Goal: Task Accomplishment & Management: Manage account settings

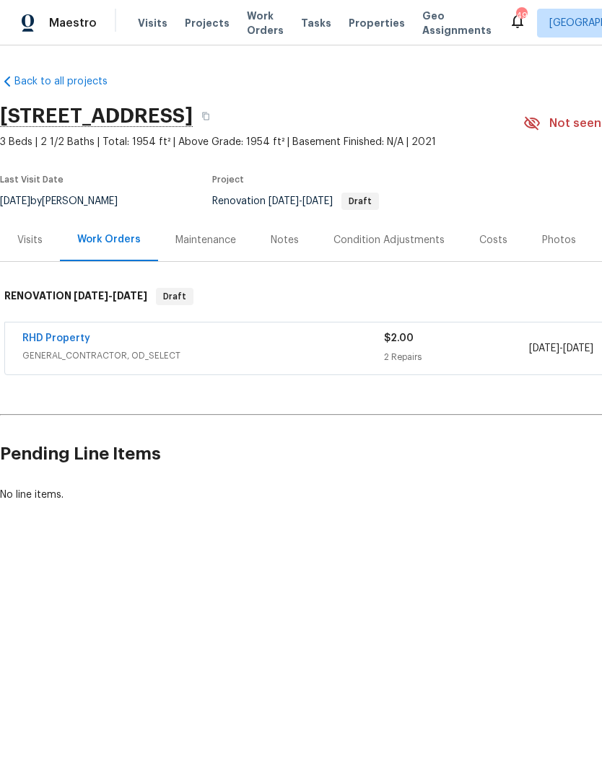
click at [487, 243] on div "Costs" at bounding box center [493, 240] width 28 height 14
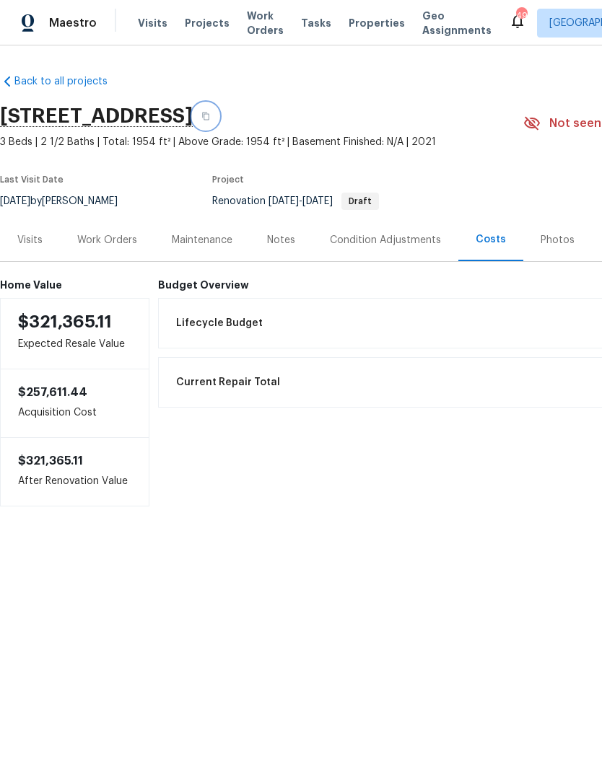
click at [219, 120] on button "button" at bounding box center [206, 116] width 26 height 26
click at [219, 122] on button "button" at bounding box center [206, 116] width 26 height 26
click at [115, 244] on div "Work Orders" at bounding box center [107, 240] width 60 height 14
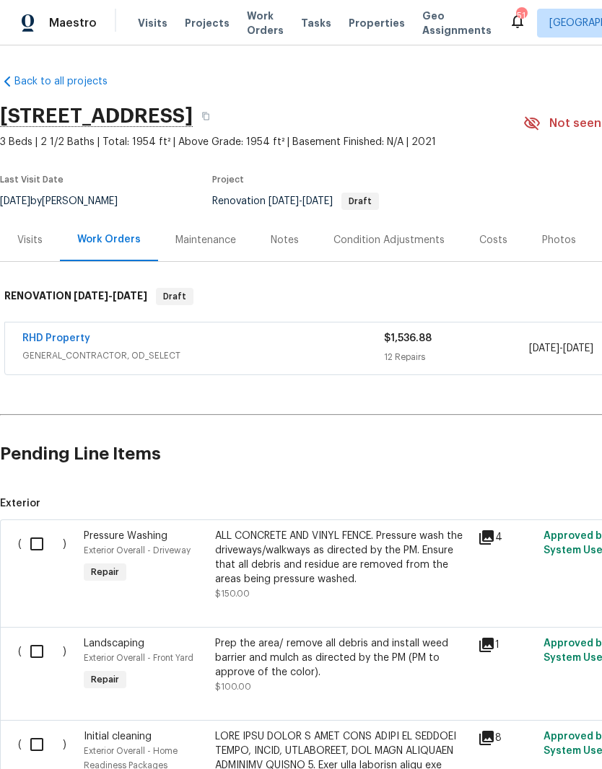
click at [45, 338] on link "RHD Property" at bounding box center [56, 338] width 68 height 10
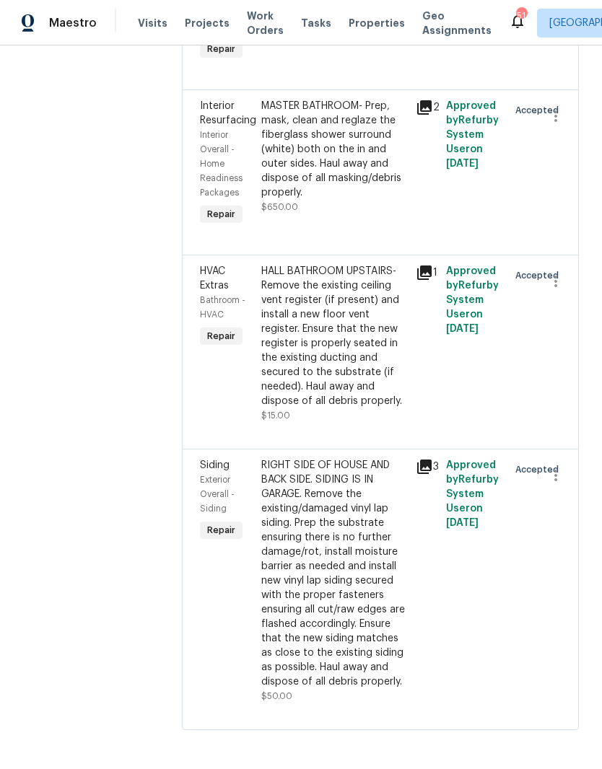
scroll to position [1901, 0]
click at [368, 616] on div "RIGHT SIDE OF HOUSE AND BACK SIDE. SIDING IS IN GARAGE. Remove the existing/dam…" at bounding box center [333, 574] width 145 height 231
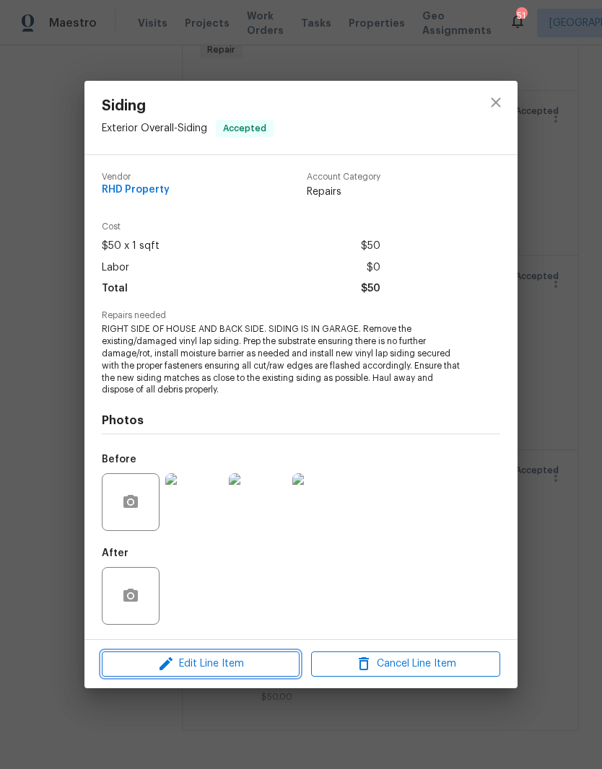
click at [250, 668] on span "Edit Line Item" at bounding box center [200, 664] width 189 height 18
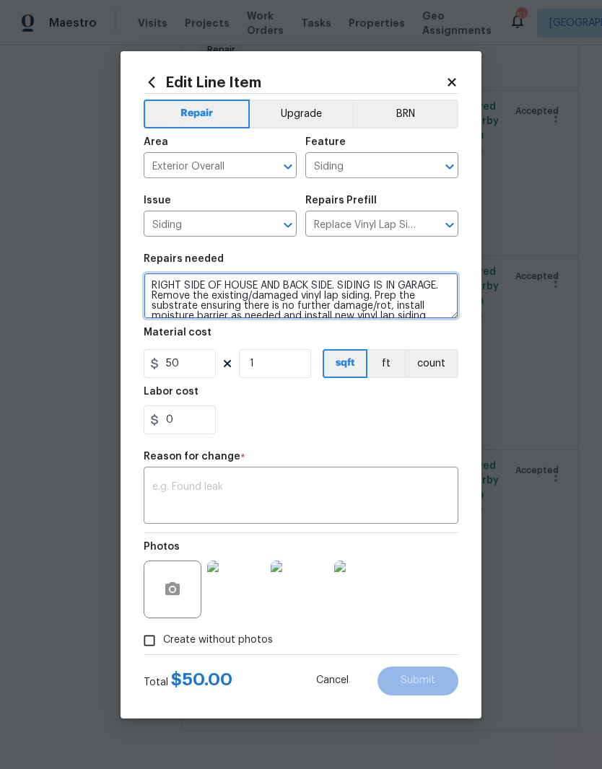
click at [440, 284] on textarea "RIGHT SIDE OF HOUSE AND BACK SIDE. SIDING IS IN GARAGE. Remove the existing/dam…" at bounding box center [301, 296] width 315 height 46
click at [152, 294] on textarea "RIGHT SIDE OF HOUSE AND BACK SIDE. SIDING IS IN GARAGE. Remove the existing/dam…" at bounding box center [301, 296] width 315 height 46
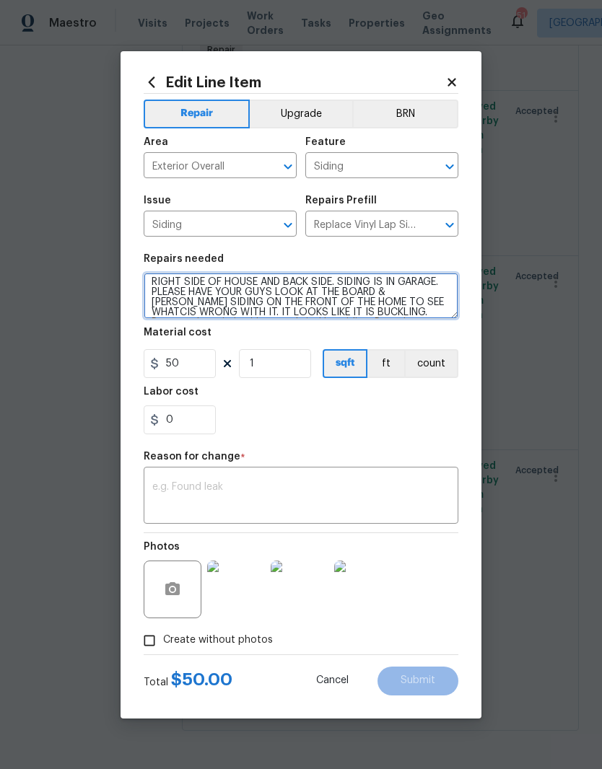
click at [402, 292] on textarea "RIGHT SIDE OF HOUSE AND BACK SIDE. SIDING IS IN GARAGE. PLEASE HAVE YOUR GUYS L…" at bounding box center [301, 296] width 315 height 46
click at [393, 302] on textarea "RIGHT SIDE OF HOUSE AND BACK SIDE. SIDING IS IN GARAGE. PLEASE HAVE YOUR GUYS L…" at bounding box center [301, 296] width 315 height 46
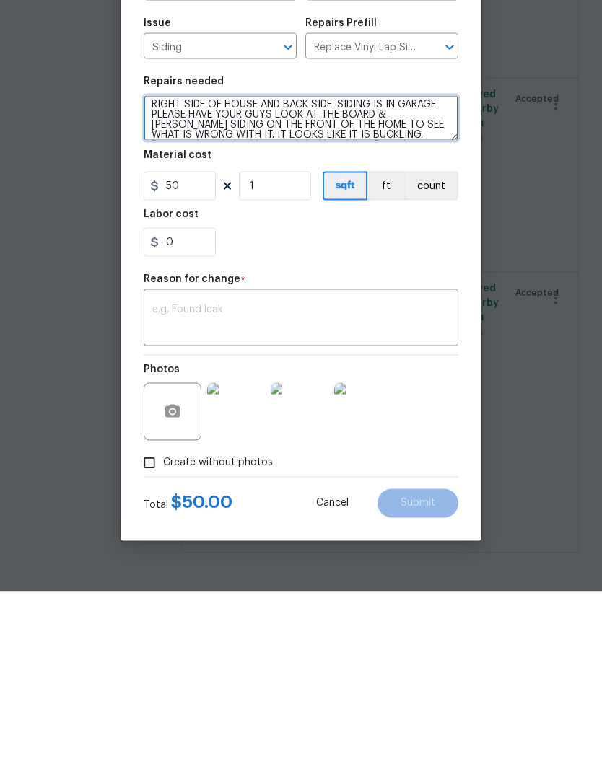
type textarea "RIGHT SIDE OF HOUSE AND BACK SIDE. SIDING IS IN GARAGE. PLEASE HAVE YOUR GUYS L…"
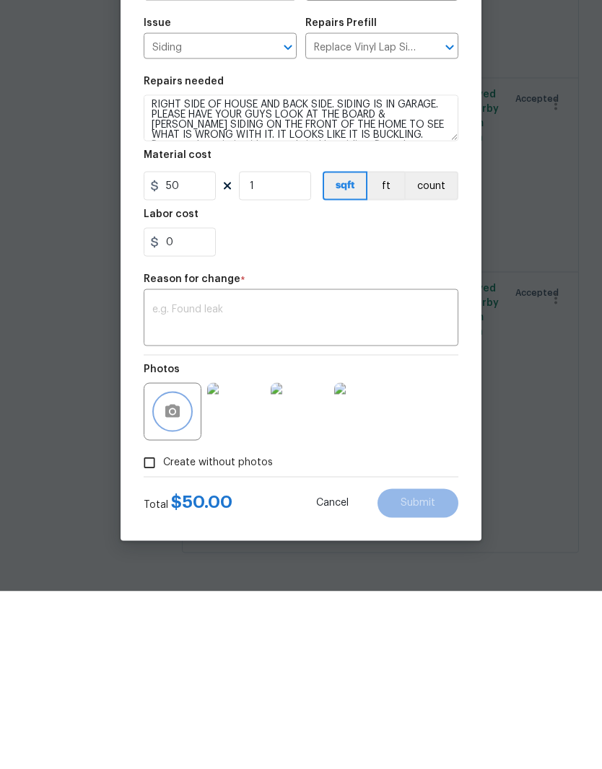
click at [184, 572] on button "button" at bounding box center [172, 589] width 35 height 35
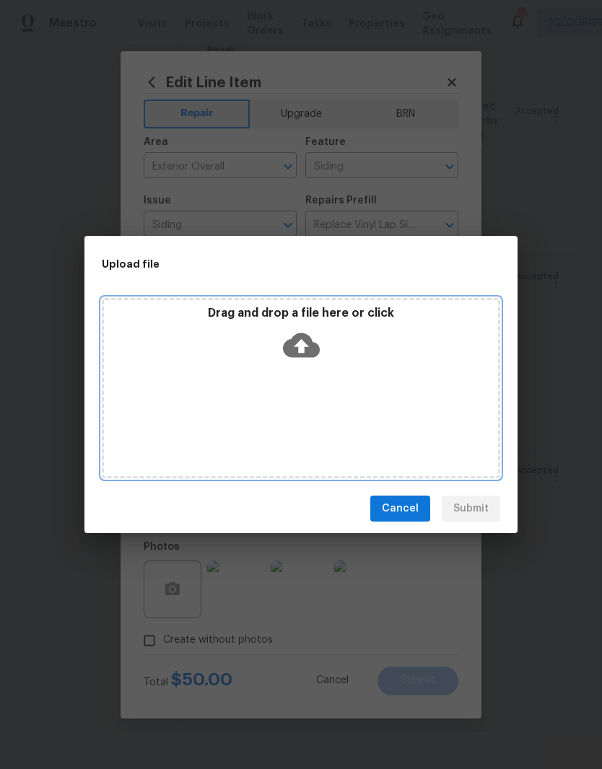
click at [416, 378] on div "Drag and drop a file here or click" at bounding box center [301, 388] width 398 height 180
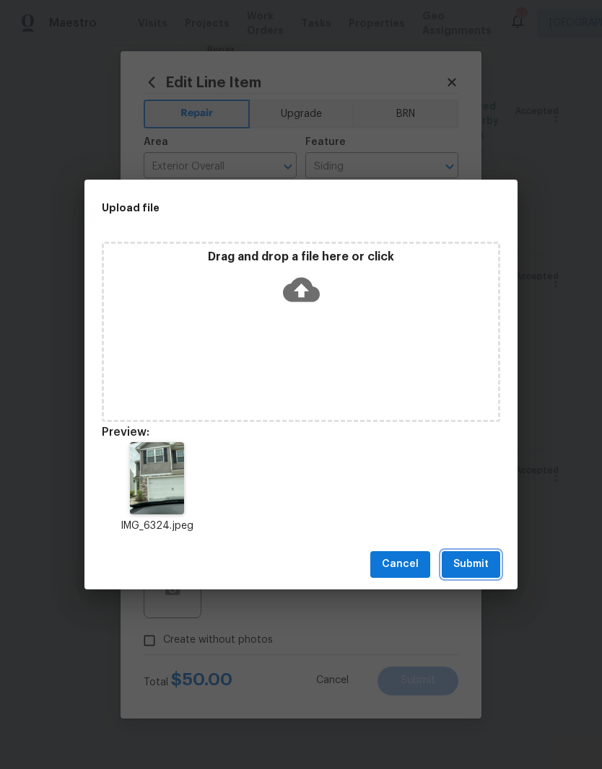
click at [490, 569] on button "Submit" at bounding box center [471, 564] width 58 height 27
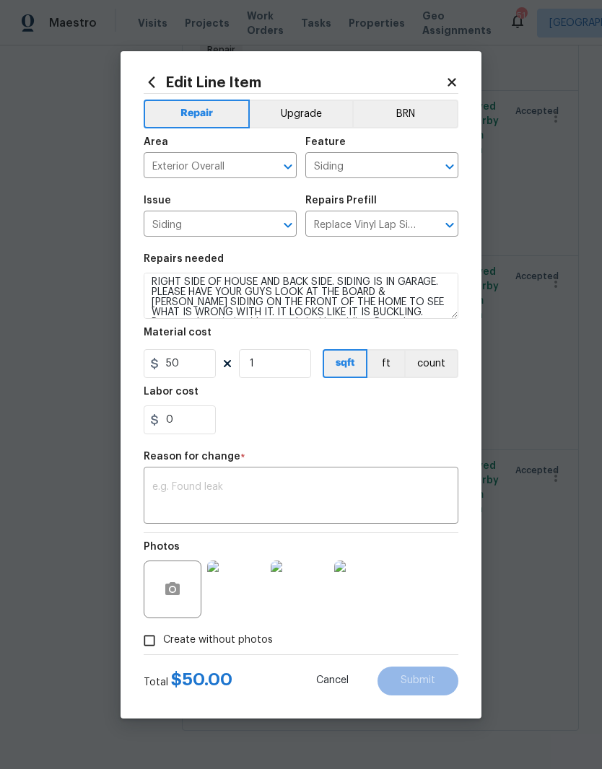
click at [424, 492] on textarea at bounding box center [300, 497] width 297 height 30
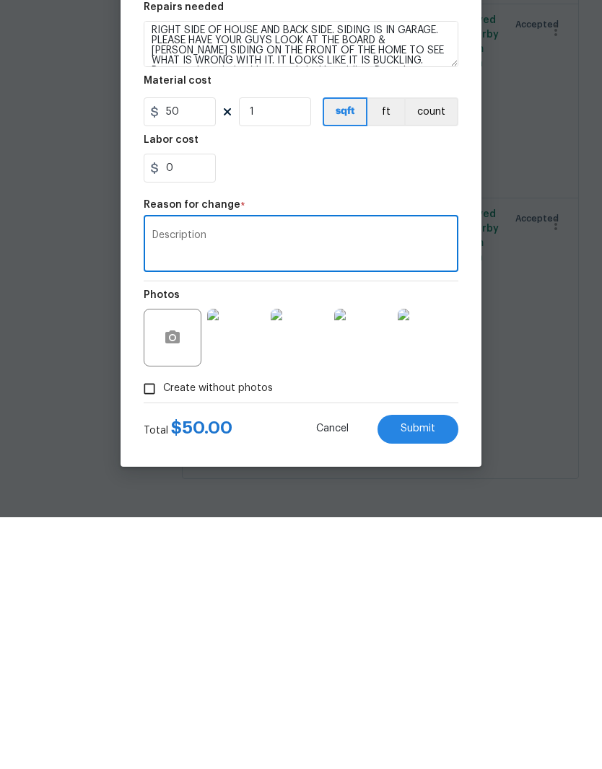
type textarea "Description"
click at [432, 675] on span "Submit" at bounding box center [418, 680] width 35 height 11
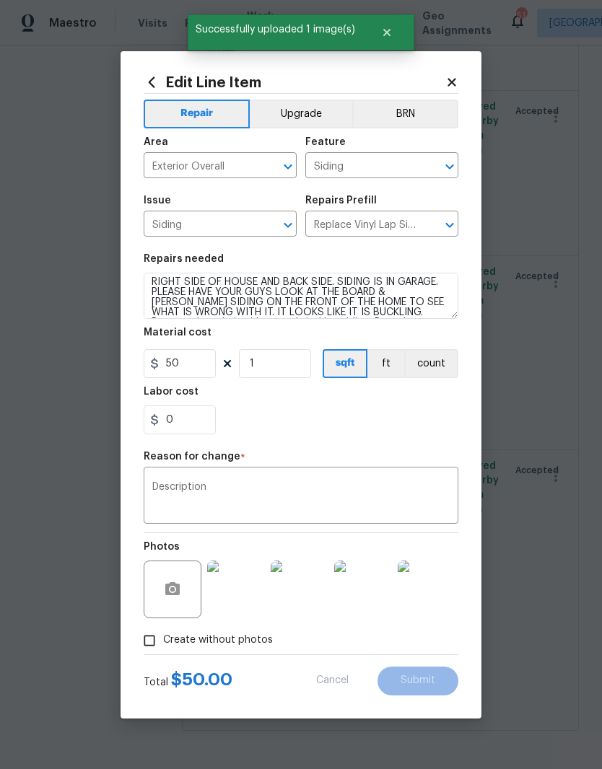
type textarea "RIGHT SIDE OF HOUSE AND BACK SIDE. SIDING IS IN GARAGE. Remove the existing/dam…"
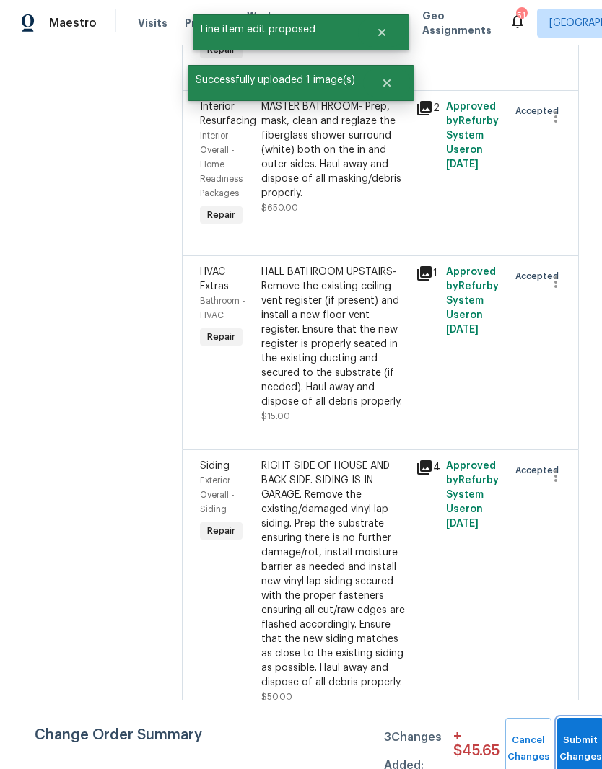
click at [580, 735] on button "Submit Changes" at bounding box center [580, 749] width 46 height 62
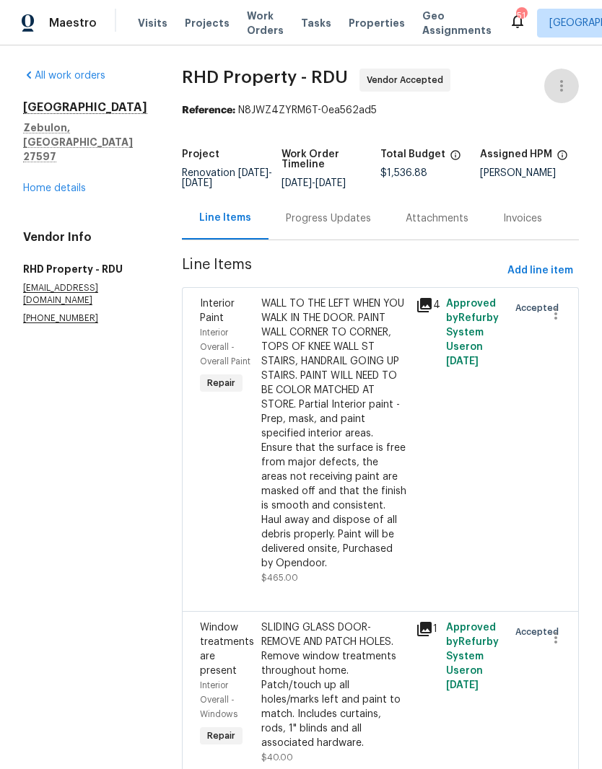
scroll to position [0, 0]
click at [559, 89] on icon "button" at bounding box center [561, 85] width 17 height 17
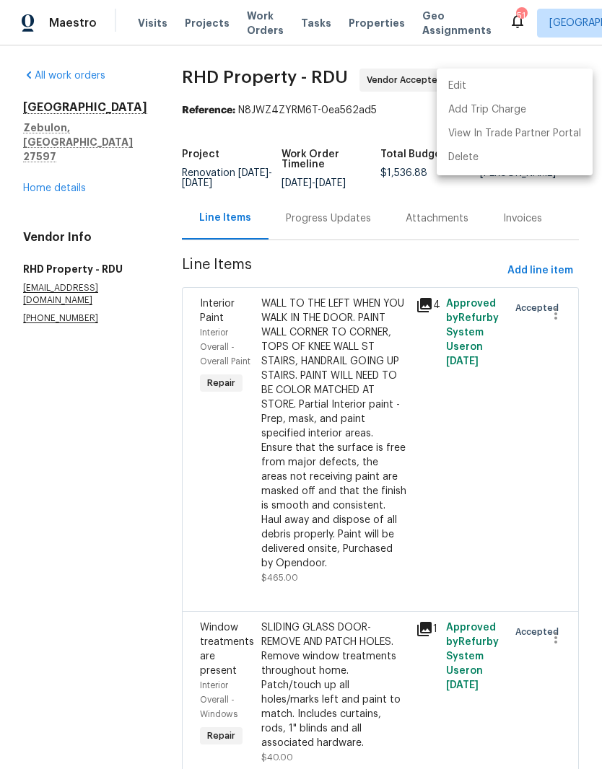
click at [509, 84] on li "Edit" at bounding box center [515, 86] width 156 height 24
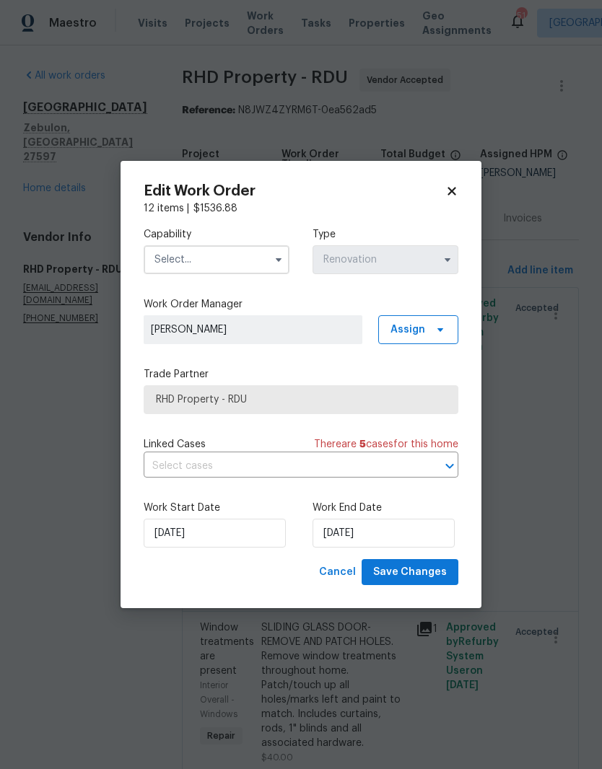
click at [241, 265] on input "text" at bounding box center [217, 259] width 146 height 29
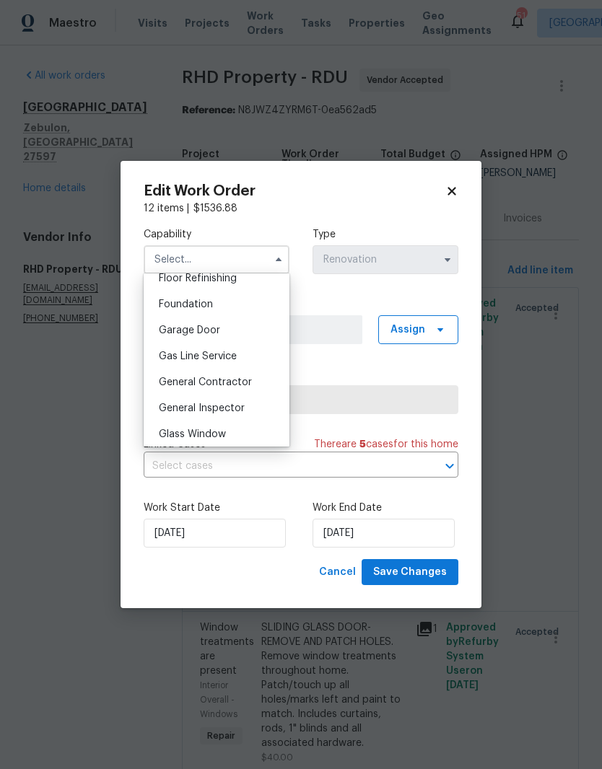
scroll to position [602, 0]
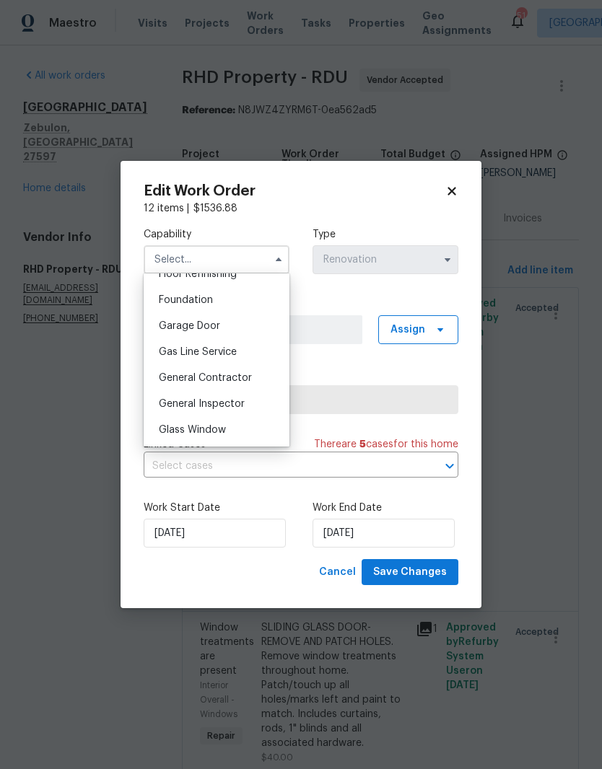
click at [264, 381] on div "General Contractor" at bounding box center [216, 378] width 139 height 26
type input "General Contractor"
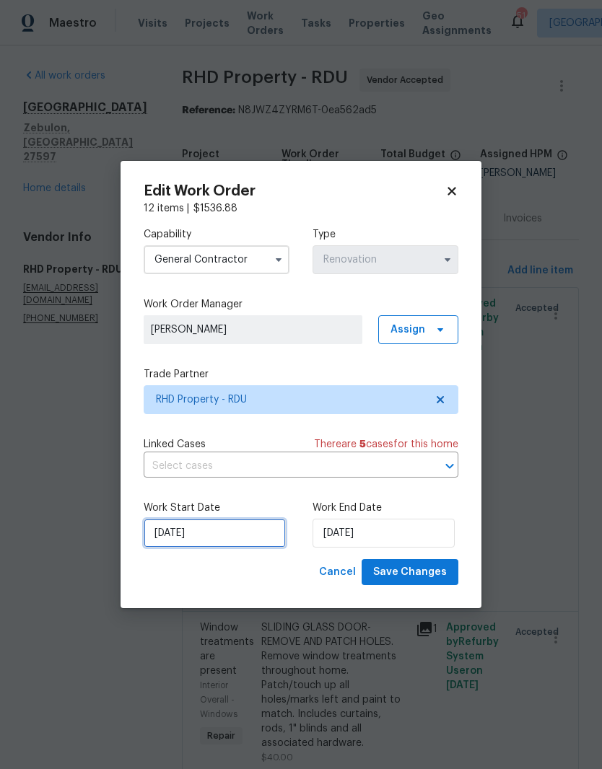
click at [215, 538] on input "8/13/2025" at bounding box center [215, 533] width 142 height 29
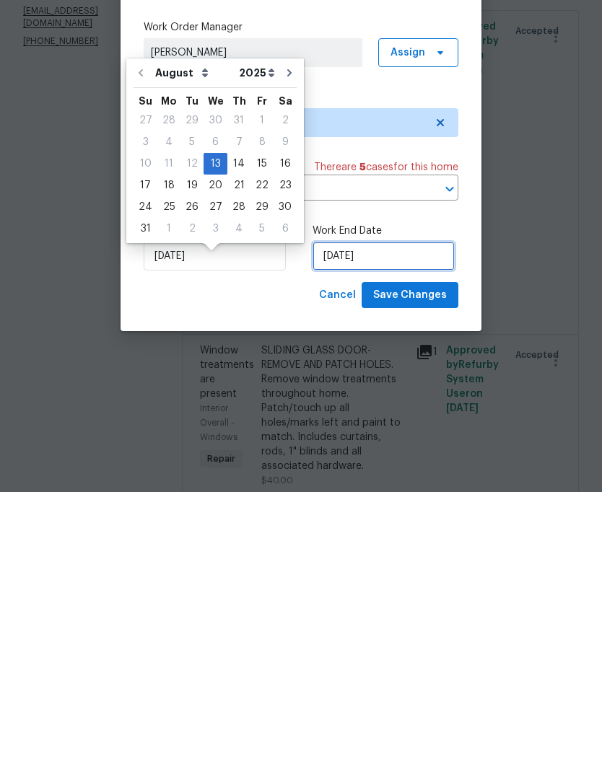
click at [405, 519] on input "8/19/2025" at bounding box center [383, 533] width 142 height 29
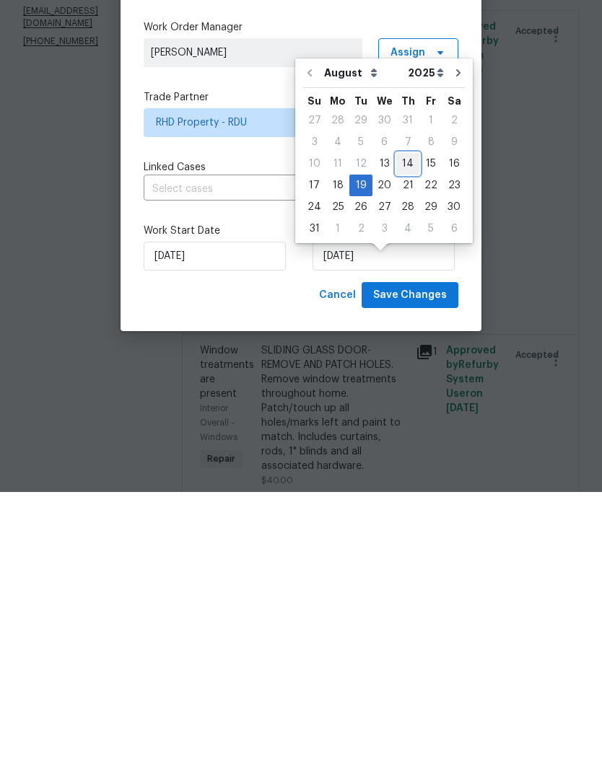
click at [406, 431] on div "14" at bounding box center [407, 441] width 23 height 20
type input "8/14/2025"
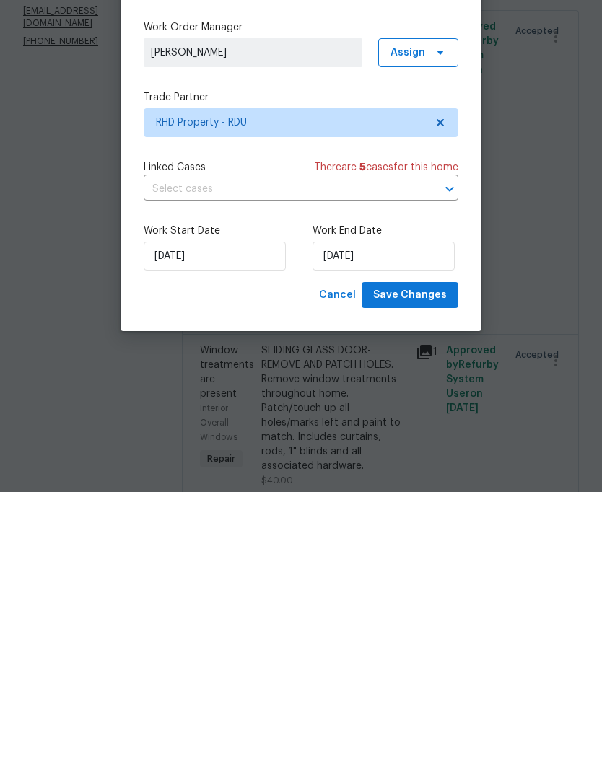
scroll to position [59, 0]
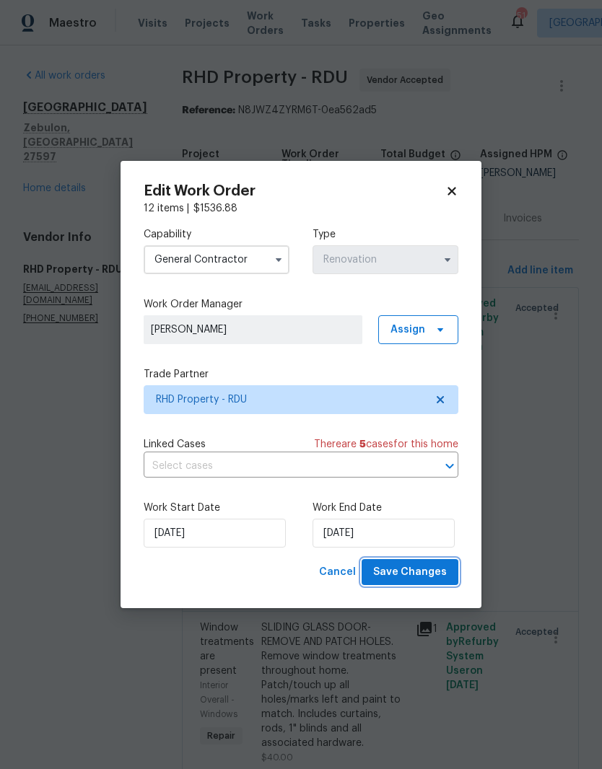
click at [445, 579] on span "Save Changes" at bounding box center [410, 573] width 74 height 18
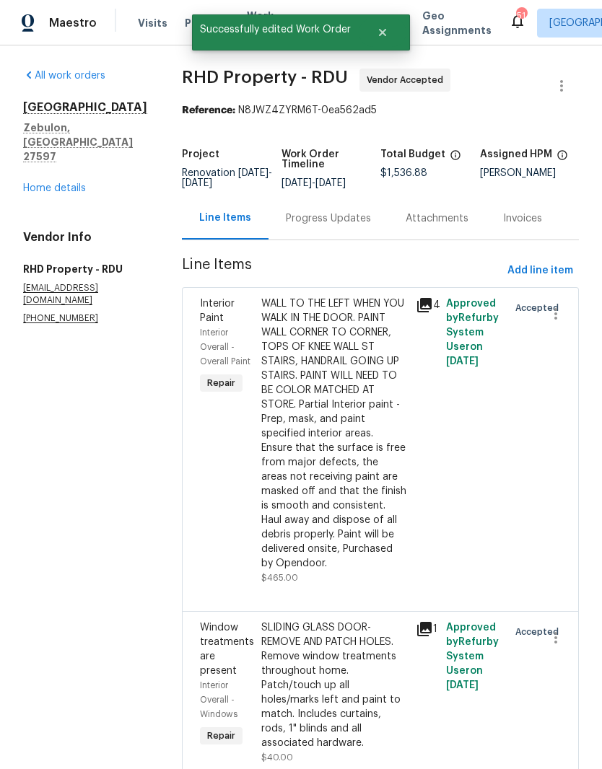
click at [346, 197] on div "Progress Updates" at bounding box center [328, 218] width 120 height 43
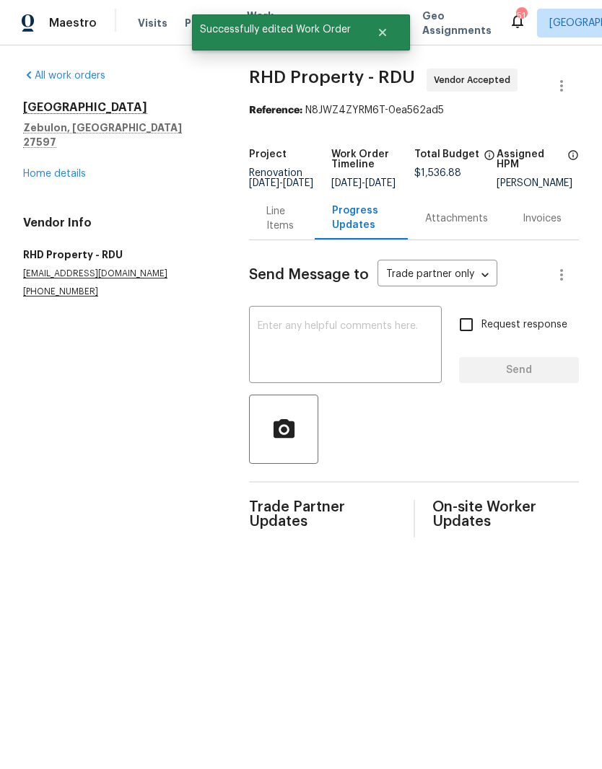
click at [367, 349] on textarea at bounding box center [345, 346] width 175 height 51
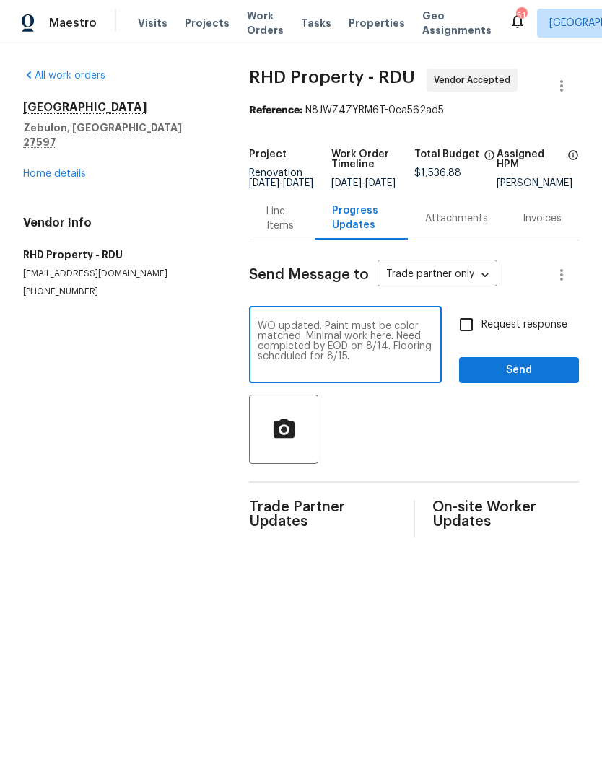
type textarea "WO updated. Paint must be color matched. Minimal work here. Need completed by E…"
click at [474, 331] on input "Request response" at bounding box center [466, 325] width 30 height 30
checkbox input "true"
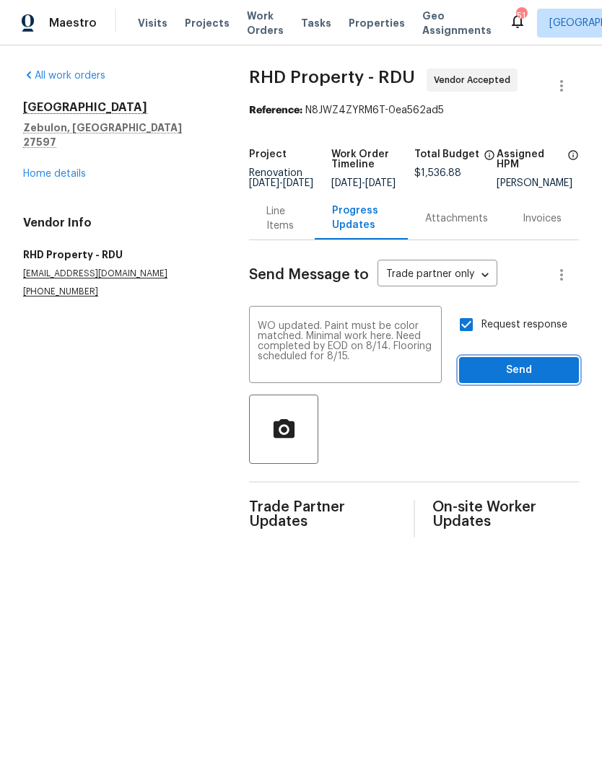
click at [559, 384] on button "Send" at bounding box center [519, 370] width 120 height 27
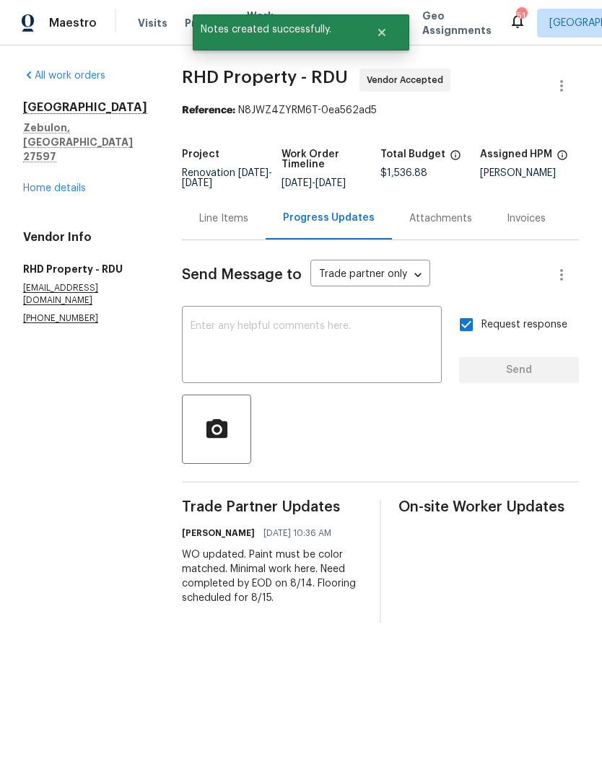
click at [42, 183] on link "Home details" at bounding box center [54, 188] width 63 height 10
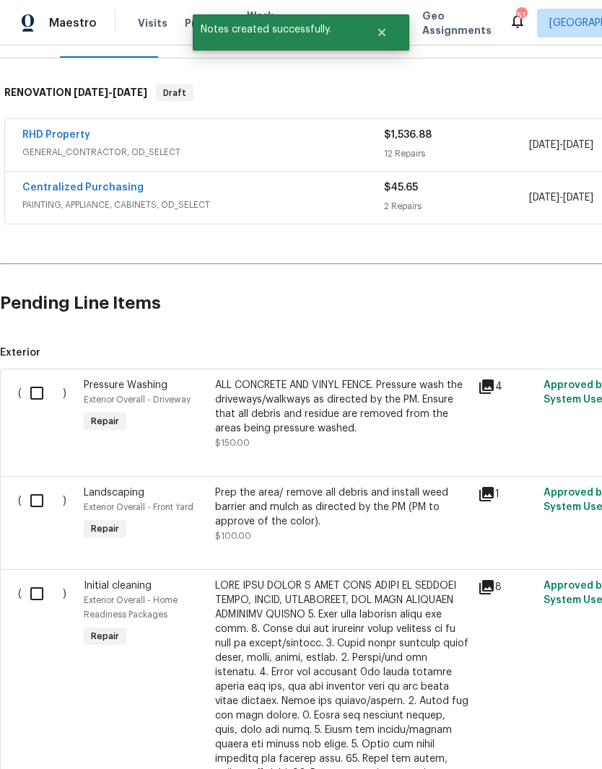
scroll to position [204, 0]
click at [32, 386] on input "checkbox" at bounding box center [42, 393] width 41 height 30
checkbox input "true"
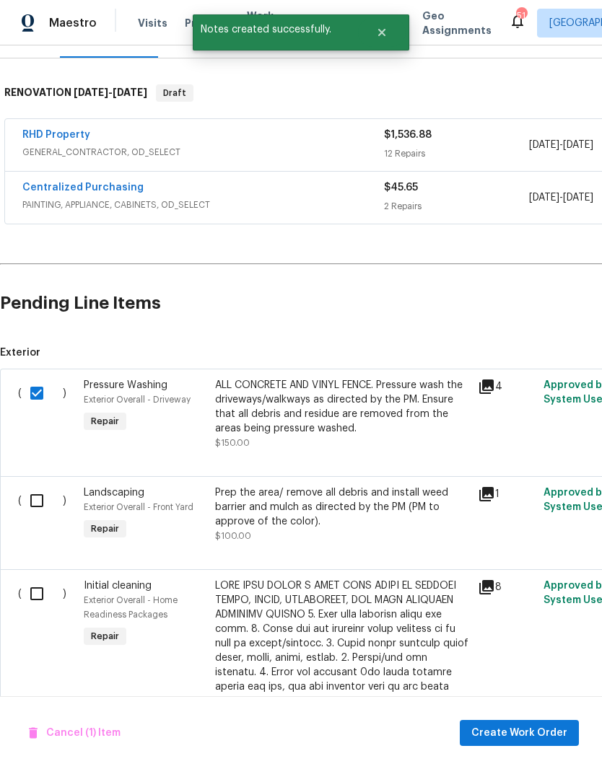
click at [29, 492] on input "checkbox" at bounding box center [42, 501] width 41 height 30
checkbox input "true"
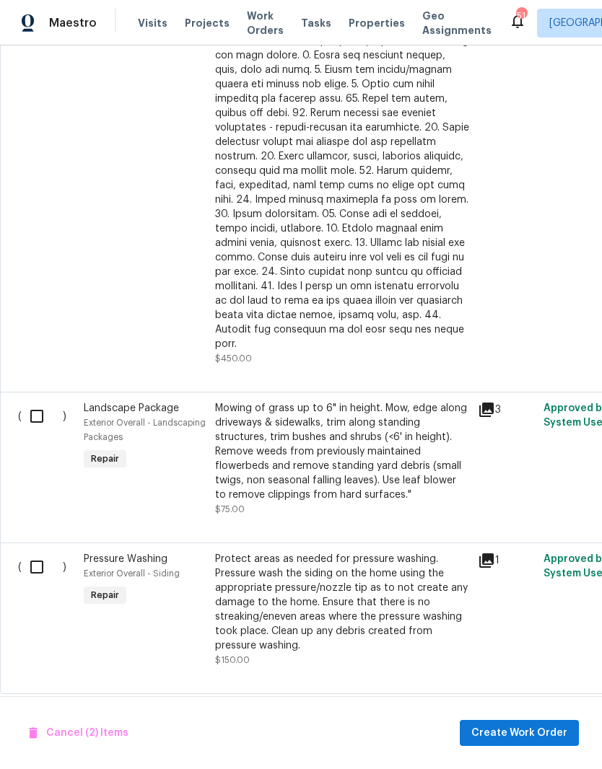
scroll to position [865, 2]
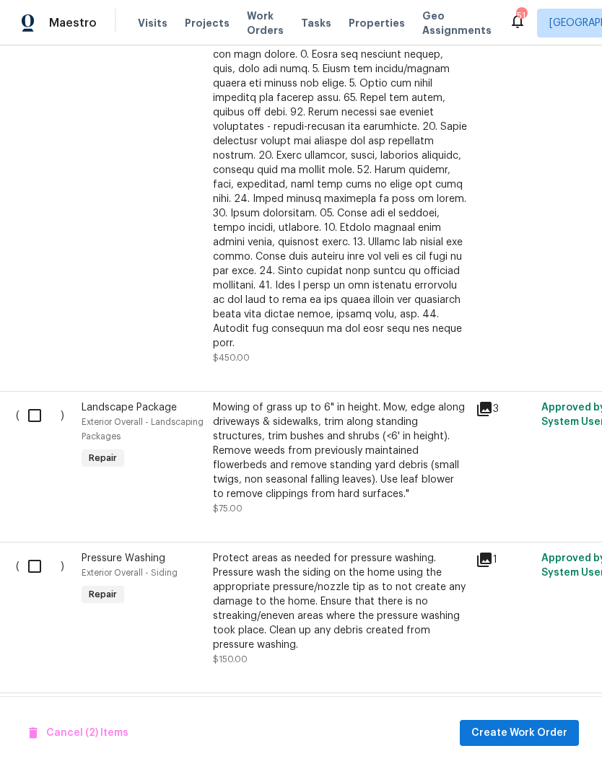
click at [30, 403] on input "checkbox" at bounding box center [39, 416] width 41 height 30
checkbox input "true"
click at [25, 551] on input "checkbox" at bounding box center [39, 566] width 41 height 30
checkbox input "true"
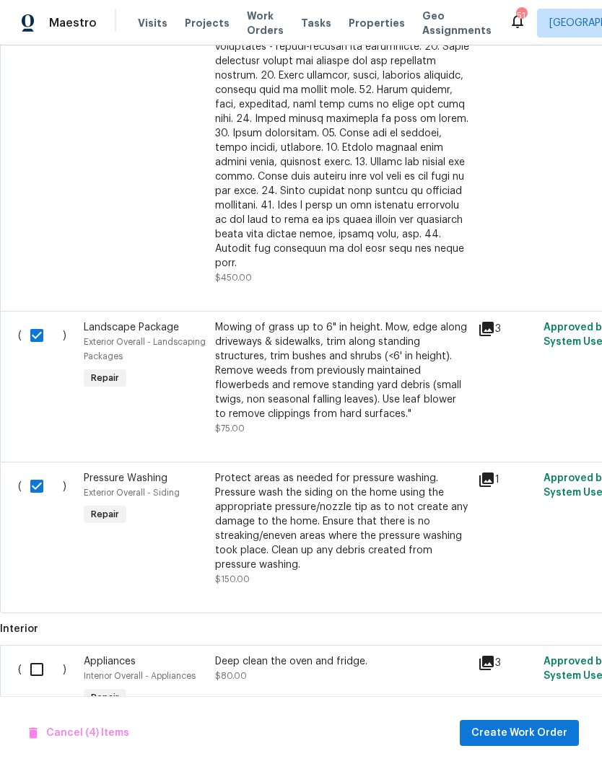
scroll to position [942, 0]
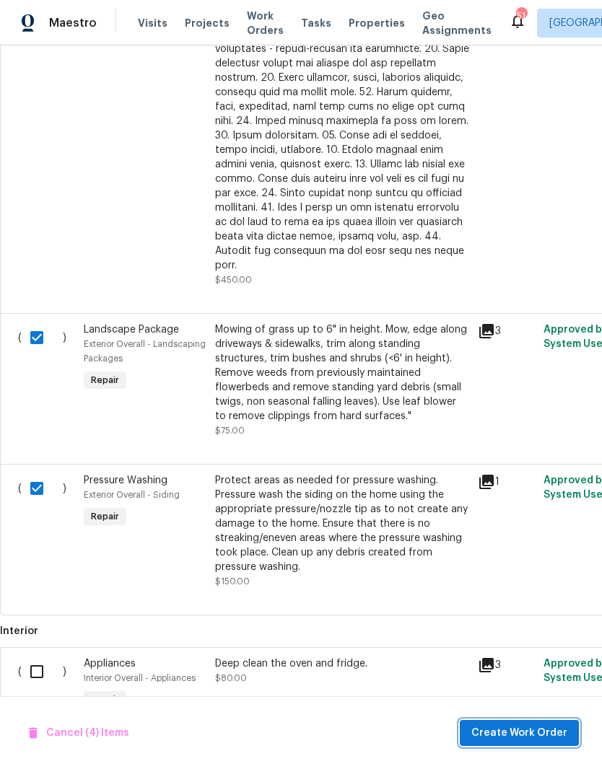
click at [533, 738] on span "Create Work Order" at bounding box center [519, 734] width 96 height 18
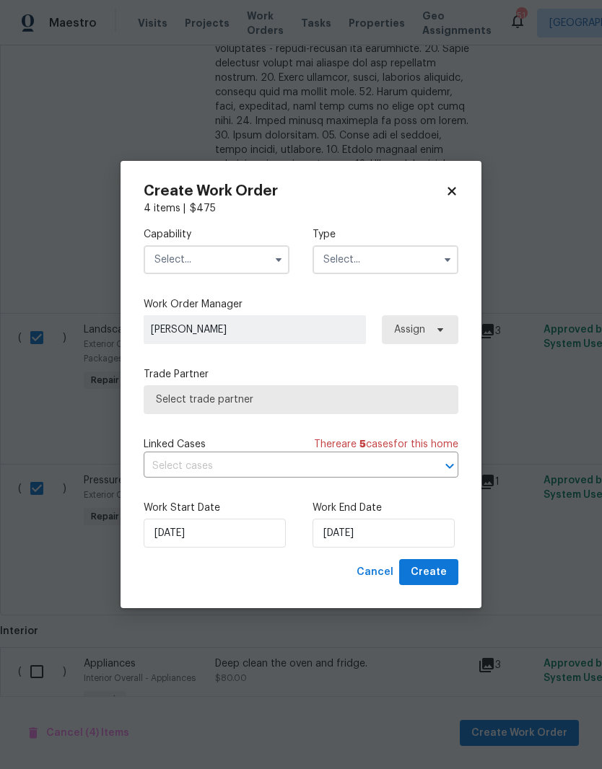
click at [242, 254] on input "text" at bounding box center [217, 259] width 146 height 29
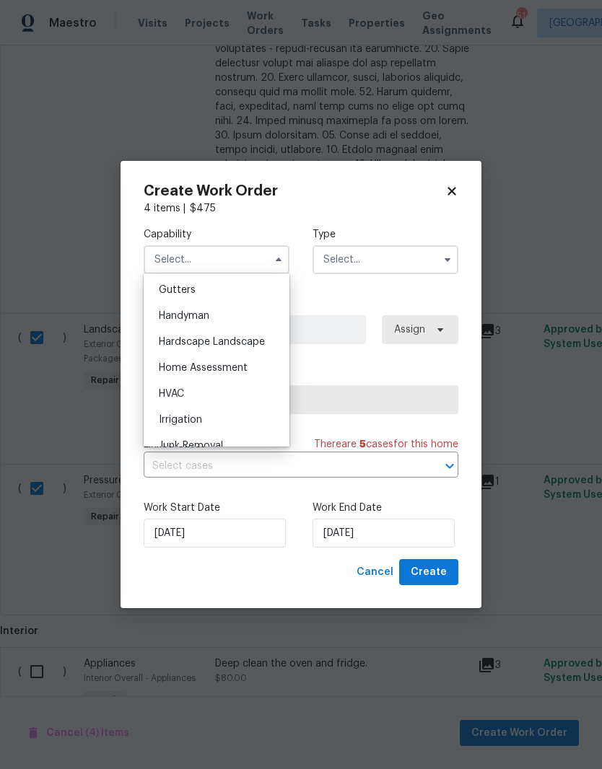
scroll to position [765, 0]
click at [268, 350] on div "Hardscape Landscape" at bounding box center [216, 345] width 139 height 26
type input "Hardscape Landscape"
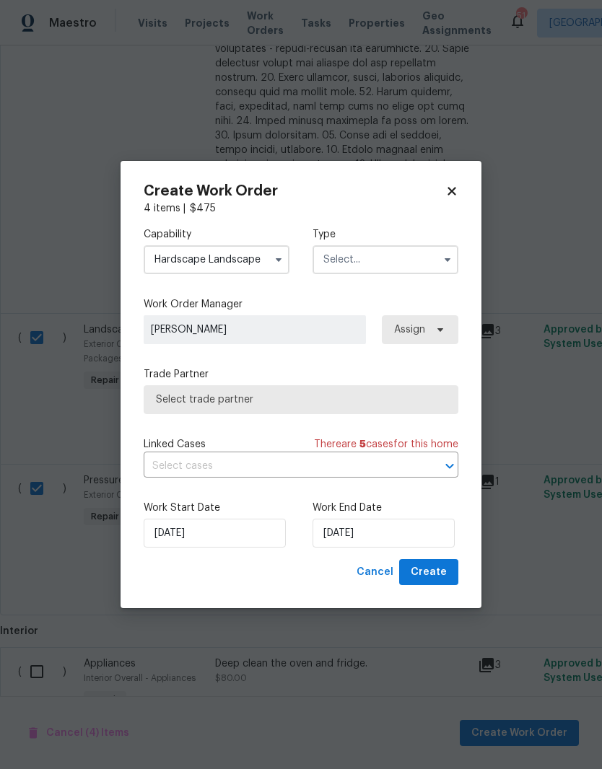
click at [427, 258] on input "text" at bounding box center [385, 259] width 146 height 29
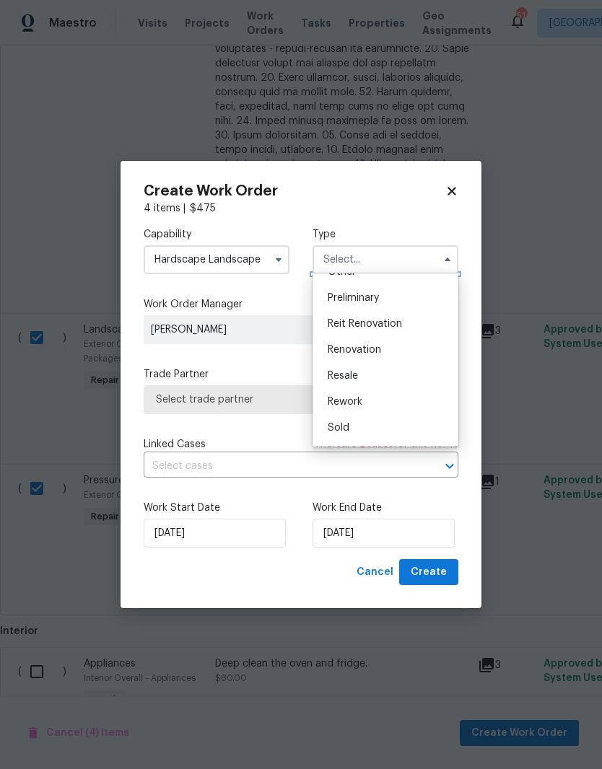
scroll to position [309, 0]
click at [432, 347] on div "Renovation" at bounding box center [385, 345] width 139 height 26
type input "Renovation"
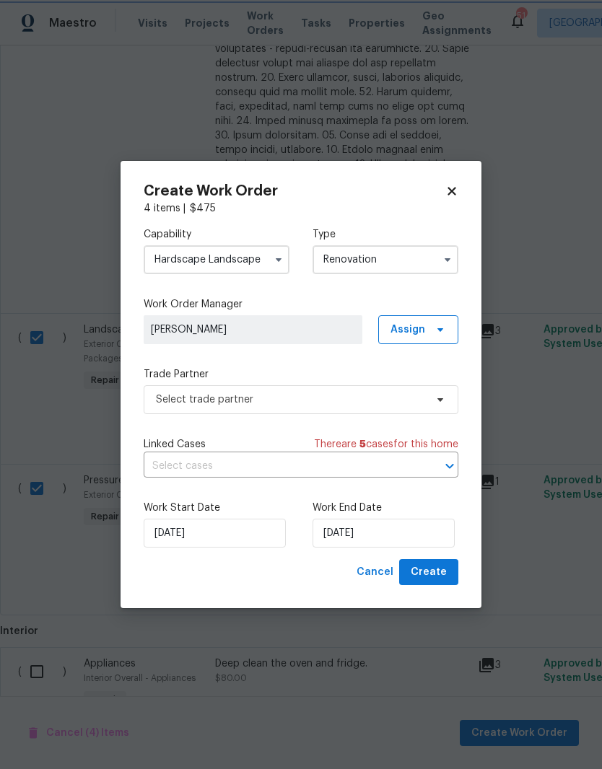
scroll to position [0, 0]
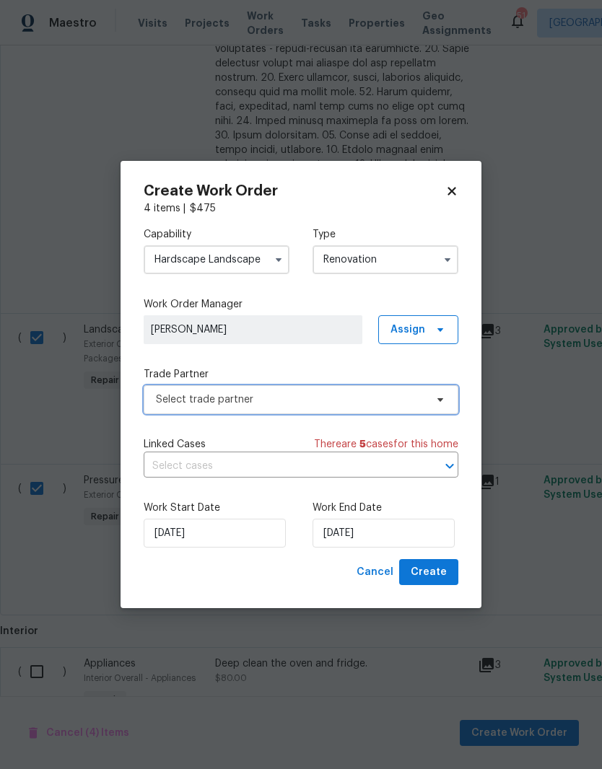
click at [438, 406] on span "Select trade partner" at bounding box center [301, 399] width 315 height 29
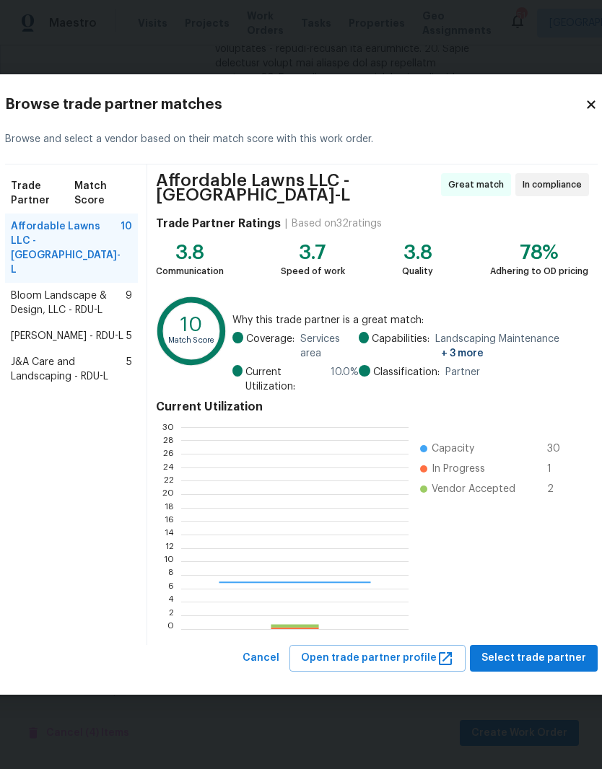
scroll to position [202, 227]
click at [50, 237] on span "Affordable Lawns LLC - RDU-L" at bounding box center [66, 248] width 110 height 58
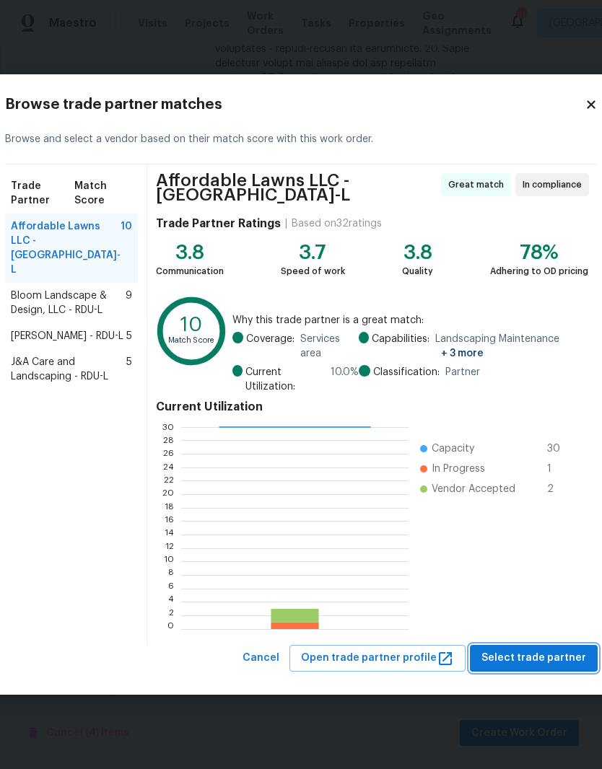
click at [507, 661] on span "Select trade partner" at bounding box center [533, 658] width 105 height 18
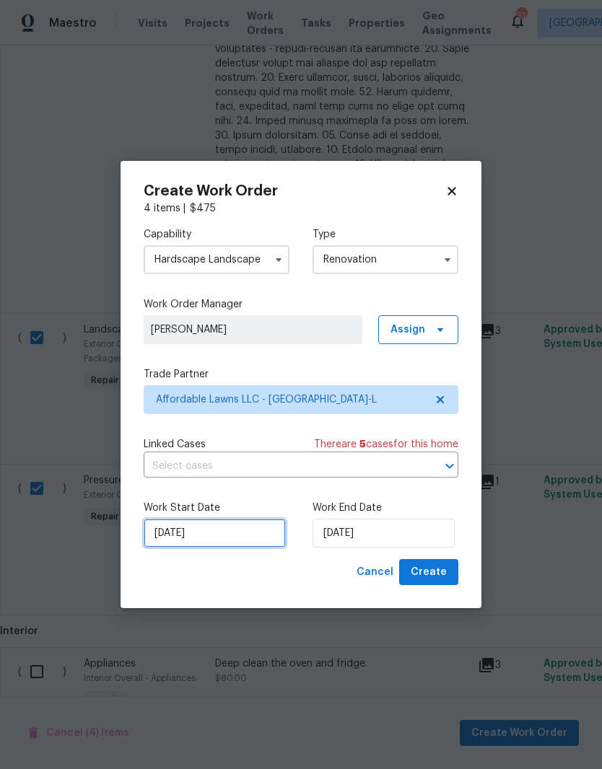
click at [231, 535] on input "[DATE]" at bounding box center [215, 533] width 142 height 29
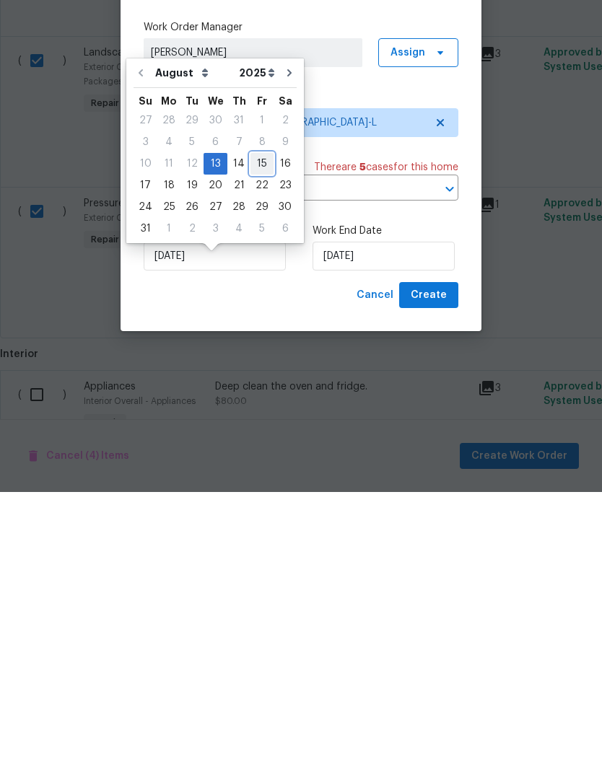
click at [261, 431] on div "15" at bounding box center [261, 441] width 23 height 20
type input "[DATE]"
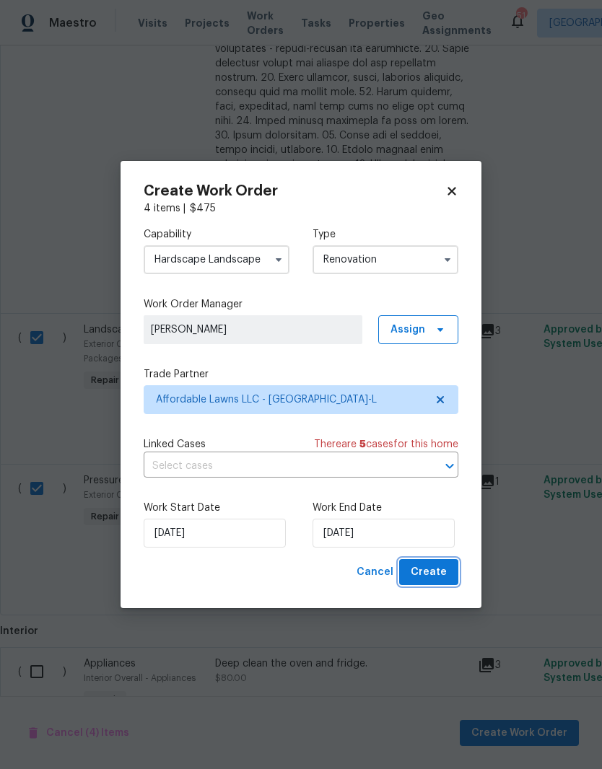
click at [451, 582] on button "Create" at bounding box center [428, 572] width 59 height 27
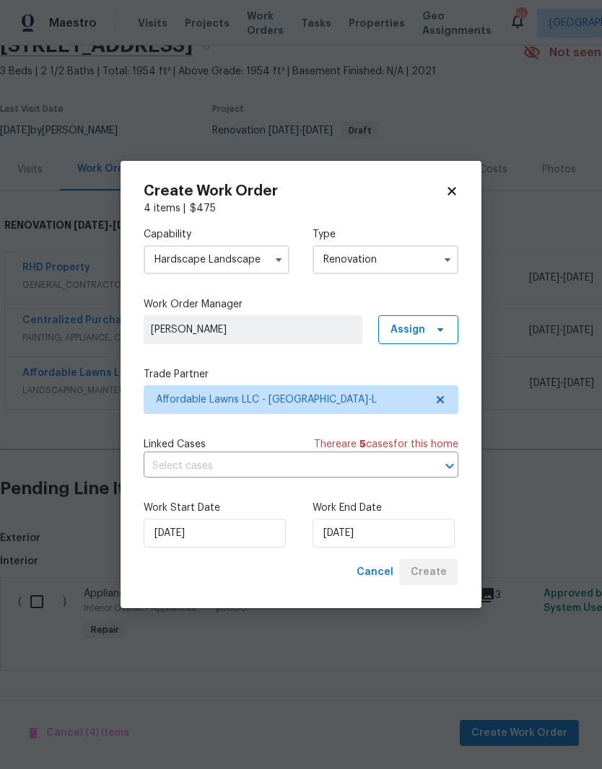
scroll to position [12, 0]
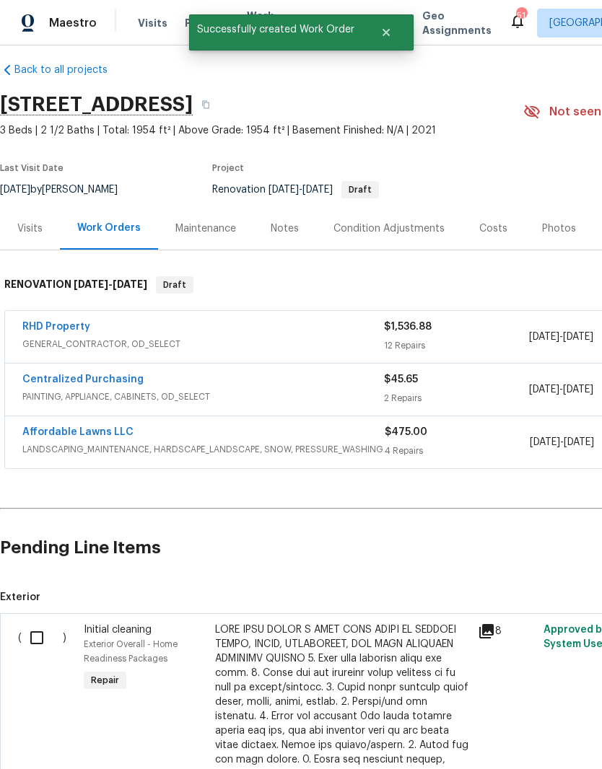
click at [76, 322] on link "RHD Property" at bounding box center [56, 327] width 68 height 10
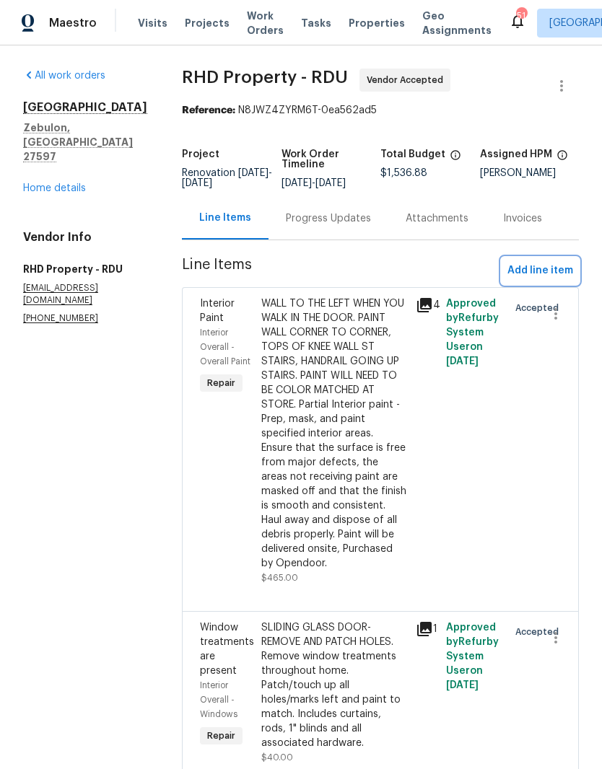
click at [567, 262] on span "Add line item" at bounding box center [540, 271] width 66 height 18
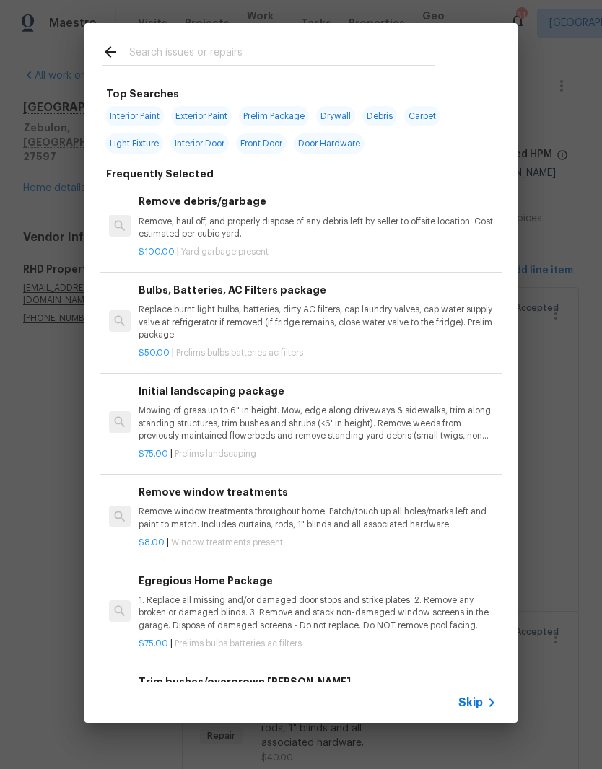
click at [310, 47] on input "text" at bounding box center [282, 54] width 306 height 22
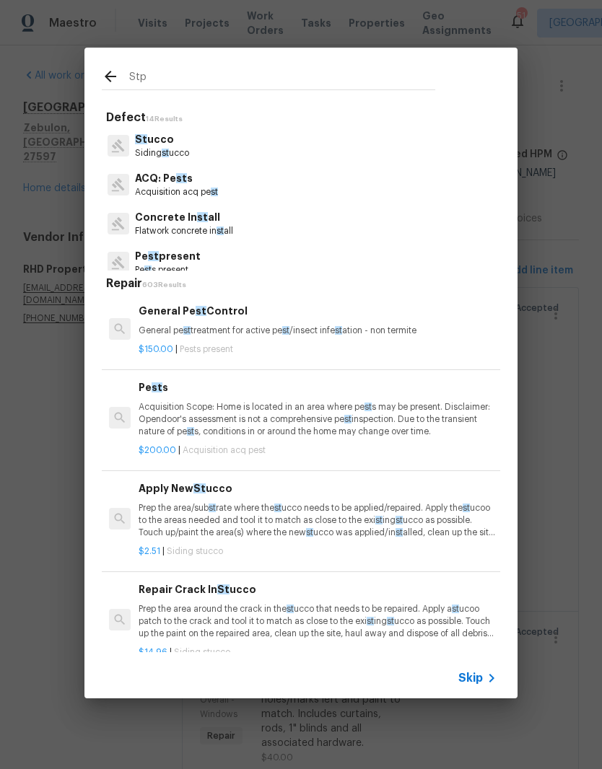
type input "Stpp"
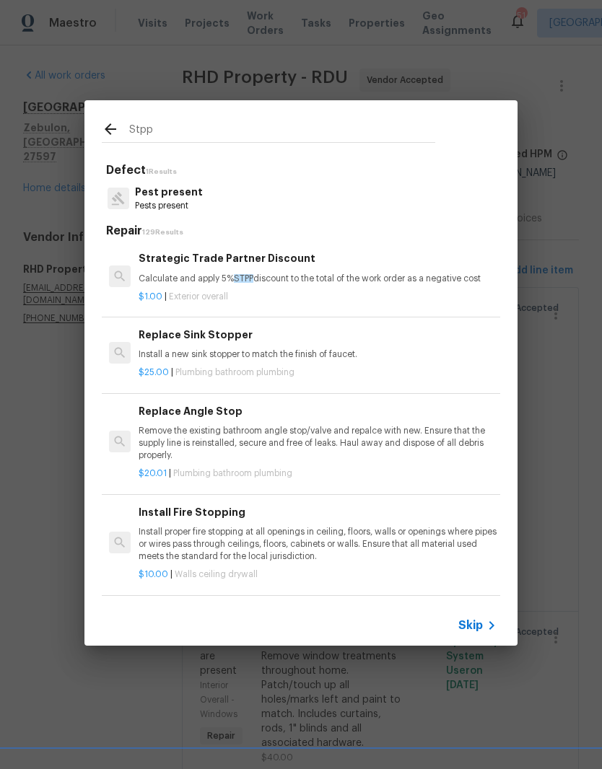
click at [372, 291] on p "$1.00 | Exterior overall" at bounding box center [318, 297] width 358 height 12
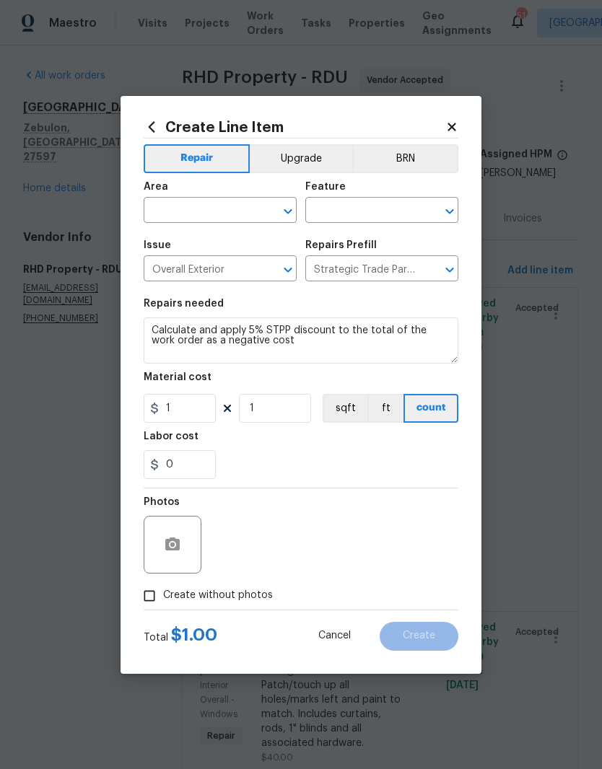
click at [236, 206] on input "text" at bounding box center [200, 212] width 113 height 22
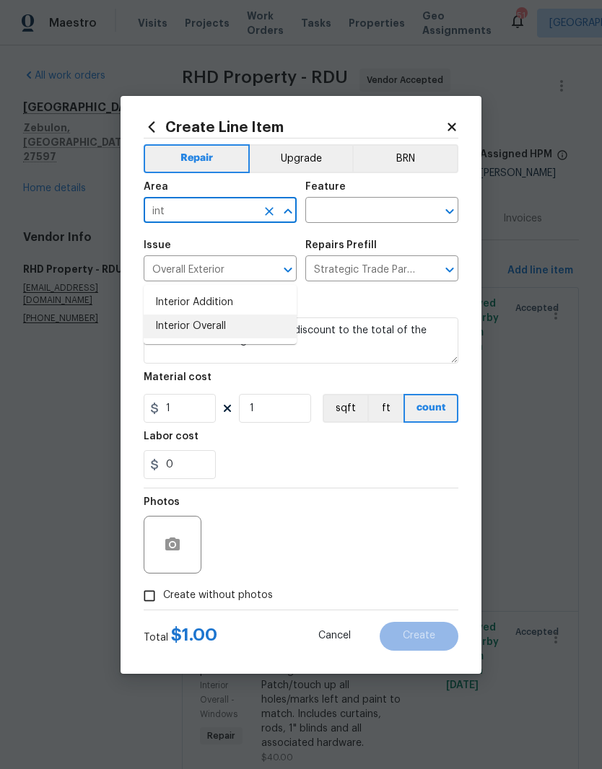
click at [254, 315] on li "Interior Overall" at bounding box center [220, 327] width 153 height 24
type input "Interior Overall"
click at [395, 203] on input "text" at bounding box center [361, 212] width 113 height 22
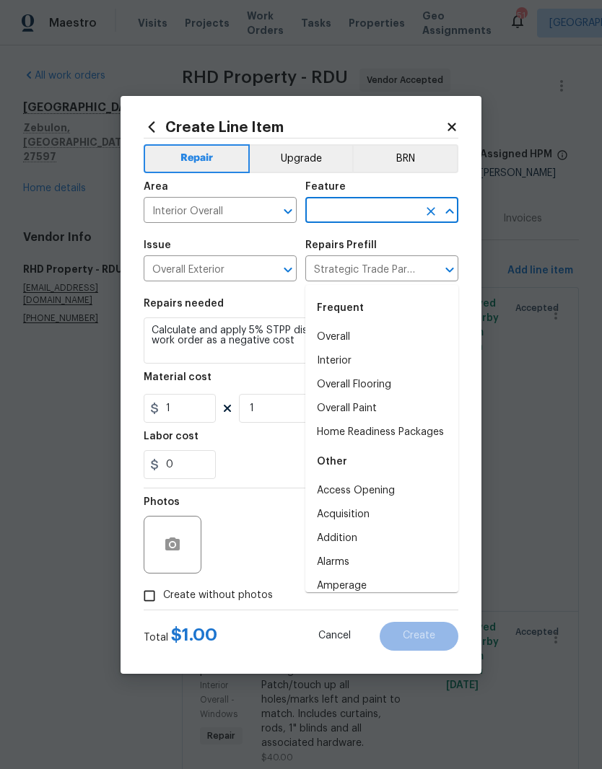
click at [366, 349] on li "Interior" at bounding box center [381, 361] width 153 height 24
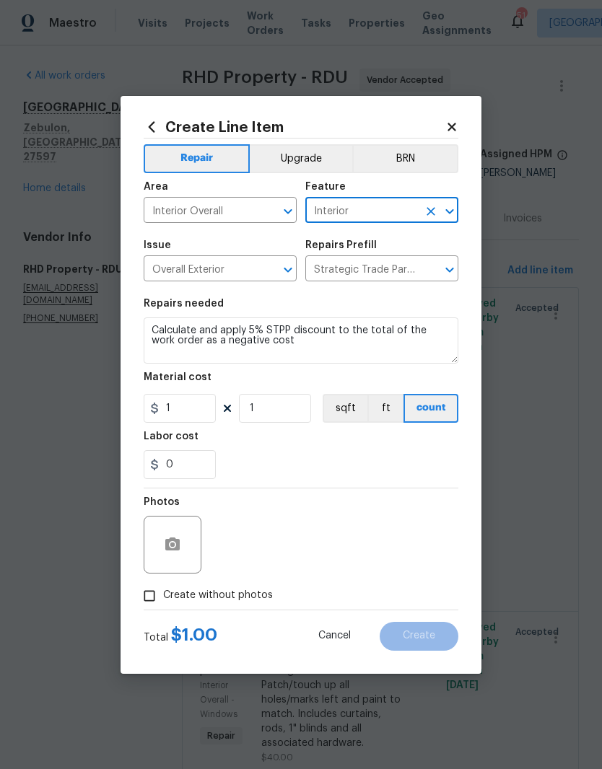
click at [416, 216] on input "Interior" at bounding box center [361, 212] width 113 height 22
click at [452, 211] on icon "Open" at bounding box center [449, 211] width 8 height 5
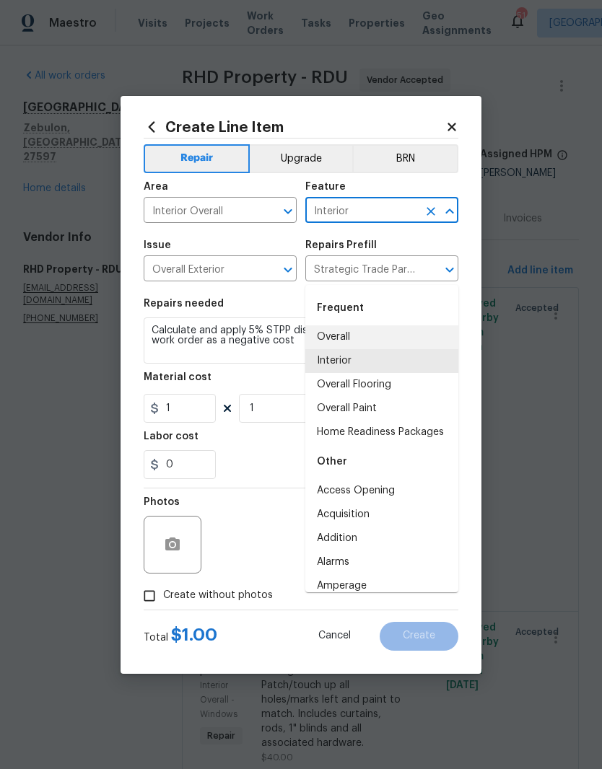
click at [389, 325] on li "Overall" at bounding box center [381, 337] width 153 height 24
type input "Overall"
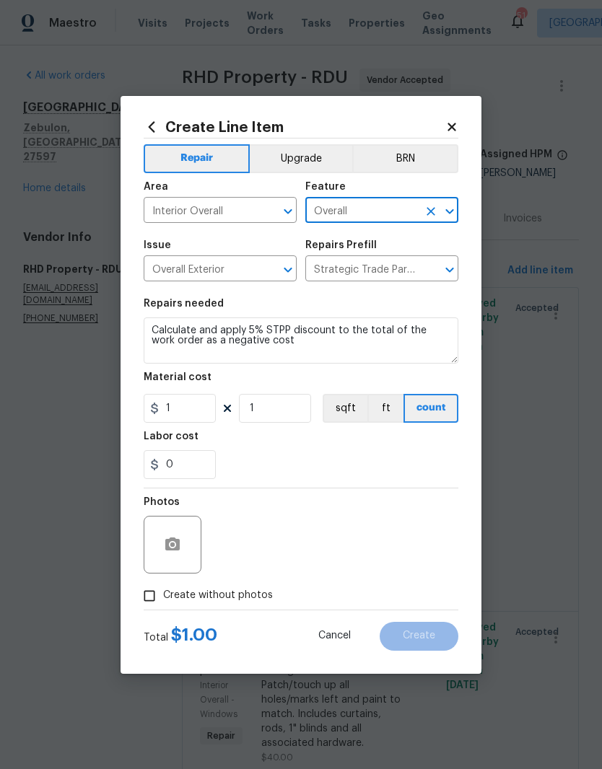
click at [421, 479] on div "0" at bounding box center [301, 464] width 315 height 29
click at [255, 598] on span "Create without photos" at bounding box center [218, 595] width 110 height 15
click at [163, 598] on input "Create without photos" at bounding box center [149, 595] width 27 height 27
checkbox input "true"
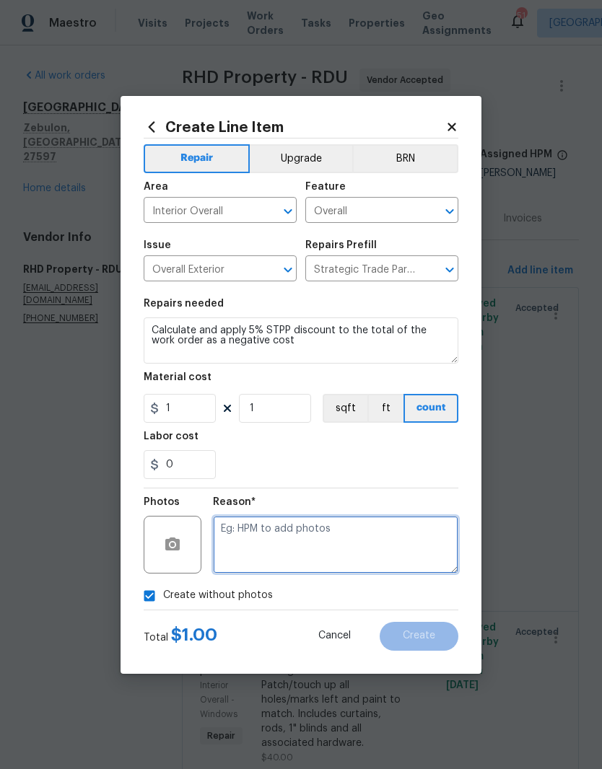
click at [407, 530] on textarea at bounding box center [335, 545] width 245 height 58
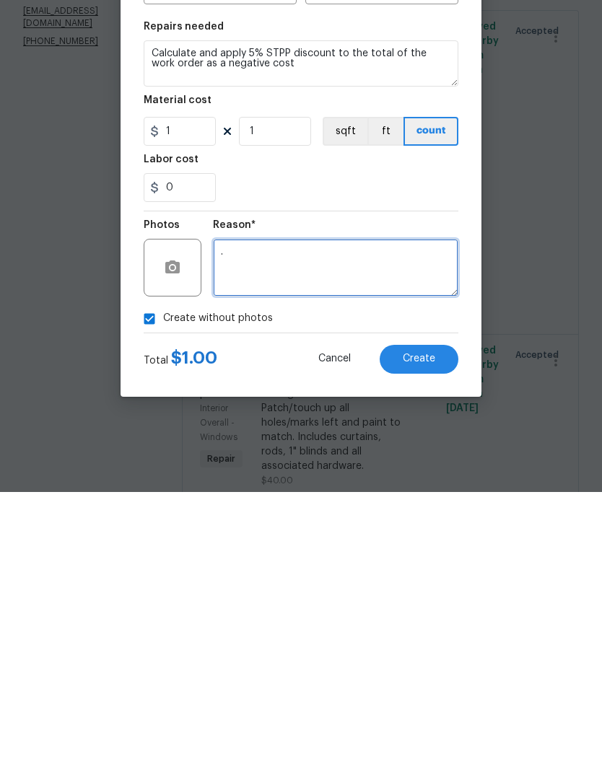
type textarea "."
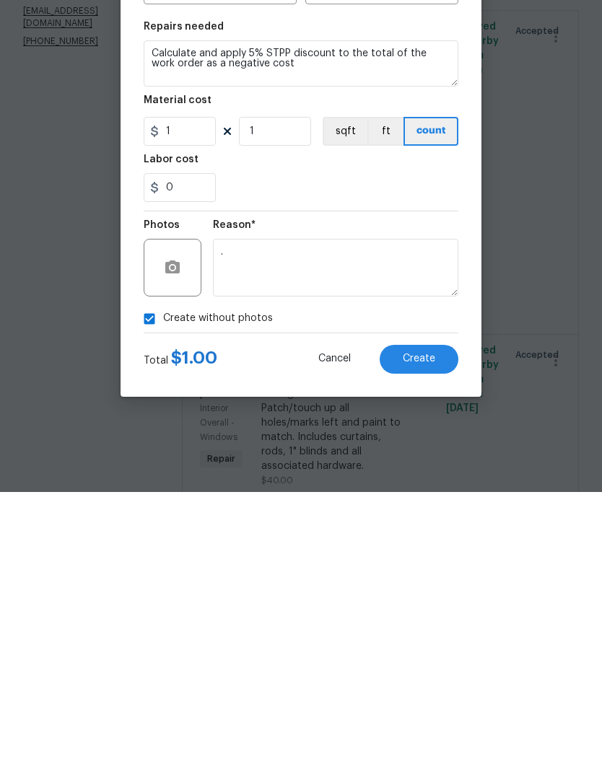
click at [444, 622] on button "Create" at bounding box center [419, 636] width 79 height 29
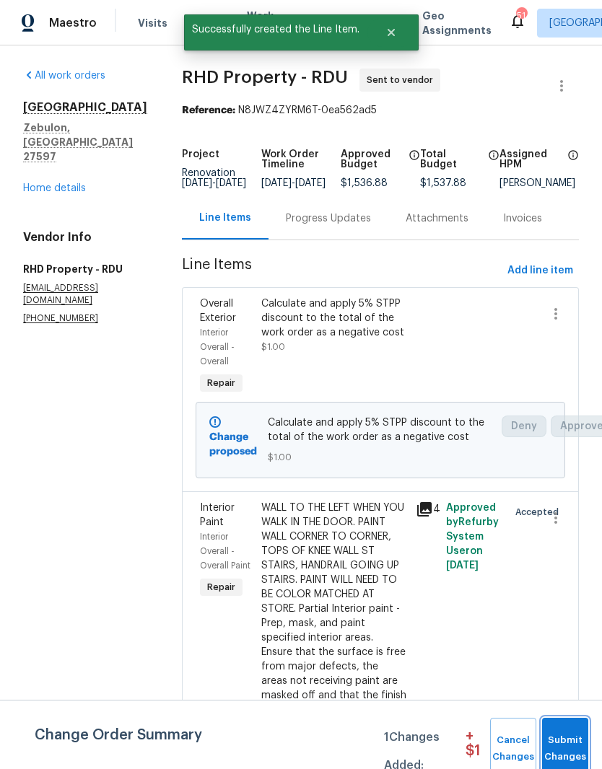
click at [574, 743] on span "Submit Changes" at bounding box center [565, 748] width 32 height 33
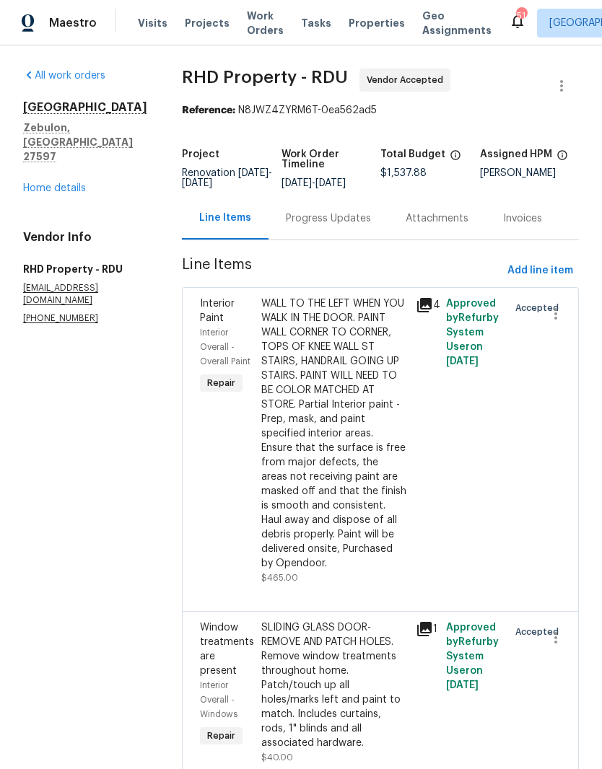
click at [66, 183] on link "Home details" at bounding box center [54, 188] width 63 height 10
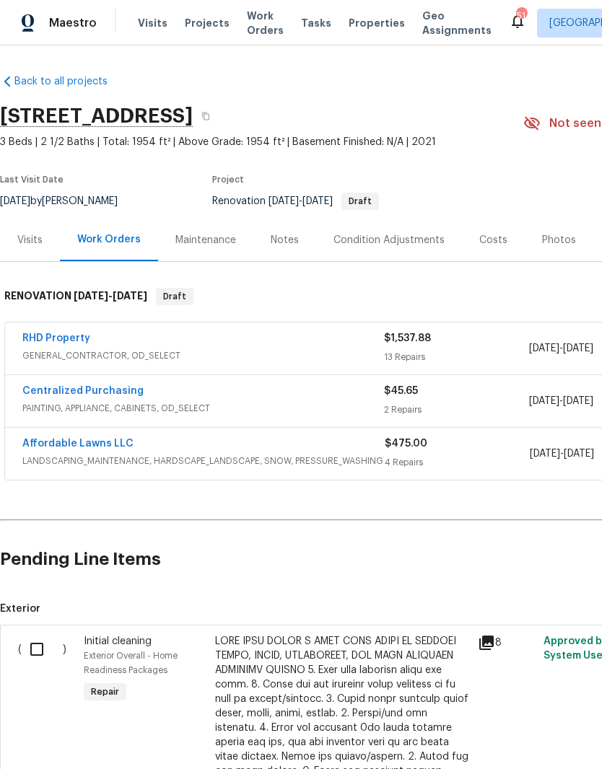
click at [114, 443] on link "Affordable Lawns LLC" at bounding box center [77, 444] width 111 height 10
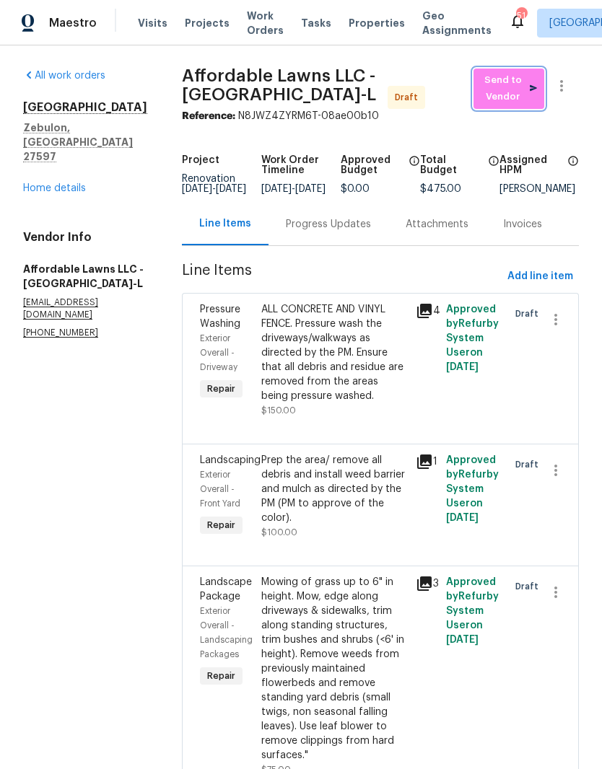
click at [518, 87] on span "Send to Vendor" at bounding box center [509, 88] width 56 height 33
click at [76, 183] on link "Home details" at bounding box center [54, 188] width 63 height 10
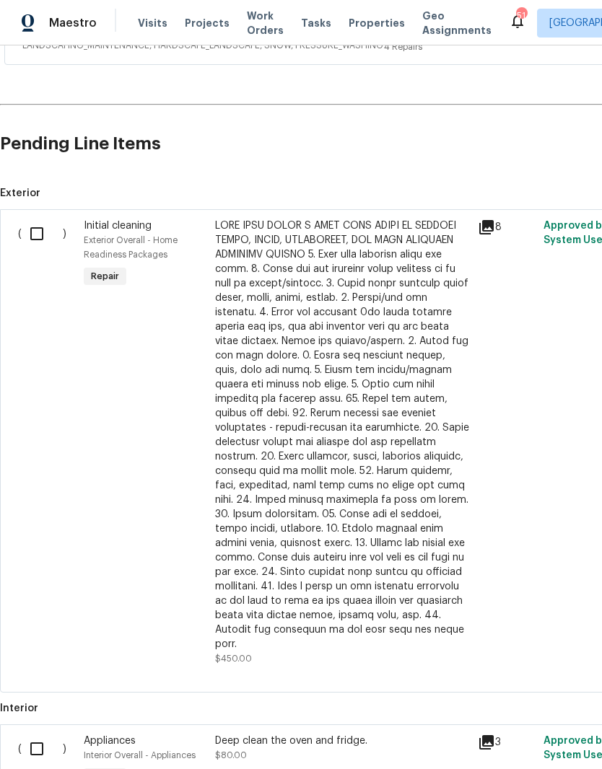
scroll to position [416, 0]
click at [37, 232] on input "checkbox" at bounding box center [42, 234] width 41 height 30
checkbox input "true"
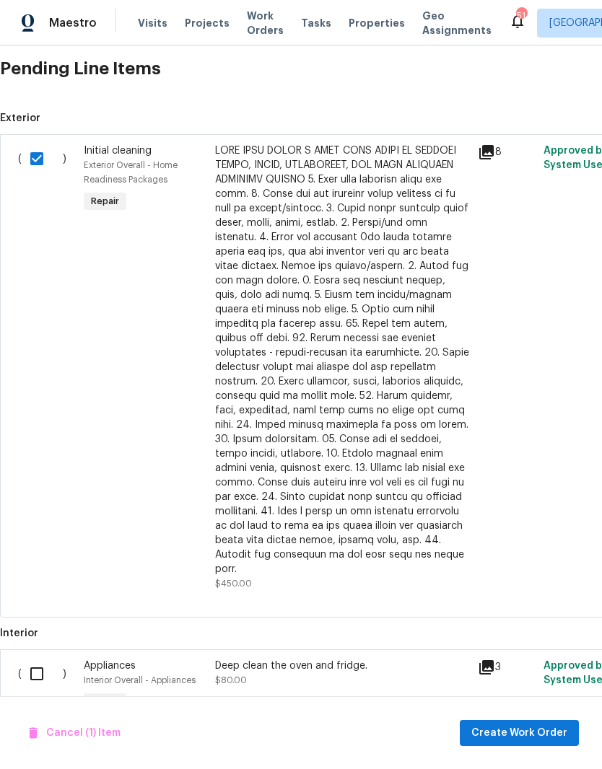
scroll to position [490, 0]
click at [37, 667] on input "checkbox" at bounding box center [42, 675] width 41 height 30
checkbox input "true"
click at [548, 732] on span "Create Work Order" at bounding box center [519, 734] width 96 height 18
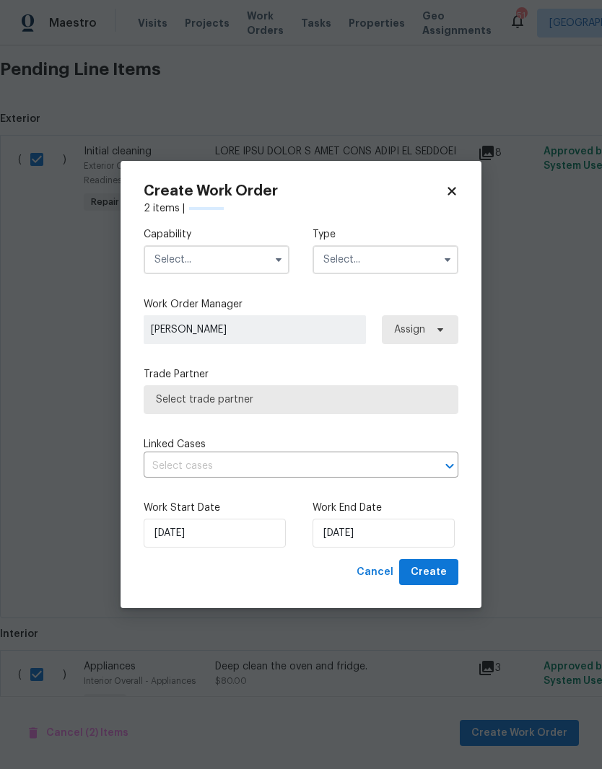
checkbox input "false"
click at [242, 268] on input "text" at bounding box center [217, 259] width 146 height 29
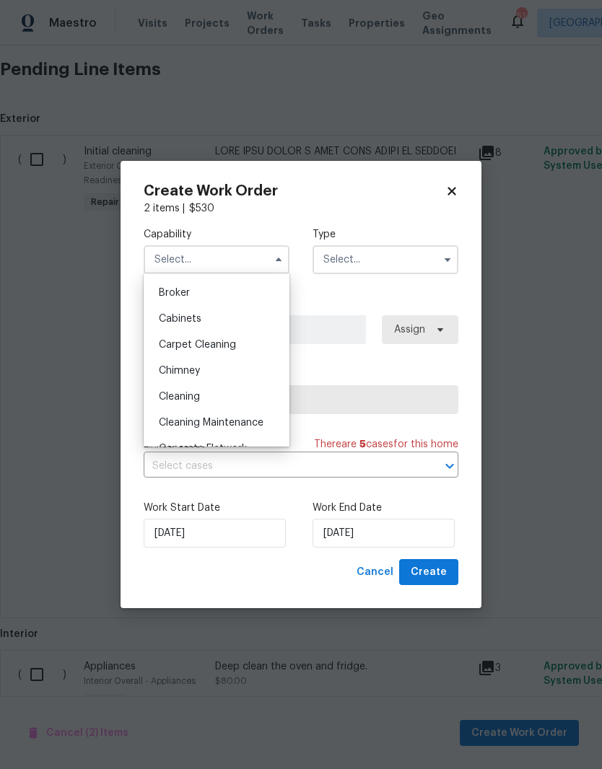
scroll to position [97, 0]
click at [259, 408] on div "Cleaning" at bounding box center [216, 401] width 139 height 26
type input "Cleaning"
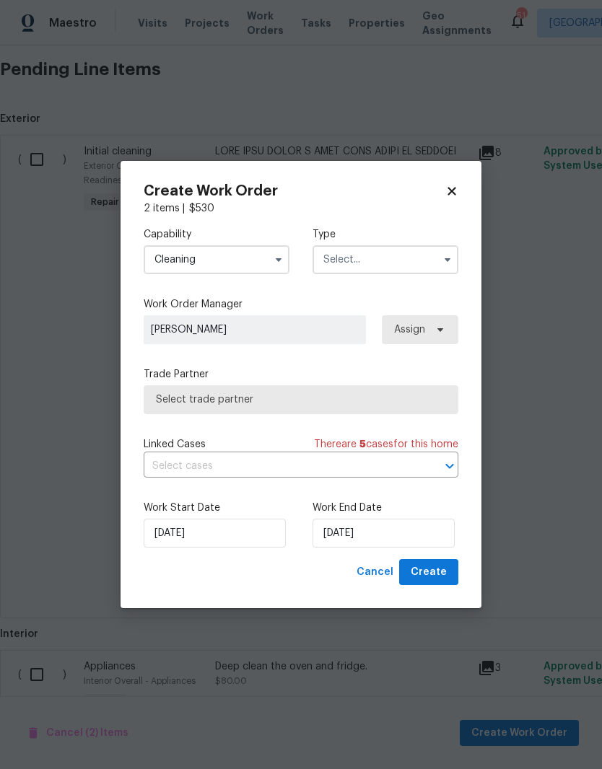
click at [429, 263] on input "text" at bounding box center [385, 259] width 146 height 29
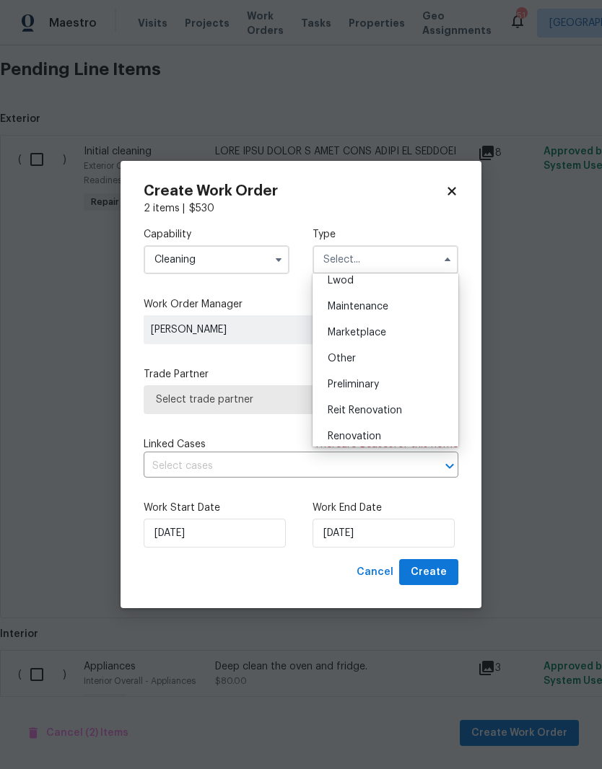
scroll to position [257, 0]
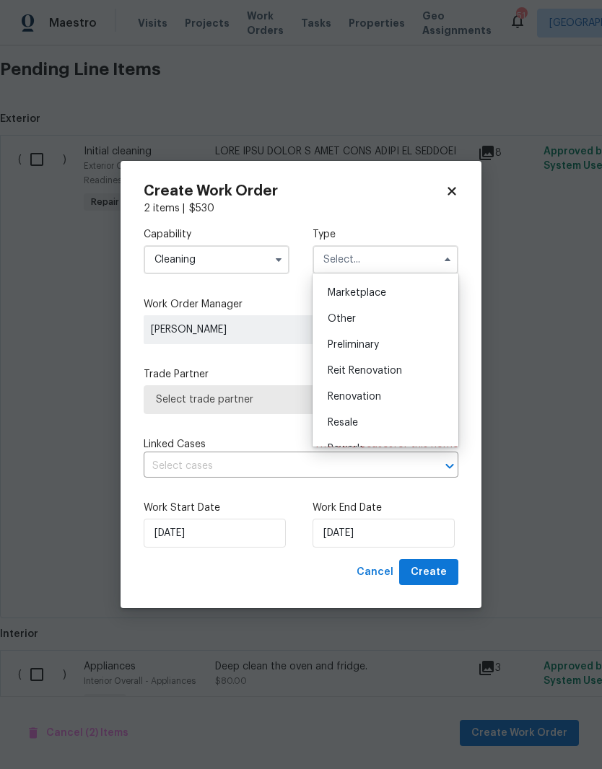
click at [428, 404] on div "Renovation" at bounding box center [385, 397] width 139 height 26
type input "Renovation"
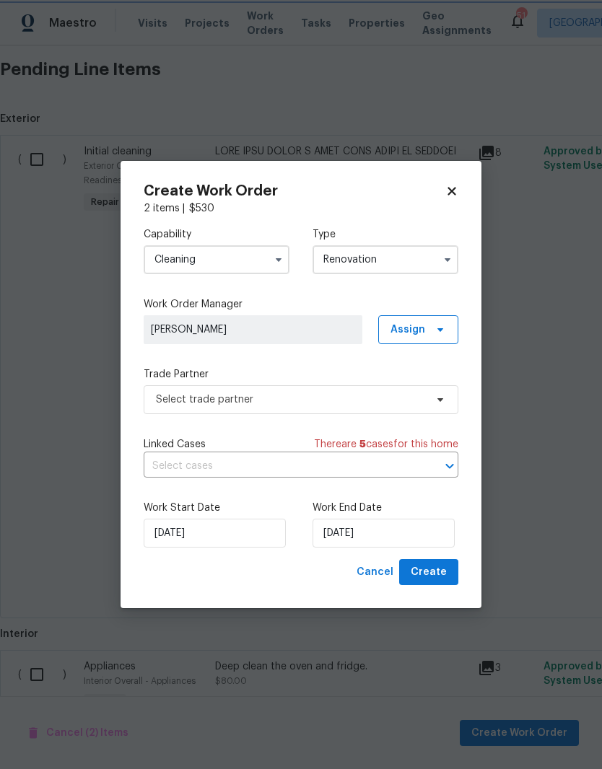
scroll to position [0, 0]
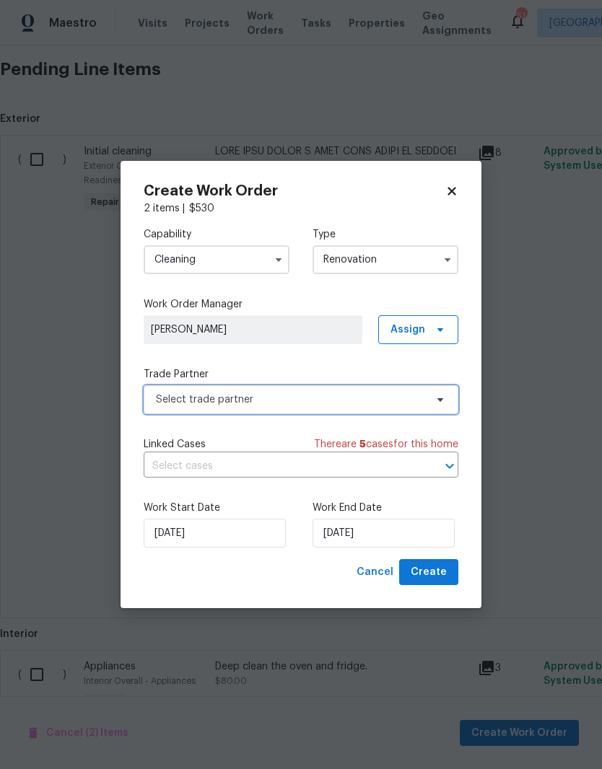
click at [438, 401] on icon at bounding box center [440, 400] width 12 height 12
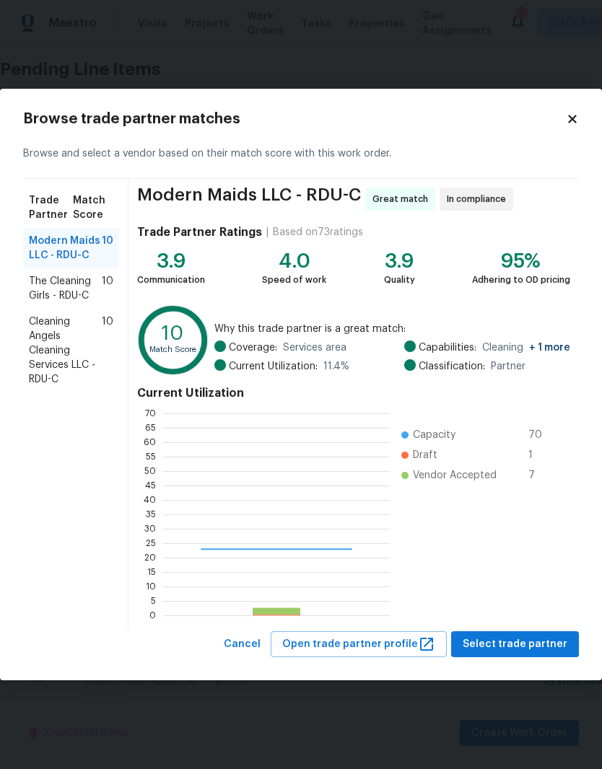
scroll to position [202, 227]
click at [67, 289] on span "The Cleaning Girls - RDU-C" at bounding box center [65, 288] width 73 height 29
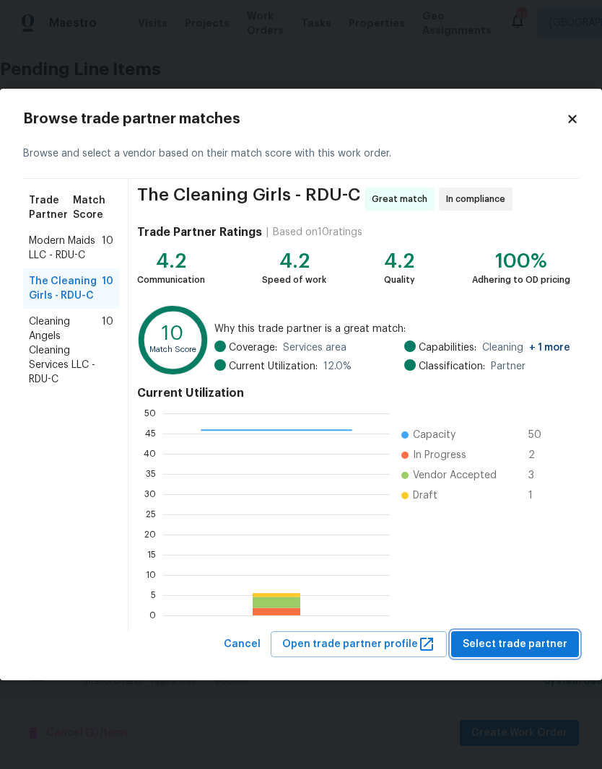
click at [510, 654] on button "Select trade partner" at bounding box center [515, 644] width 128 height 27
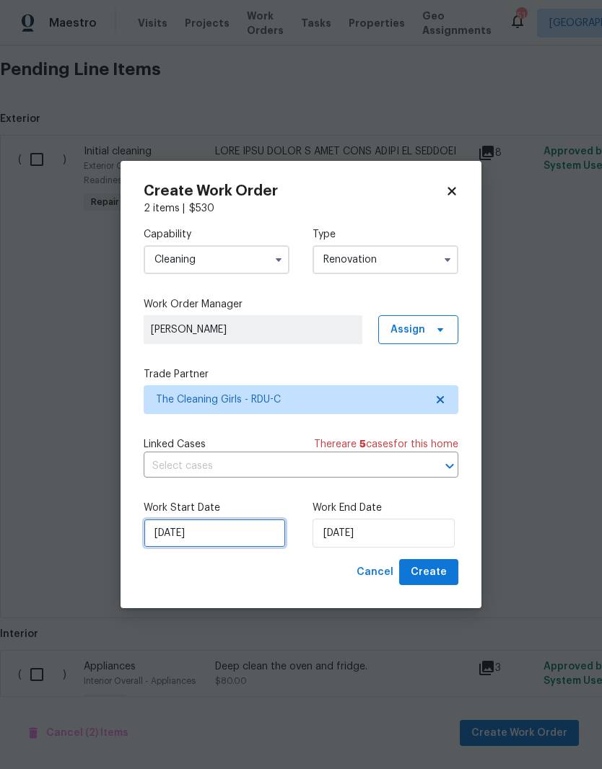
click at [248, 544] on input "[DATE]" at bounding box center [215, 533] width 142 height 29
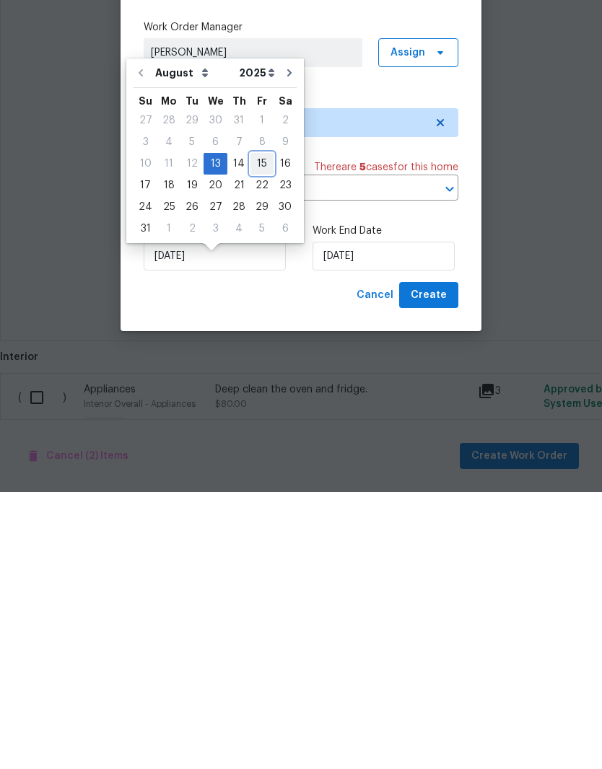
click at [255, 431] on div "15" at bounding box center [261, 441] width 23 height 20
type input "8/15/2025"
type input "[DATE]"
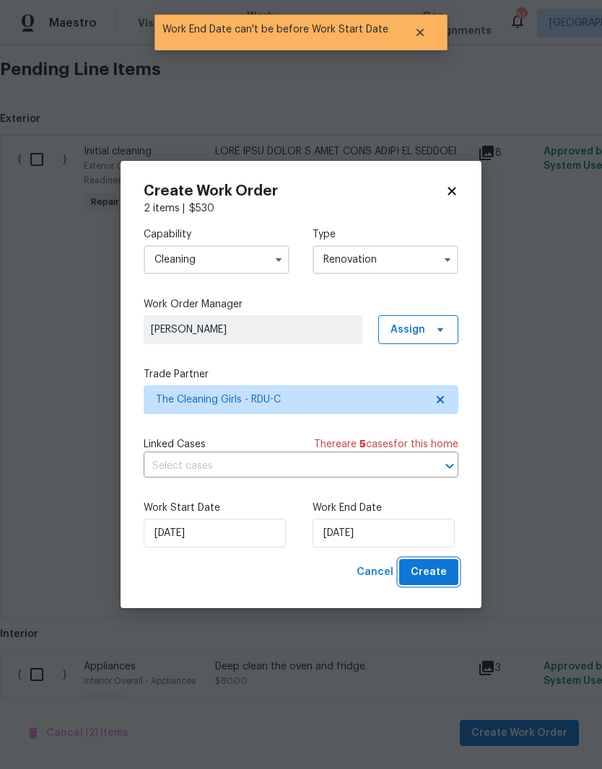
click at [452, 582] on button "Create" at bounding box center [428, 572] width 59 height 27
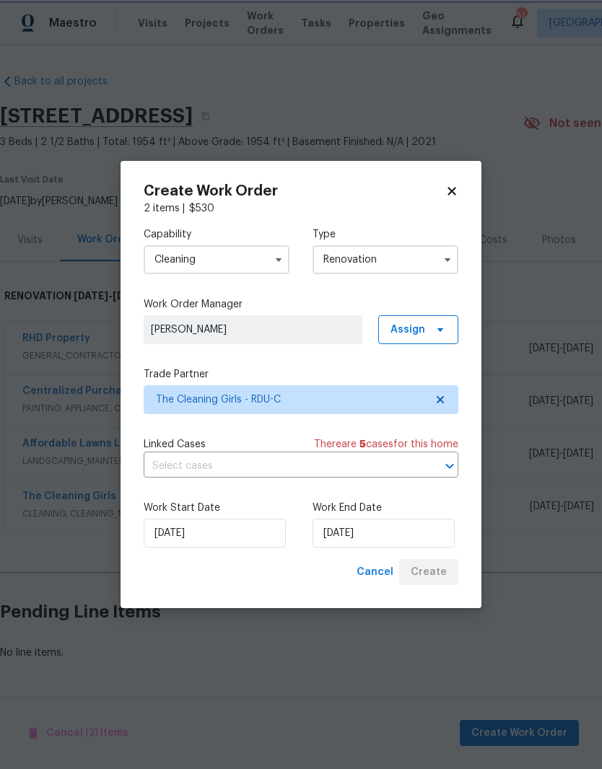
scroll to position [0, 0]
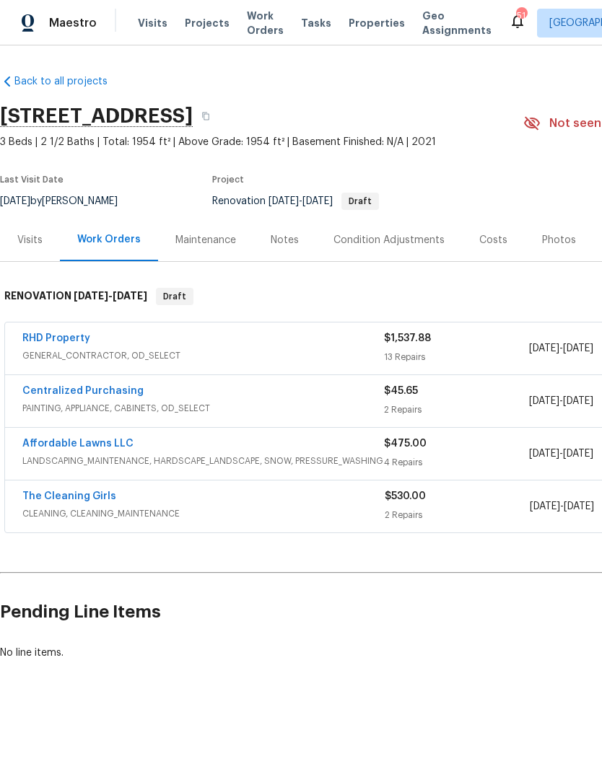
click at [92, 499] on link "The Cleaning Girls" at bounding box center [69, 496] width 94 height 10
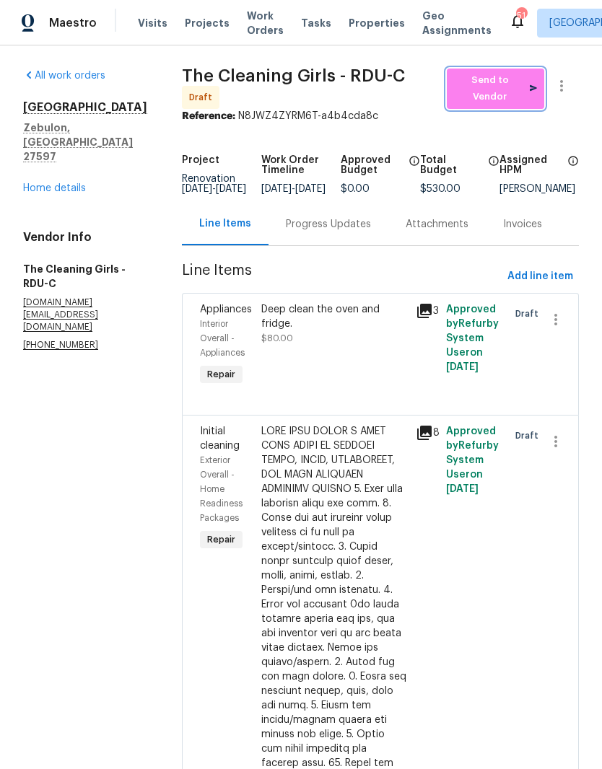
click at [507, 99] on span "Send to Vendor" at bounding box center [495, 88] width 83 height 33
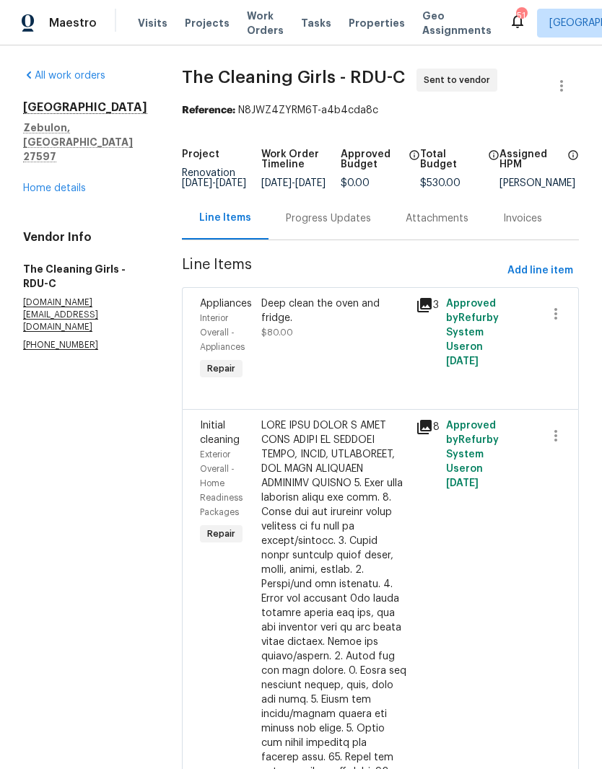
click at [350, 226] on div "Progress Updates" at bounding box center [328, 218] width 85 height 14
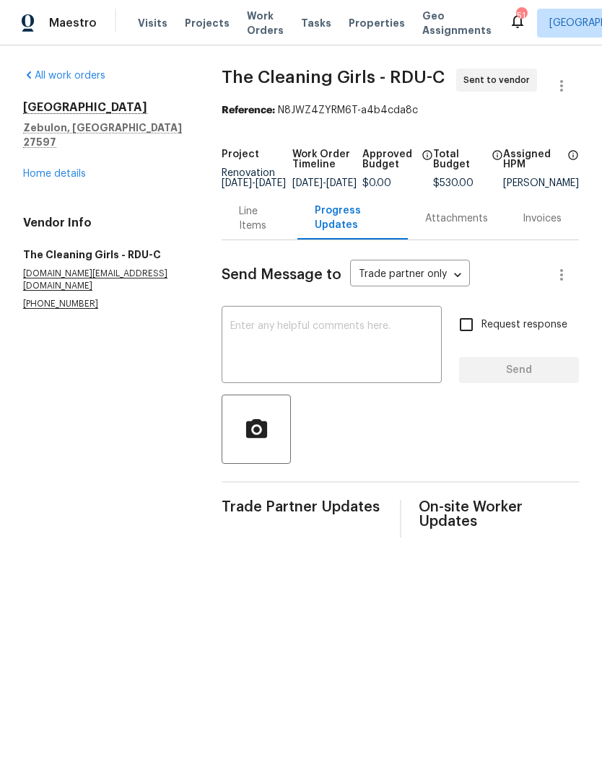
click at [356, 372] on textarea at bounding box center [331, 346] width 203 height 51
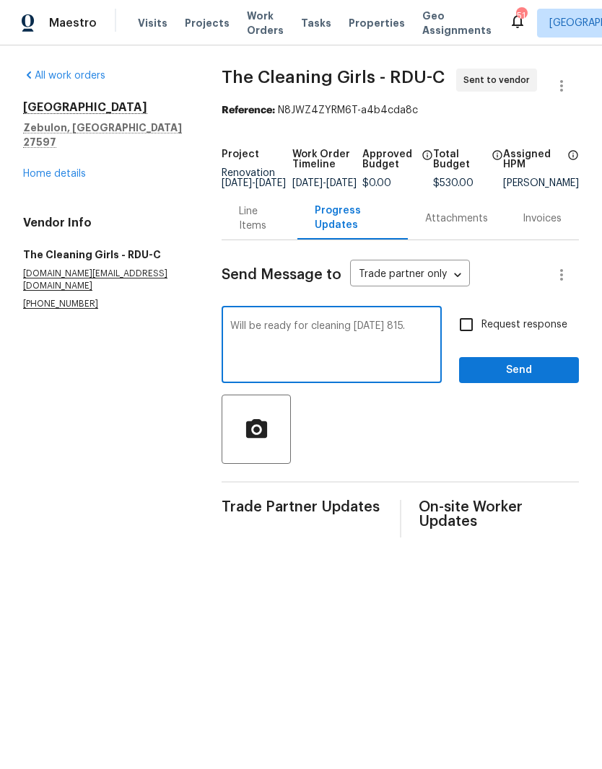
type textarea "Will be ready for cleaning Friday 815."
click at [540, 379] on span "Send" at bounding box center [519, 371] width 97 height 18
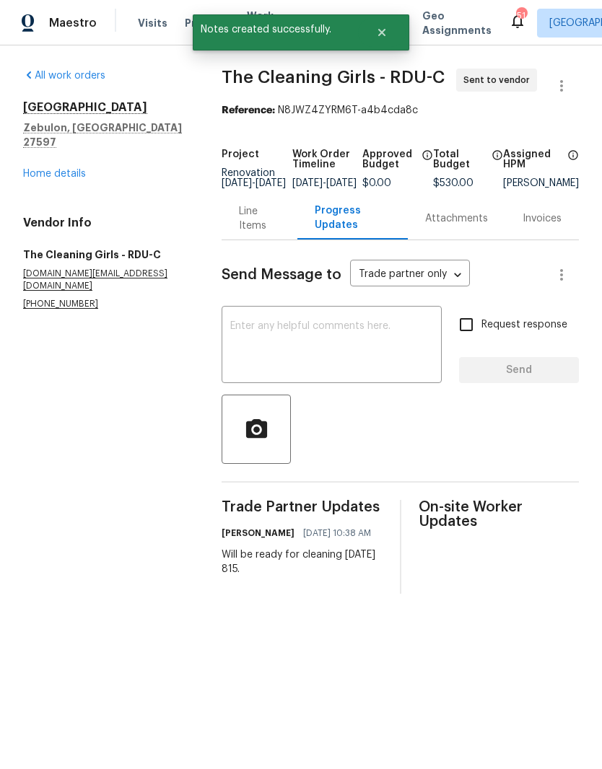
click at [84, 169] on link "Home details" at bounding box center [54, 174] width 63 height 10
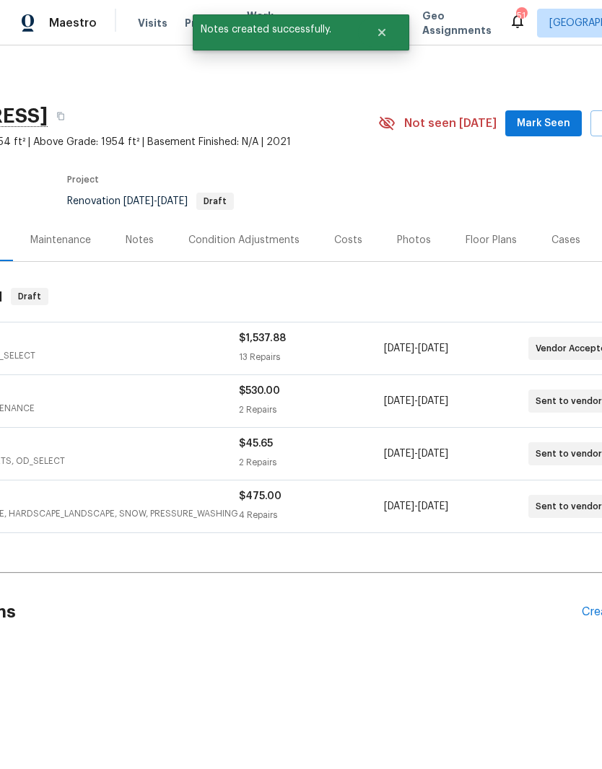
scroll to position [0, 160]
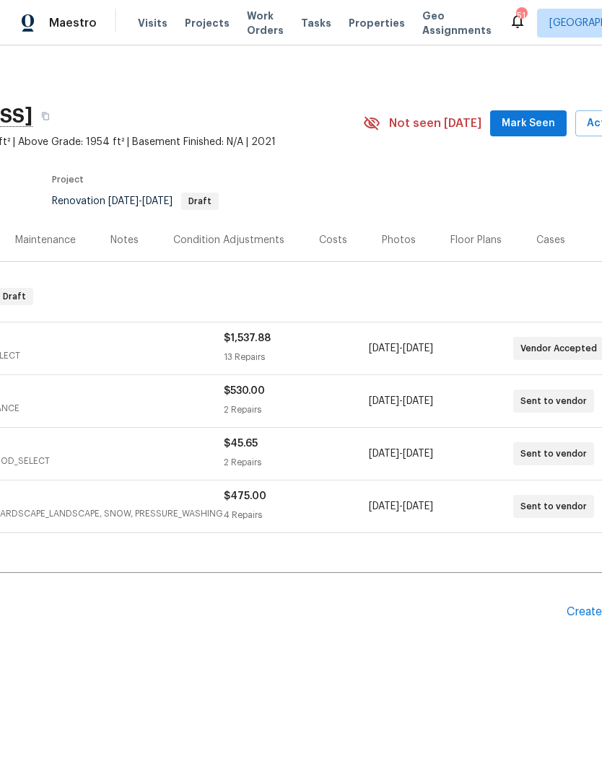
click at [586, 615] on div "Create Line Item" at bounding box center [610, 612] width 89 height 14
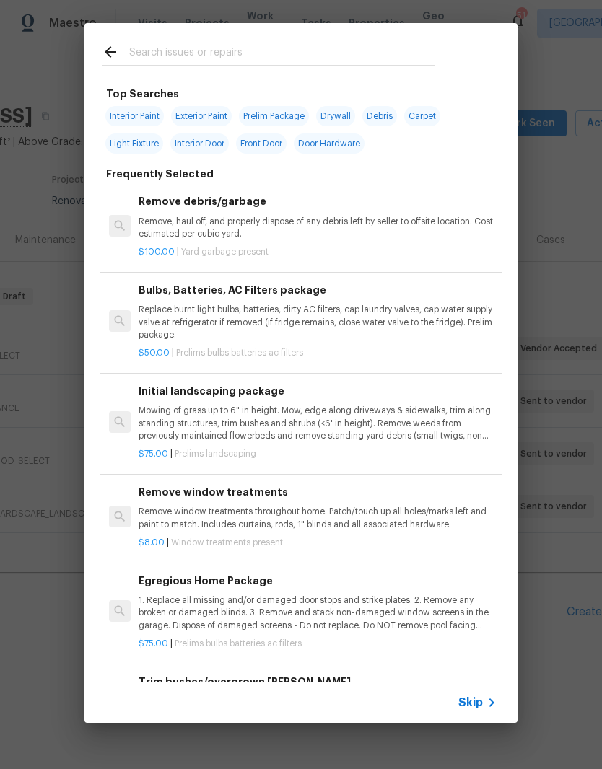
click at [357, 56] on input "text" at bounding box center [282, 54] width 306 height 22
type input "Carp"
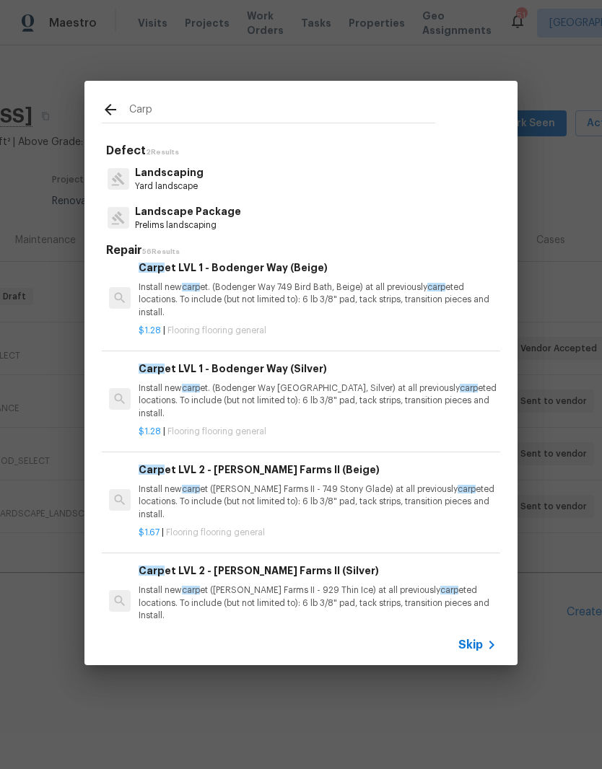
scroll to position [189, 0]
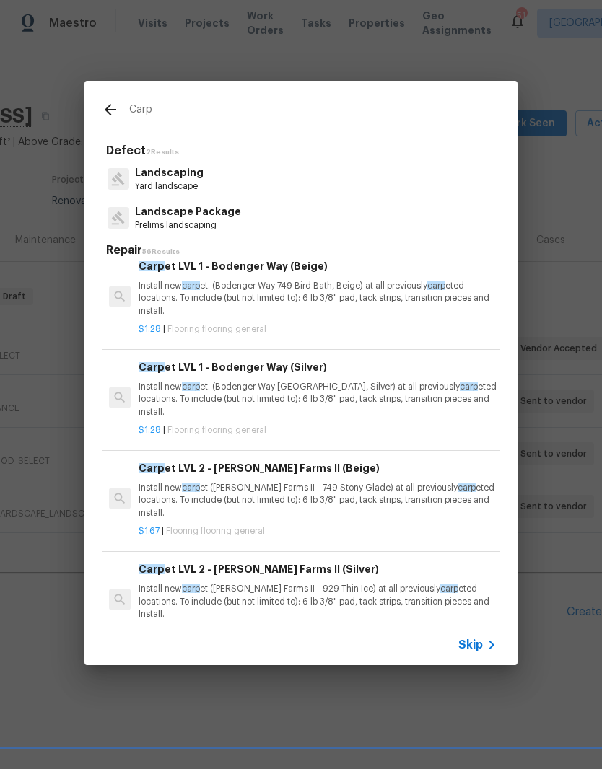
click at [391, 310] on p "Install new carp et. (Bodenger Way 749 Bird Bath, Beige) at all previously carp…" at bounding box center [318, 298] width 358 height 37
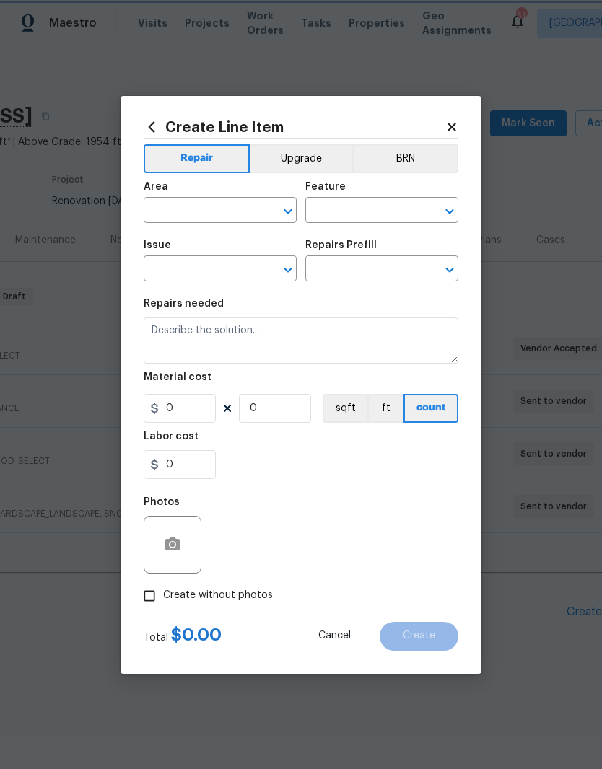
type input "Overall Flooring"
type input "Flooring General"
type input "Carpet LVL 1 - Bodenger Way (Beige) $1.28"
type textarea "Install new carpet. (Bodenger Way 749 Bird Bath, Beige) at all previously carpe…"
type input "1.28"
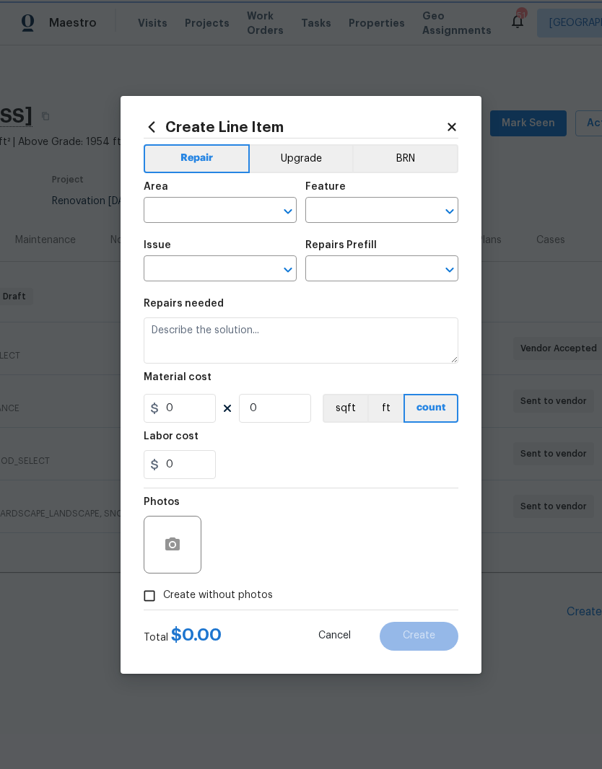
type input "1"
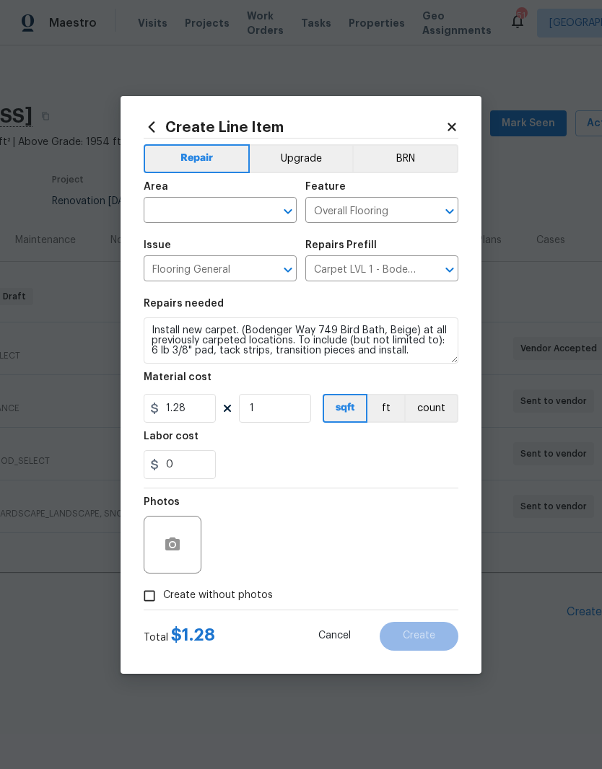
click at [390, 313] on div "Repairs needed" at bounding box center [301, 308] width 315 height 19
click at [237, 219] on input "text" at bounding box center [200, 212] width 113 height 22
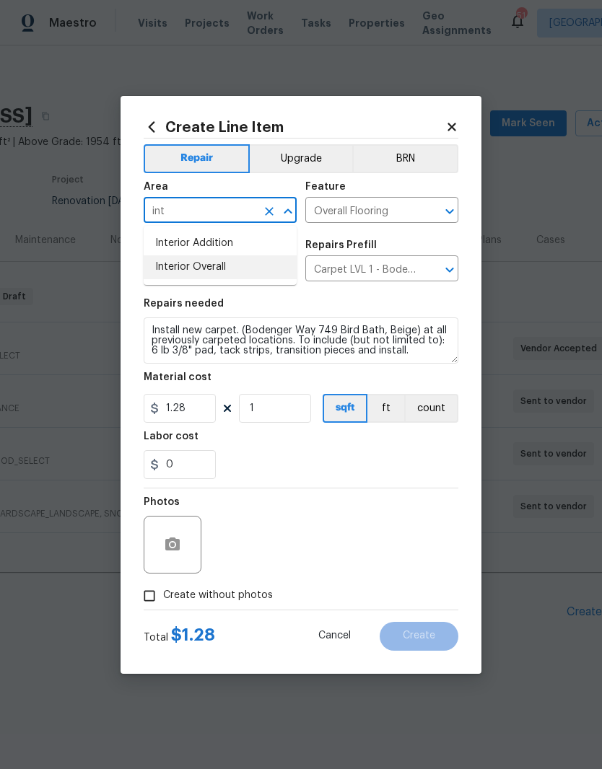
click at [258, 277] on li "Interior Overall" at bounding box center [220, 267] width 153 height 24
type input "Interior Overall"
click at [286, 419] on input "1" at bounding box center [275, 408] width 72 height 29
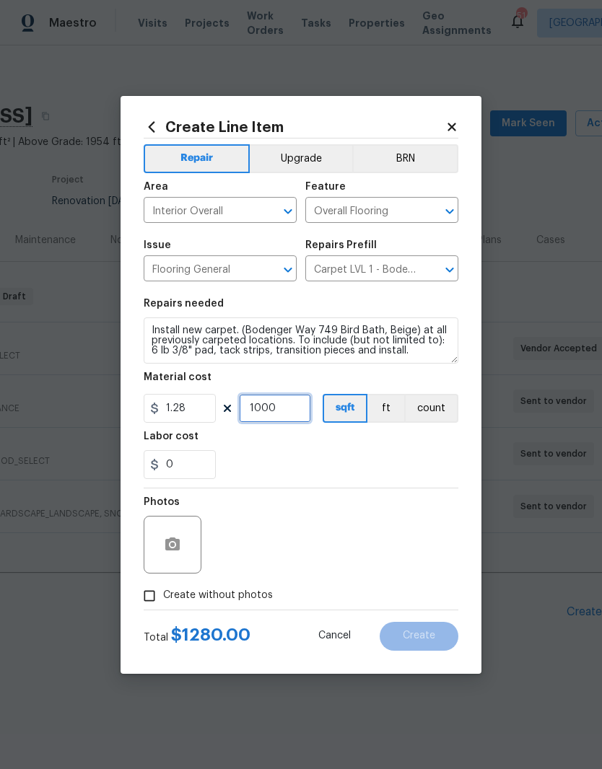
type input "1000"
click at [436, 452] on div "0" at bounding box center [301, 464] width 315 height 29
click at [178, 549] on icon "button" at bounding box center [172, 544] width 14 height 13
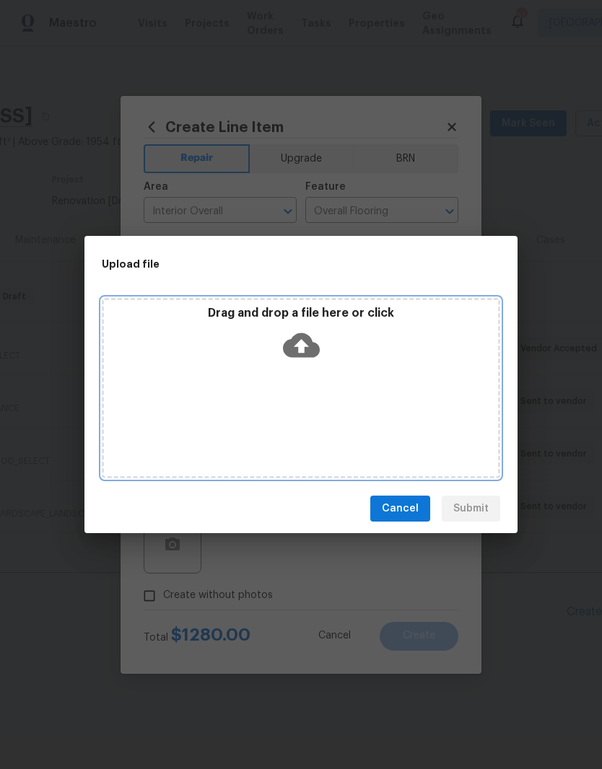
click at [418, 372] on div "Drag and drop a file here or click" at bounding box center [301, 388] width 398 height 180
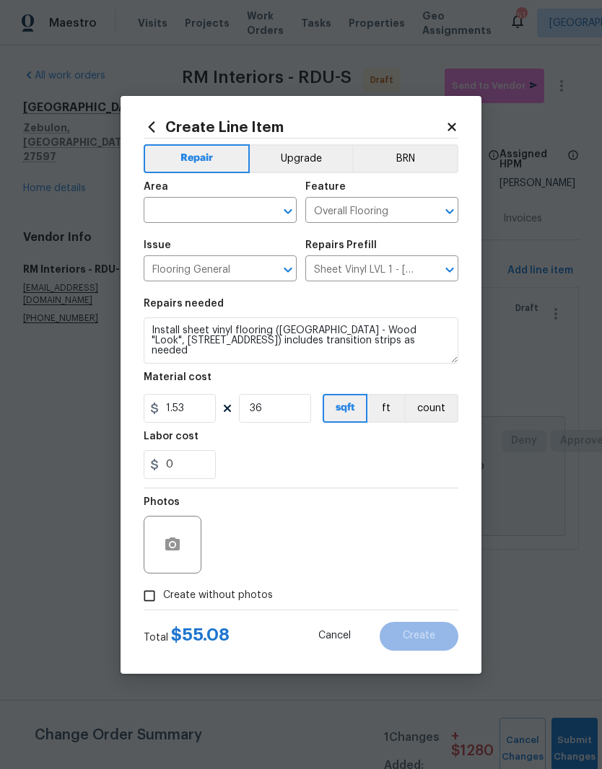
type input "36"
click at [382, 483] on section "Repairs needed Install sheet vinyl flooring ([GEOGRAPHIC_DATA] - Wood "Look", […" at bounding box center [301, 389] width 315 height 198
click at [188, 546] on button "button" at bounding box center [172, 545] width 35 height 35
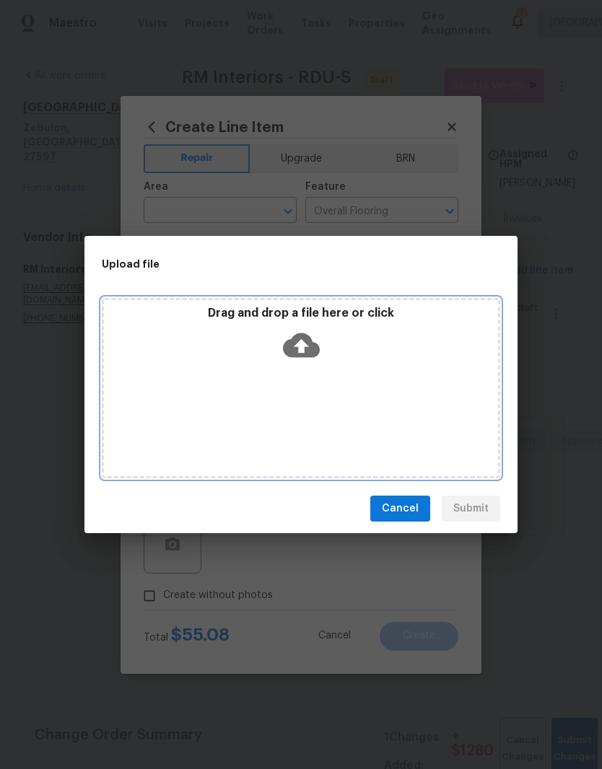
click at [408, 408] on div "Drag and drop a file here or click" at bounding box center [301, 388] width 398 height 180
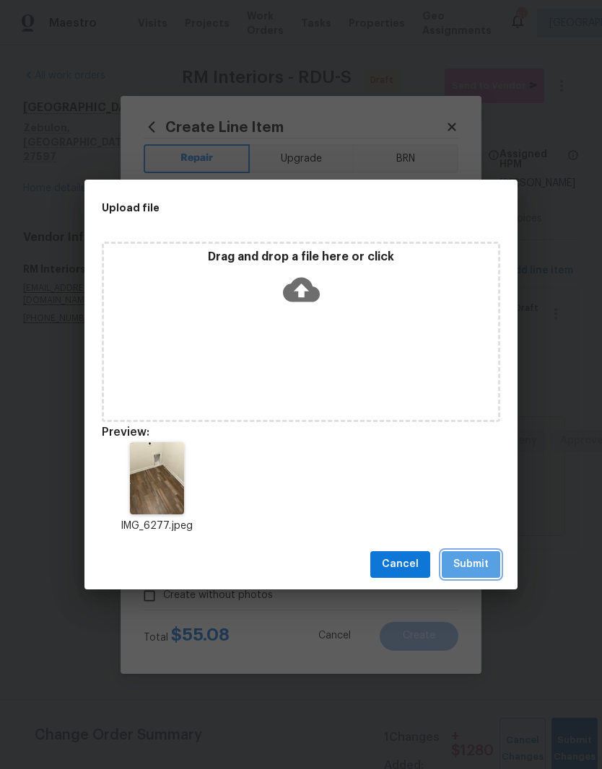
click at [485, 575] on button "Submit" at bounding box center [471, 564] width 58 height 27
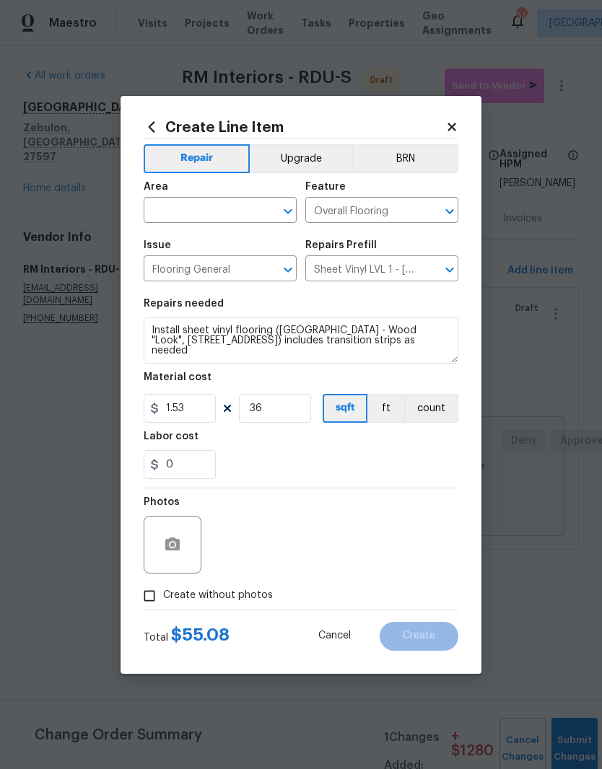
click at [228, 218] on input "text" at bounding box center [200, 212] width 113 height 22
click at [232, 250] on li "Laundry" at bounding box center [220, 244] width 153 height 24
type input "Laundry"
click at [408, 459] on div "0" at bounding box center [301, 464] width 315 height 29
click at [424, 636] on span "Create" at bounding box center [419, 636] width 32 height 11
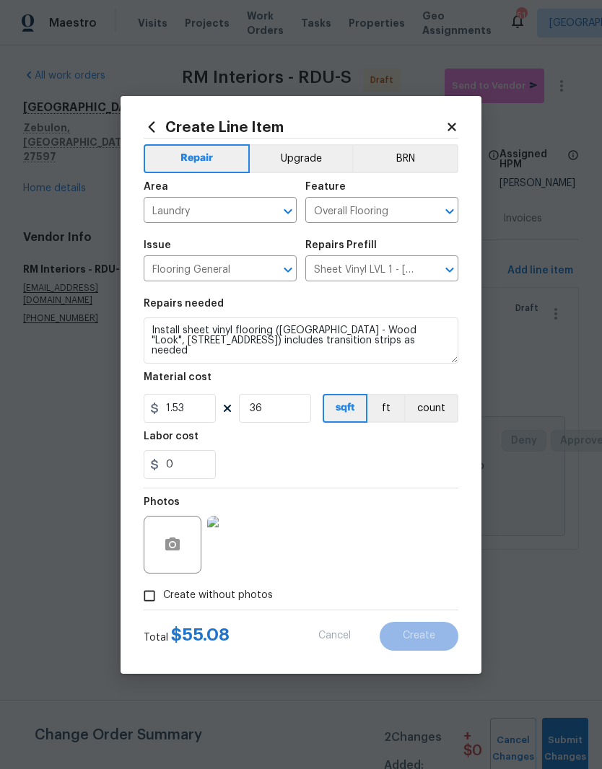
type input "0"
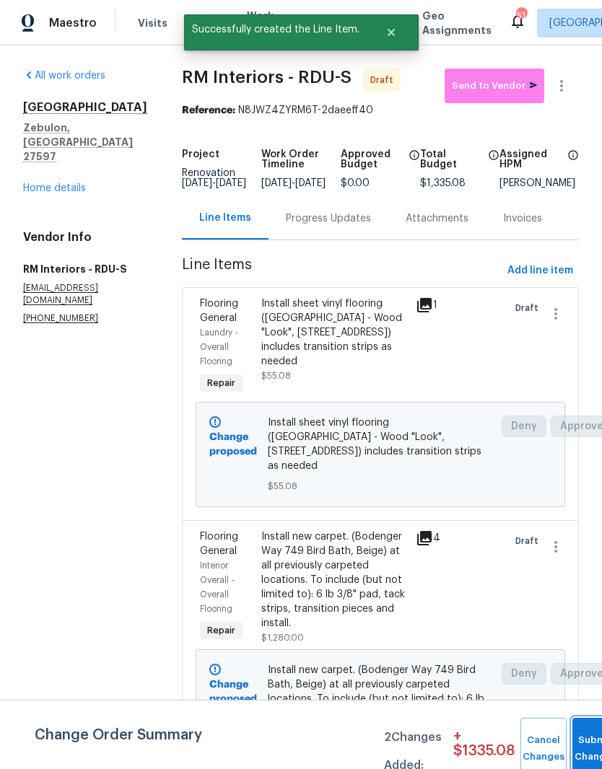
click at [587, 743] on button "Submit Changes" at bounding box center [595, 749] width 46 height 62
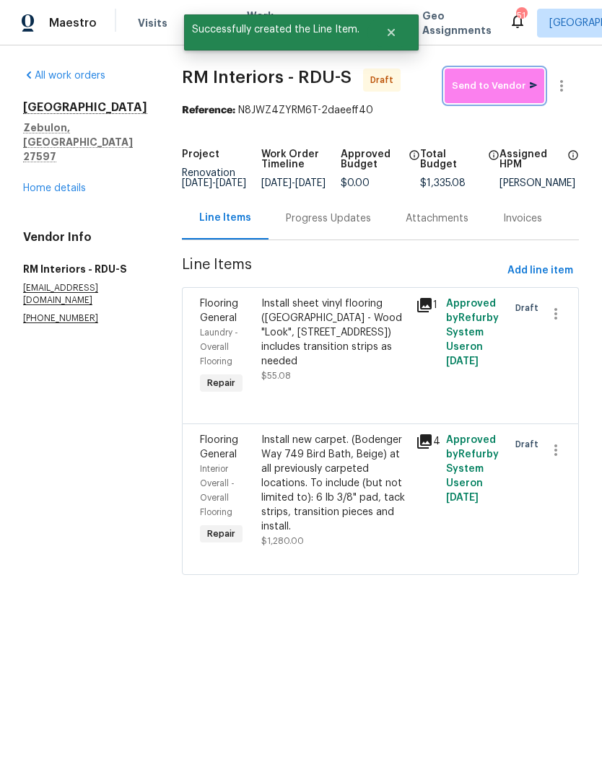
click at [521, 92] on span "Send to Vendor" at bounding box center [494, 86] width 85 height 17
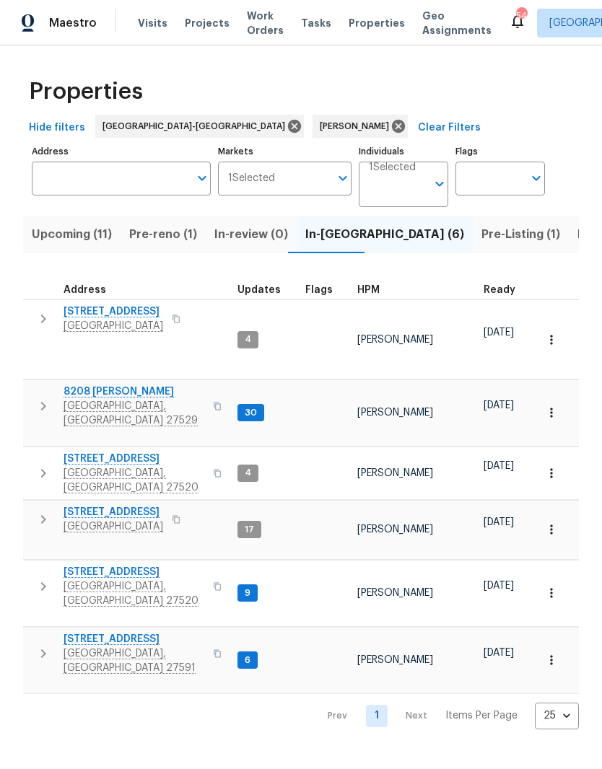
click at [74, 316] on span "[STREET_ADDRESS]" at bounding box center [114, 312] width 100 height 14
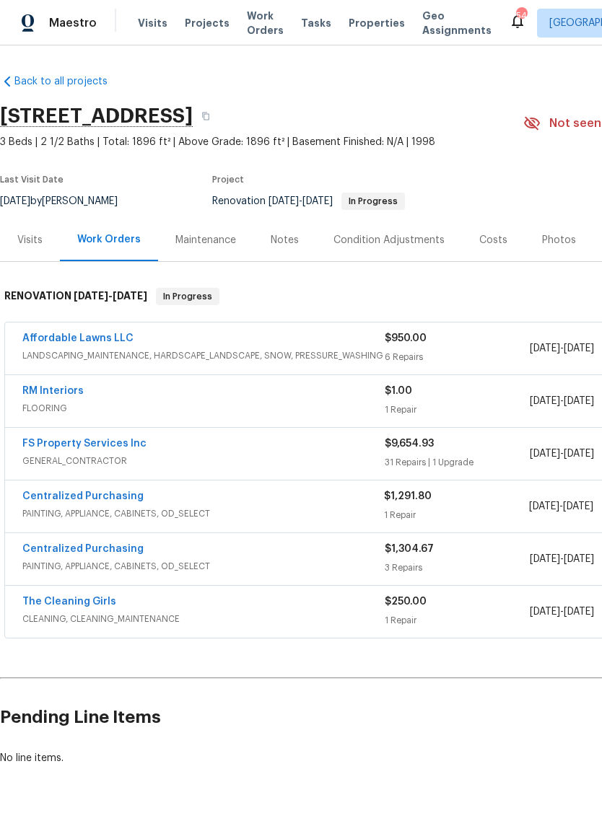
click at [30, 391] on link "RM Interiors" at bounding box center [52, 391] width 61 height 10
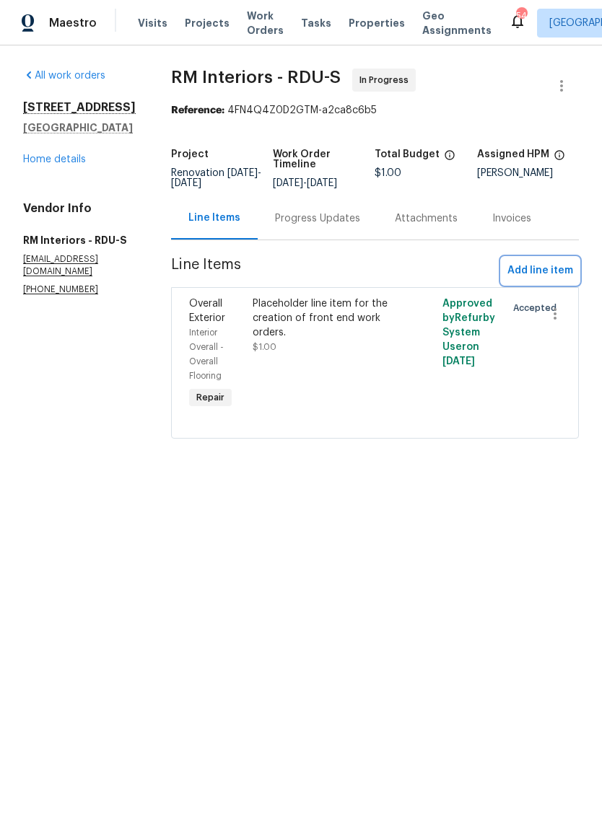
click at [553, 275] on span "Add line item" at bounding box center [540, 271] width 66 height 18
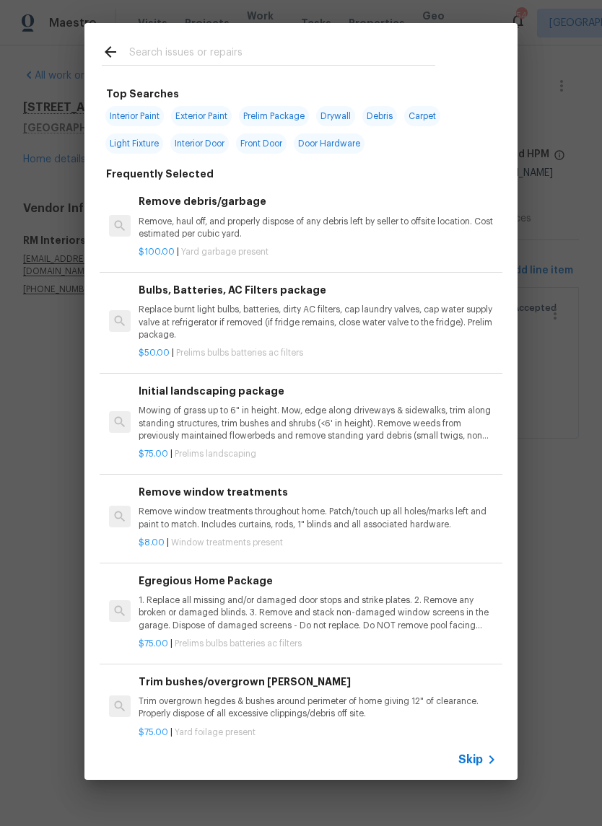
click at [156, 44] on input "text" at bounding box center [282, 54] width 306 height 22
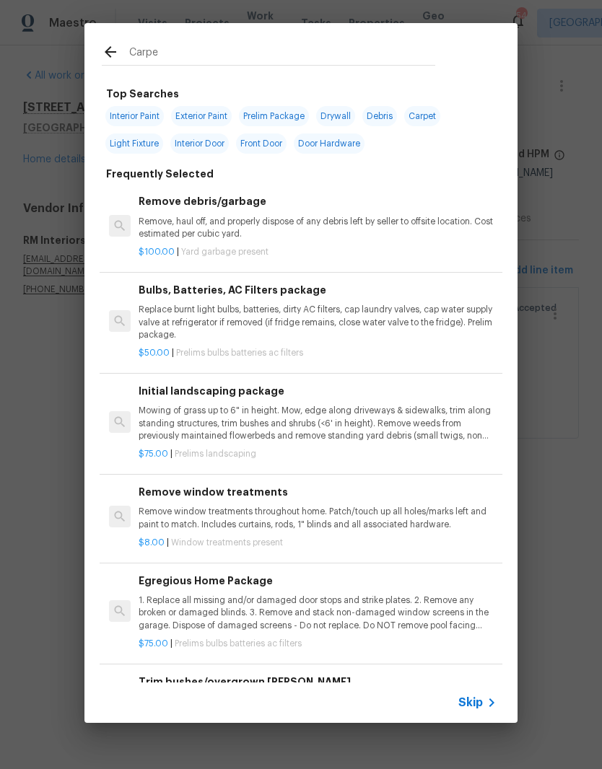
type input "Carpet"
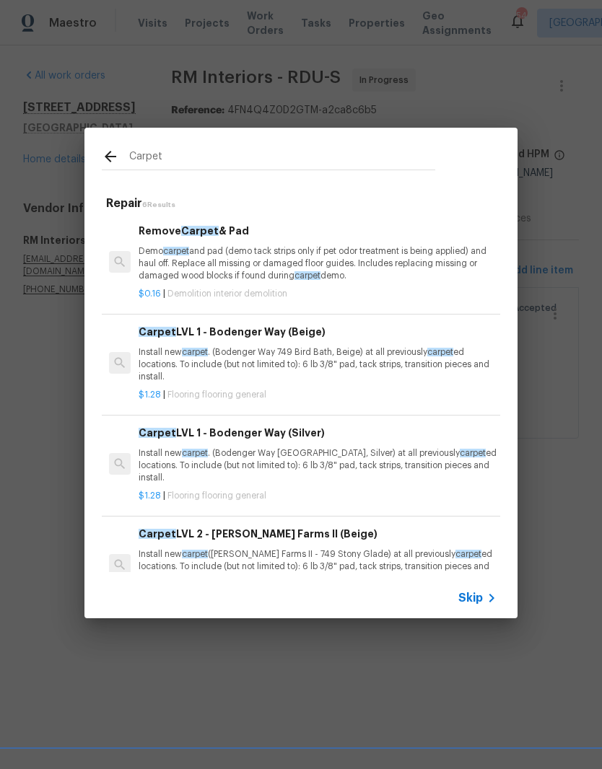
click at [415, 351] on p "Install new carpet . (Bodenger Way 749 Bird Bath, Beige) at all previously carp…" at bounding box center [318, 364] width 358 height 37
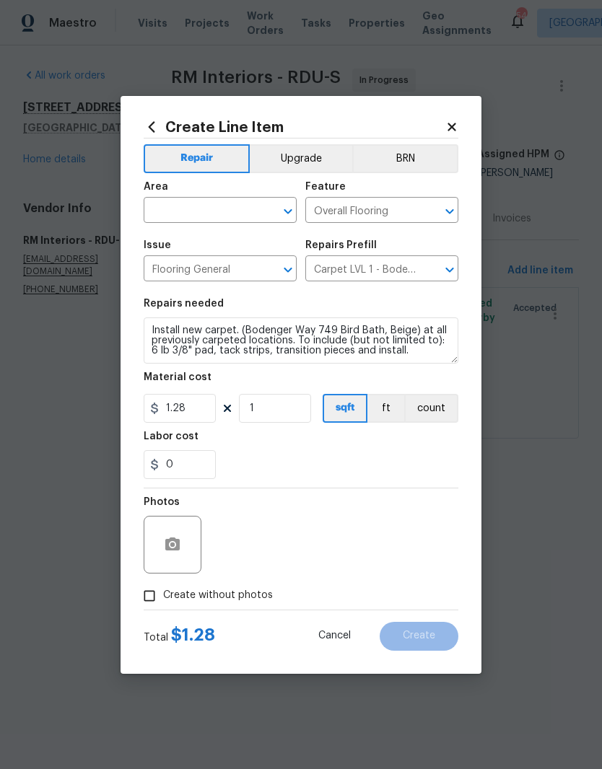
click at [168, 204] on input "text" at bounding box center [200, 212] width 113 height 22
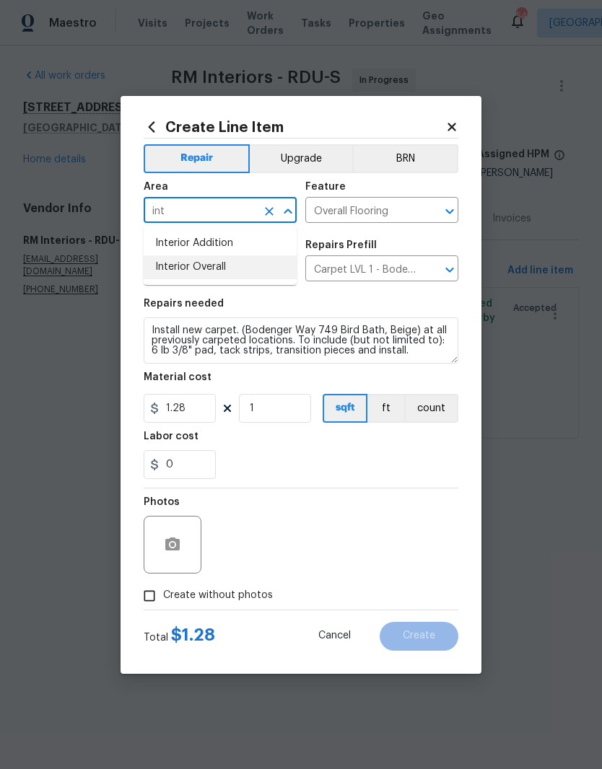
click at [190, 277] on li "Interior Overall" at bounding box center [220, 267] width 153 height 24
type input "Interior Overall"
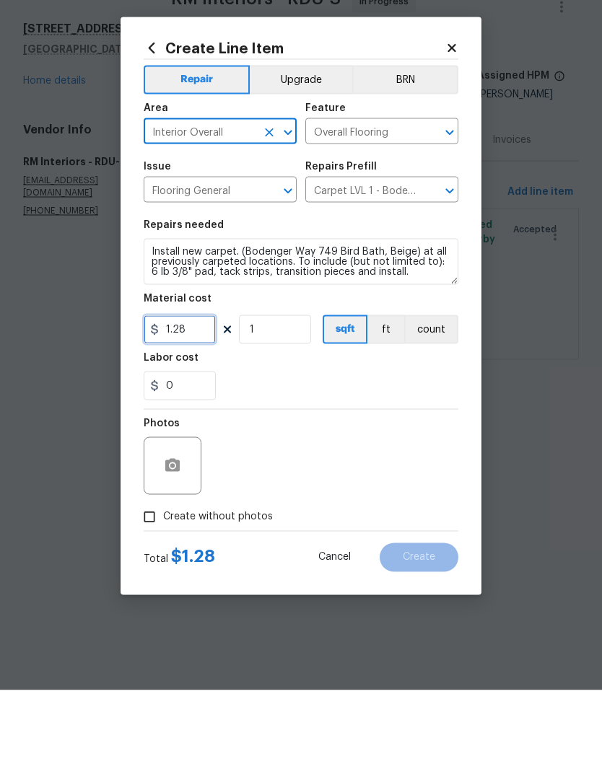
click at [198, 394] on input "1.28" at bounding box center [180, 408] width 72 height 29
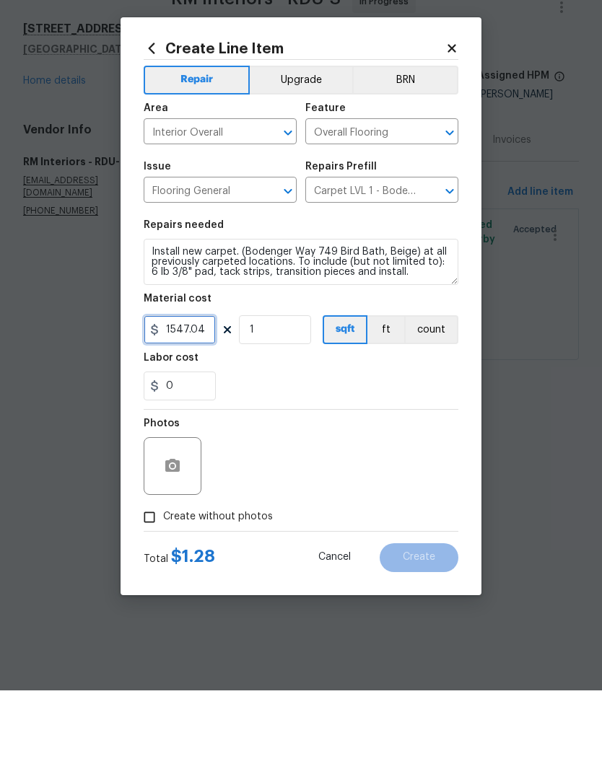
type input "1547.04"
click at [336, 450] on div "0" at bounding box center [301, 464] width 315 height 29
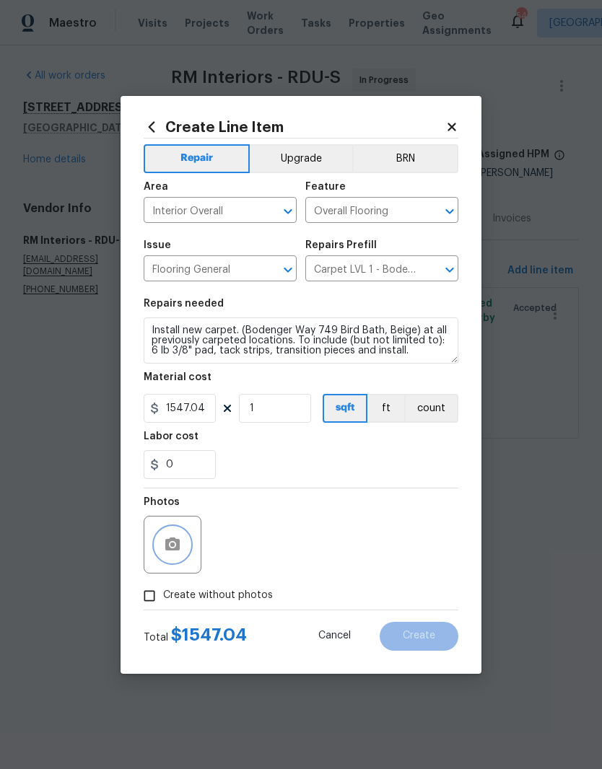
click at [183, 554] on button "button" at bounding box center [172, 545] width 35 height 35
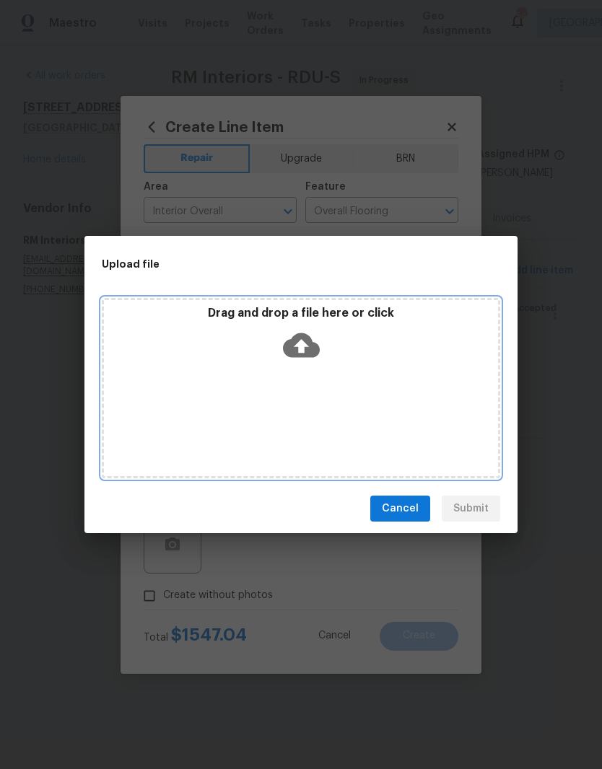
click at [403, 377] on div "Drag and drop a file here or click" at bounding box center [301, 388] width 398 height 180
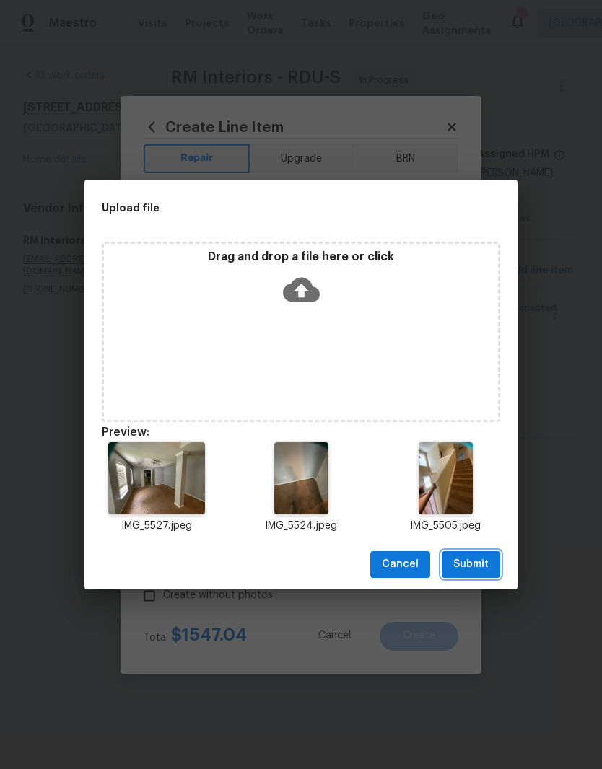
click at [497, 564] on button "Submit" at bounding box center [471, 564] width 58 height 27
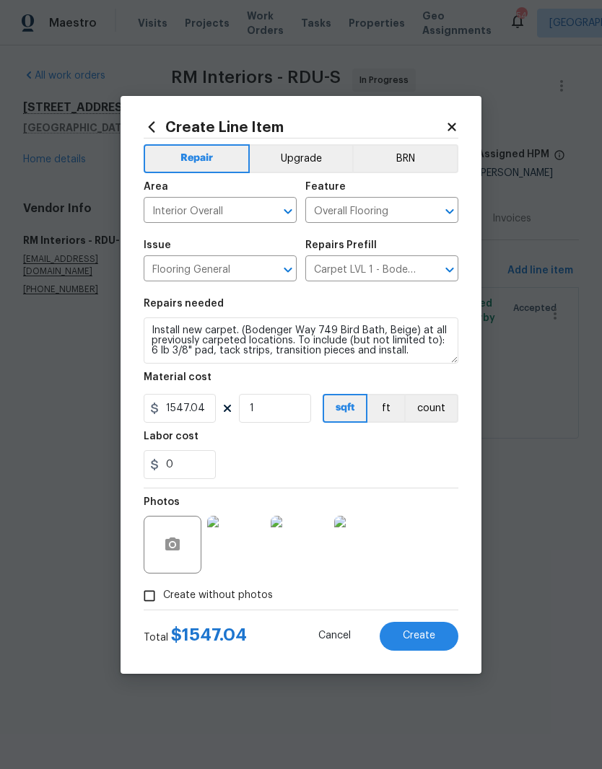
click at [459, 624] on div "Create Line Item Repair Upgrade BRN Area Interior Overall ​ Feature Overall Flo…" at bounding box center [301, 385] width 361 height 578
click at [426, 641] on span "Create" at bounding box center [419, 636] width 32 height 11
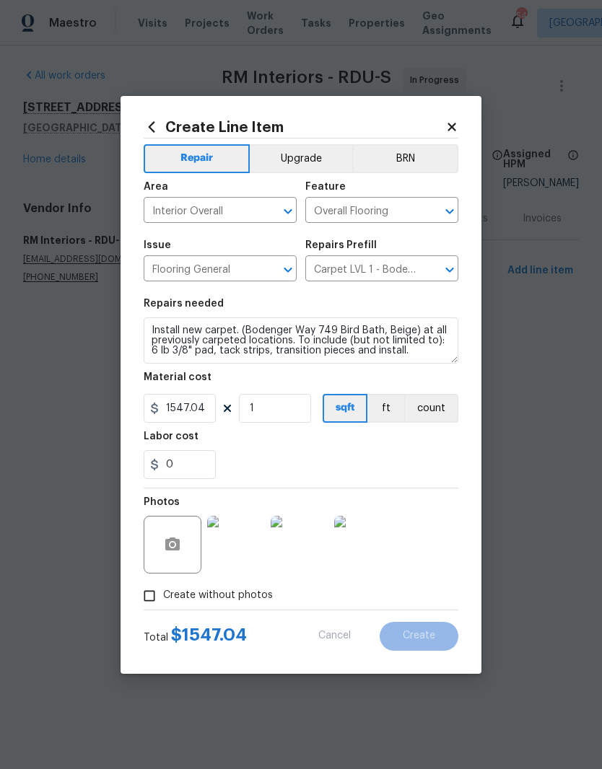
type input "0"
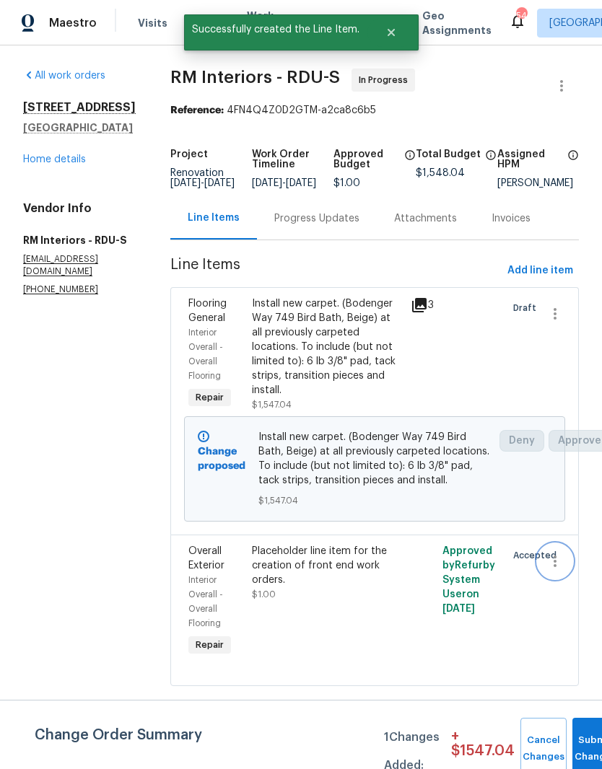
click at [557, 570] on icon "button" at bounding box center [554, 561] width 17 height 17
click at [569, 571] on li "Cancel" at bounding box center [562, 575] width 56 height 24
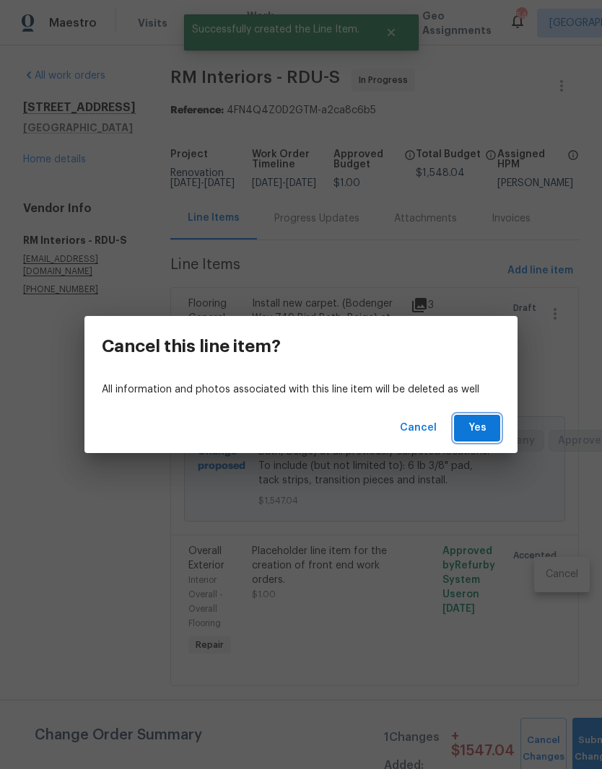
click at [482, 434] on span "Yes" at bounding box center [476, 428] width 23 height 18
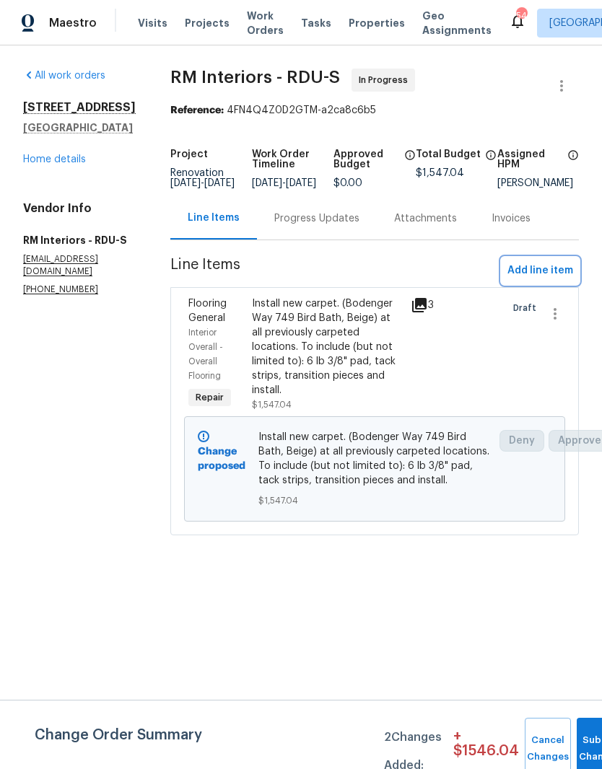
click at [559, 280] on span "Add line item" at bounding box center [540, 271] width 66 height 18
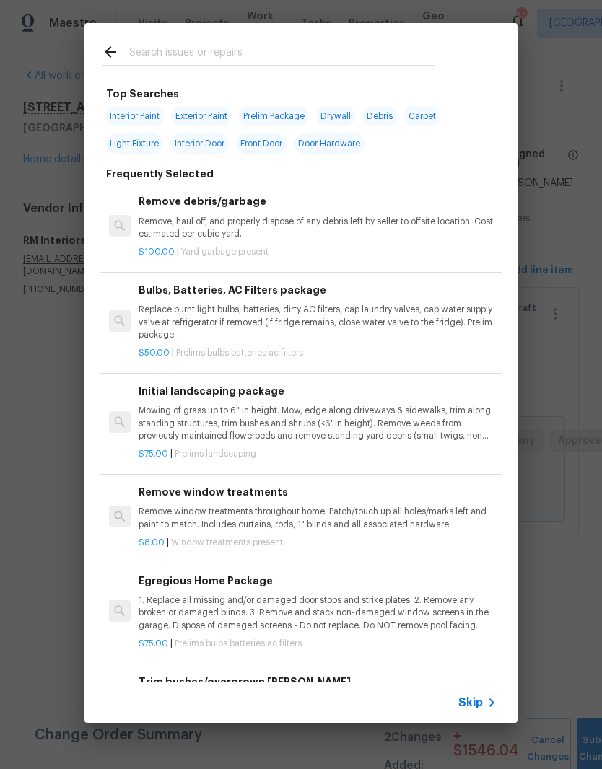
click at [325, 49] on input "text" at bounding box center [282, 54] width 306 height 22
type input "Lvl"
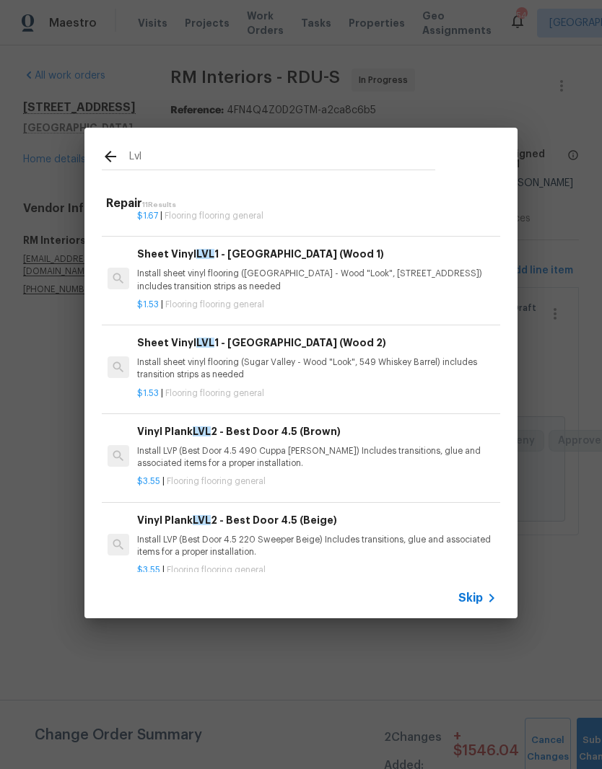
scroll to position [647, 1]
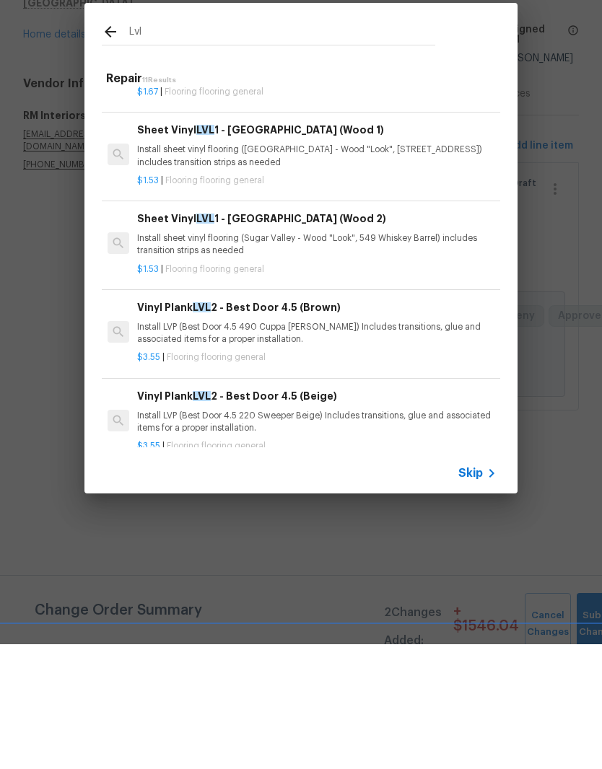
click at [307, 559] on div "$3.55 | Flooring flooring general" at bounding box center [316, 568] width 358 height 18
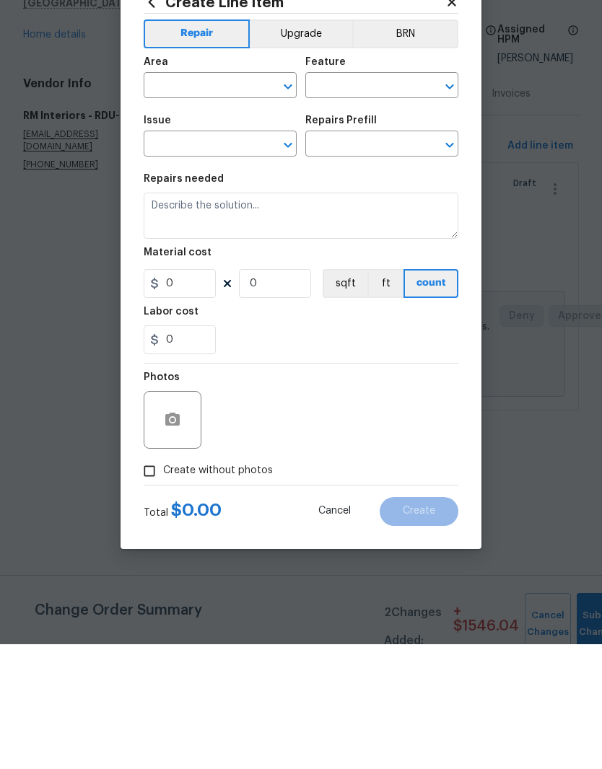
type input "Overall Flooring"
type input "Flooring General"
type textarea "Install LVP (Best Door 4.5 220 Sweeper Beige) Includes transitions, glue and as…"
type input "1"
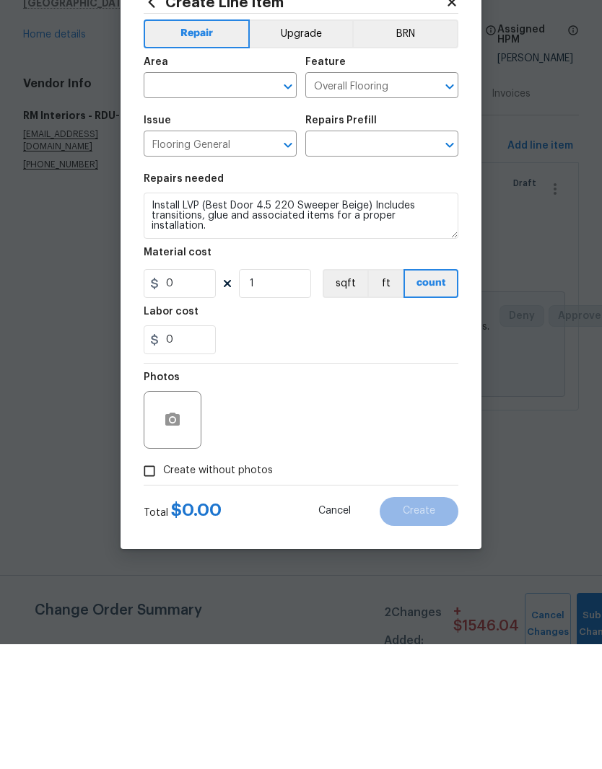
type input "Vinyl Plank LVL 2 - Best Door 4.5 (Beige) $3.55"
type input "3.55"
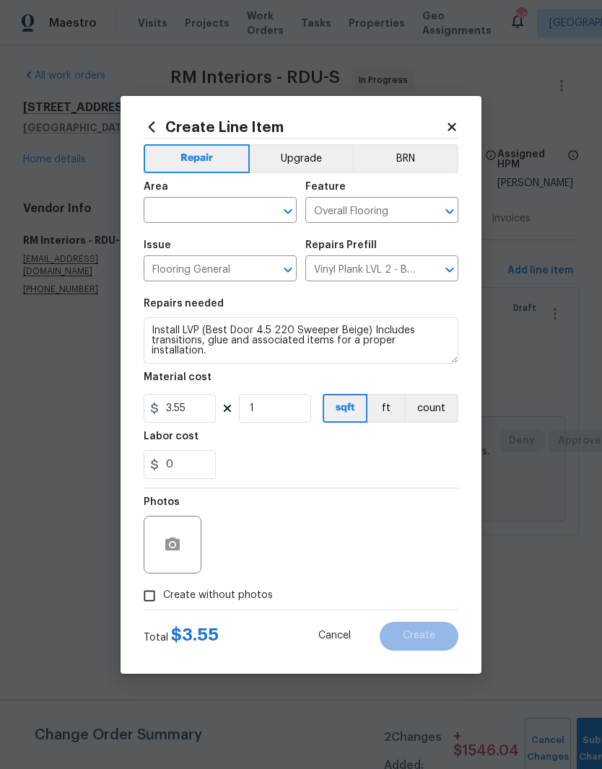
click at [214, 219] on input "text" at bounding box center [200, 212] width 113 height 22
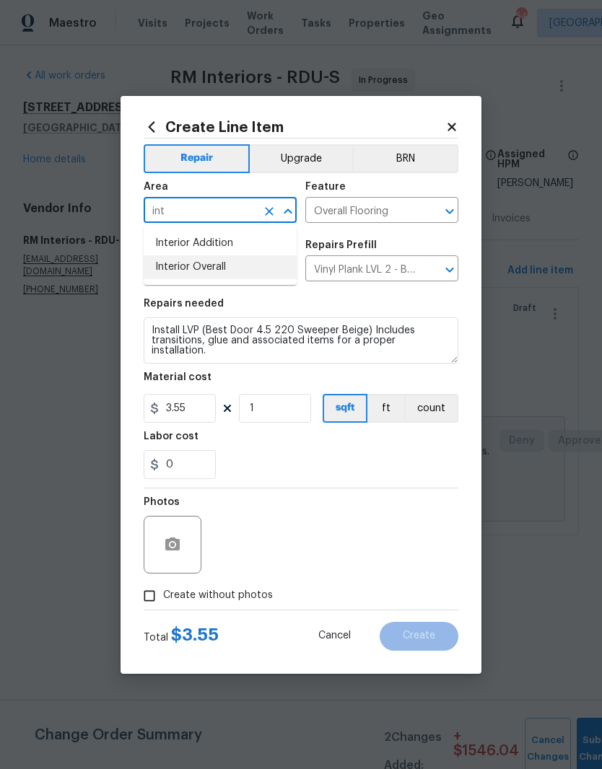
click at [240, 275] on li "Interior Overall" at bounding box center [220, 267] width 153 height 24
type input "Interior Overall"
click at [197, 411] on input "3.55" at bounding box center [180, 408] width 72 height 29
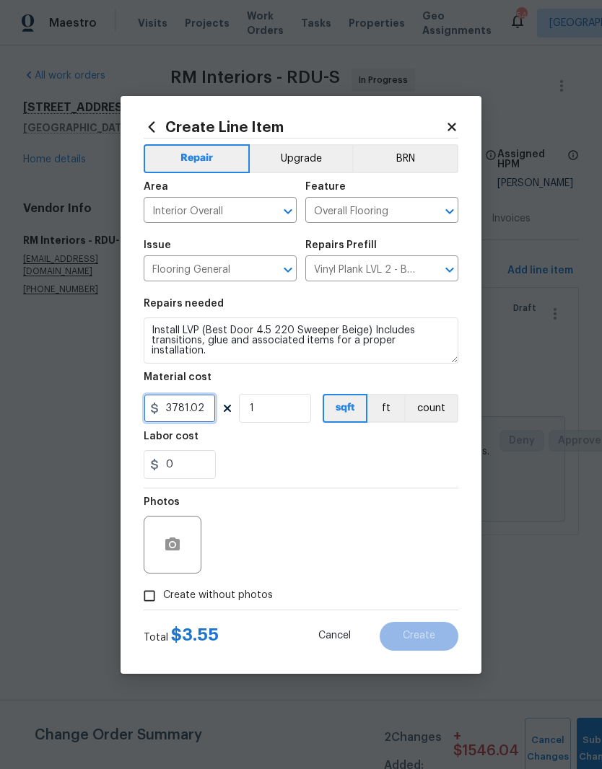
type input "3781.02"
click at [304, 159] on button "Upgrade" at bounding box center [301, 158] width 103 height 29
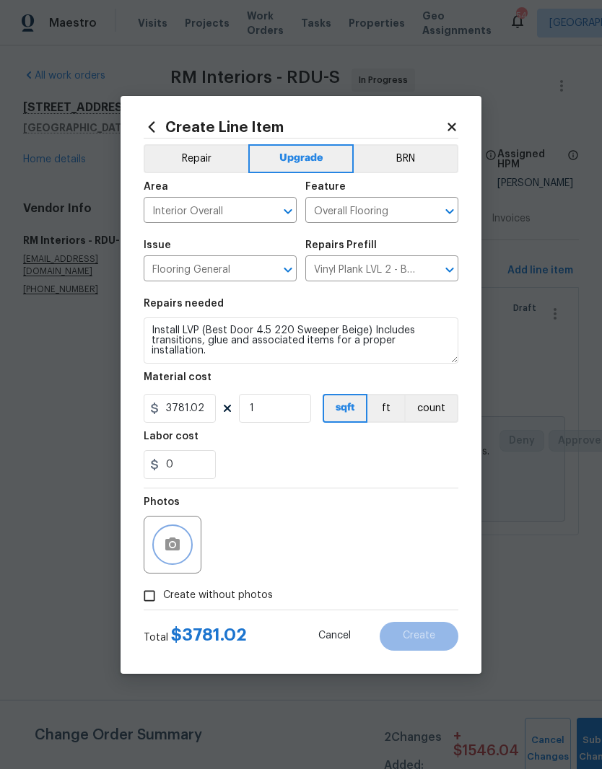
click at [177, 548] on icon "button" at bounding box center [172, 544] width 14 height 13
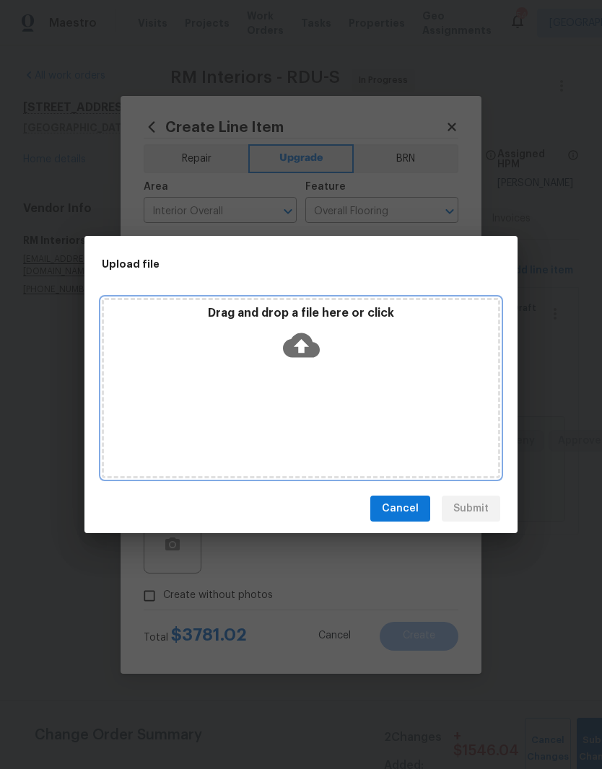
click at [322, 356] on div "Drag and drop a file here or click" at bounding box center [301, 337] width 394 height 62
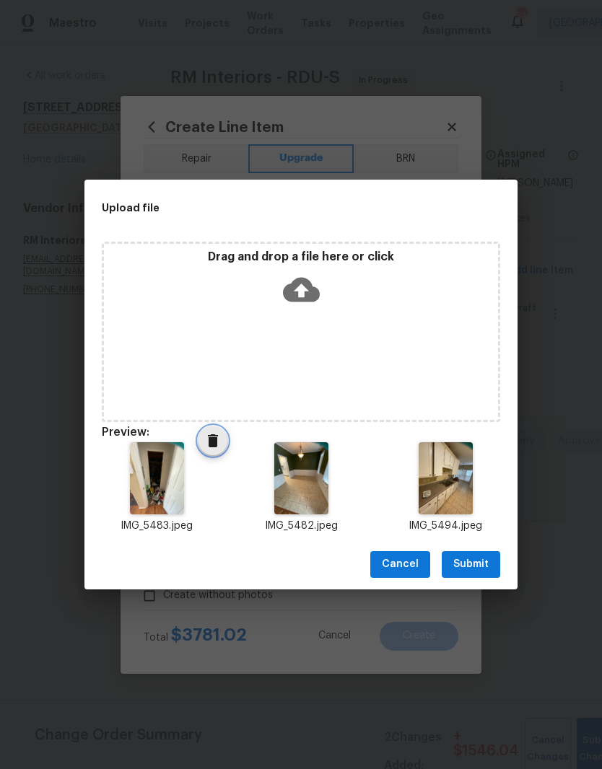
click at [224, 445] on span "Delete" at bounding box center [212, 440] width 29 height 17
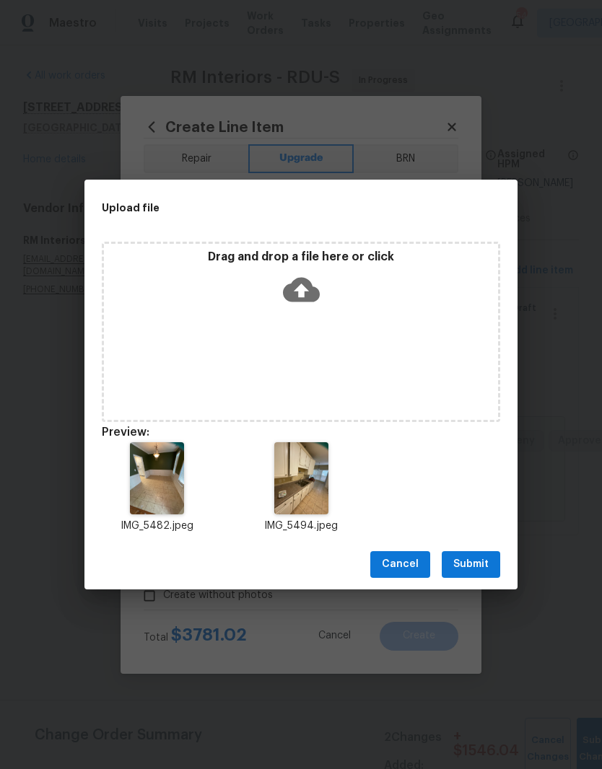
click at [488, 453] on div "IMG_5482.jpeg IMG_5494.jpeg" at bounding box center [300, 488] width 433 height 126
click at [491, 569] on button "Submit" at bounding box center [471, 564] width 58 height 27
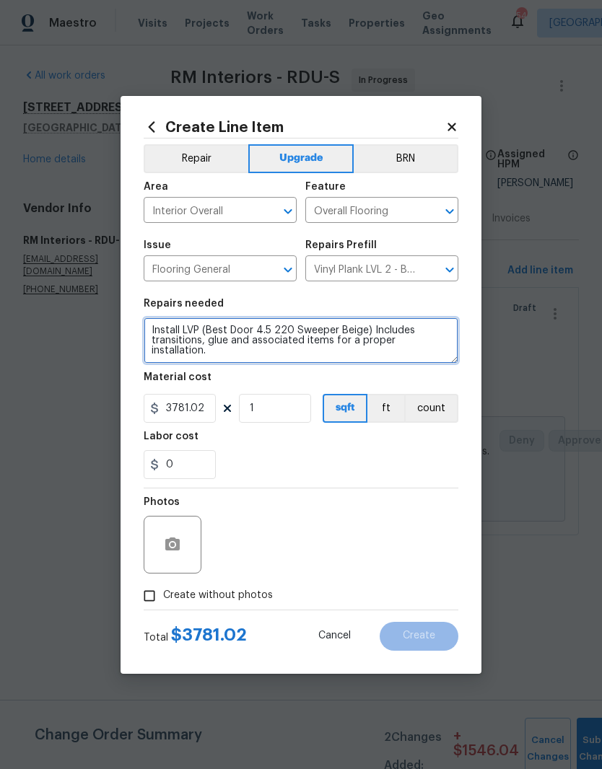
click at [159, 332] on textarea "Install LVP (Best Door 4.5 220 Sweeper Beige) Includes transitions, glue and as…" at bounding box center [301, 341] width 315 height 46
click at [224, 364] on textarea "Install LVP (Best Door 4.5 220 Sweeper Beige) Includes transitions, glue and as…" at bounding box center [301, 341] width 315 height 46
click at [248, 362] on textarea "Install LVP (Best Door 4.5 220 Sweeper Beige) Includes transitions, glue and as…" at bounding box center [301, 341] width 315 height 46
click at [200, 364] on textarea "Install LVP (Best Door 4.5 220 Sweeper Beige) Includes transitions, glue and as…" at bounding box center [301, 341] width 315 height 46
type textarea "Install LVP (Best Door 4.5 220 Sweeper Beige) Includes transitions, glue and as…"
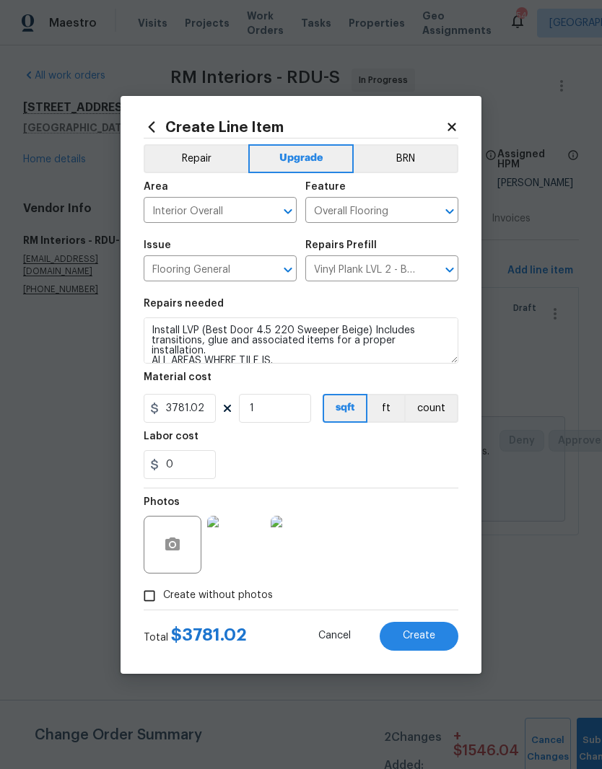
click at [446, 463] on div "0" at bounding box center [301, 464] width 315 height 29
click at [449, 639] on button "Create" at bounding box center [419, 636] width 79 height 29
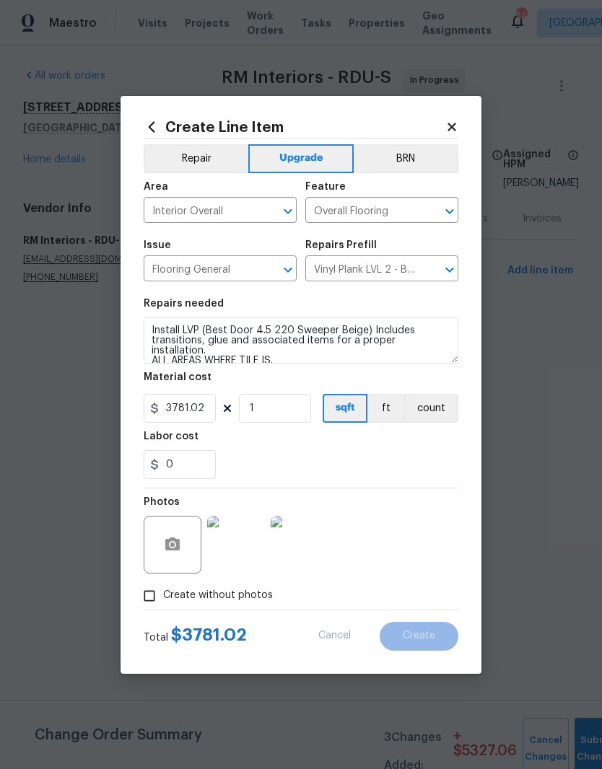
type input "0"
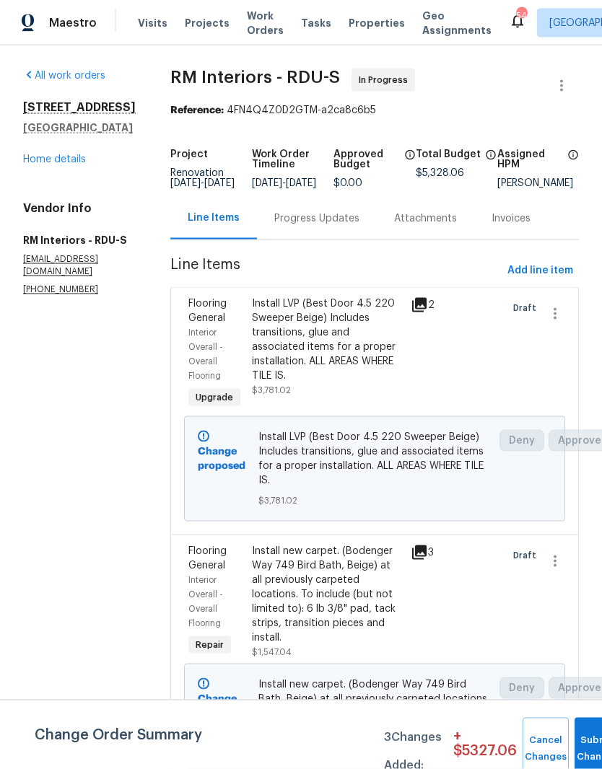
scroll to position [56, 0]
click at [484, 321] on div at bounding box center [470, 354] width 64 height 124
click at [441, 352] on div at bounding box center [470, 354] width 64 height 124
click at [421, 430] on span "Install LVP (Best Door 4.5 220 Sweeper Beige) Includes transitions, glue and as…" at bounding box center [374, 459] width 233 height 58
click at [346, 301] on div "Install LVP (Best Door 4.5 220 Sweeper Beige) Includes transitions, glue and as…" at bounding box center [327, 340] width 150 height 87
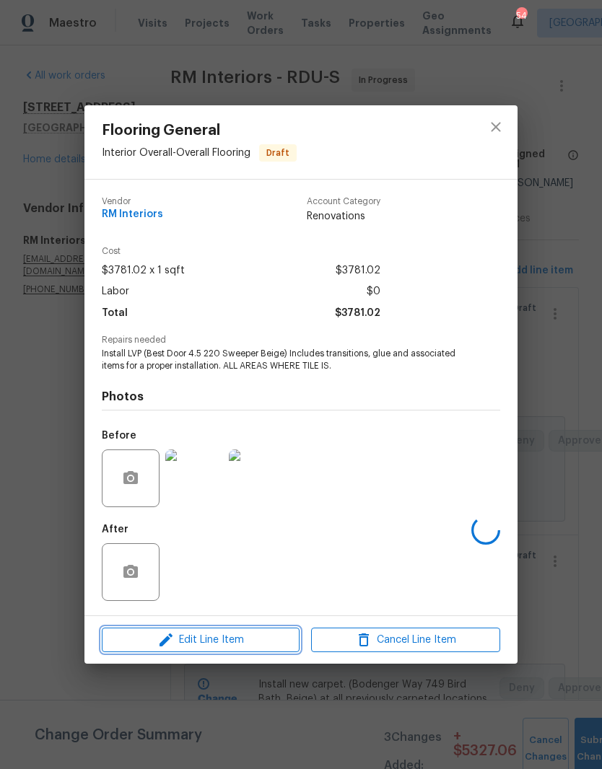
click at [224, 646] on span "Edit Line Item" at bounding box center [200, 640] width 189 height 18
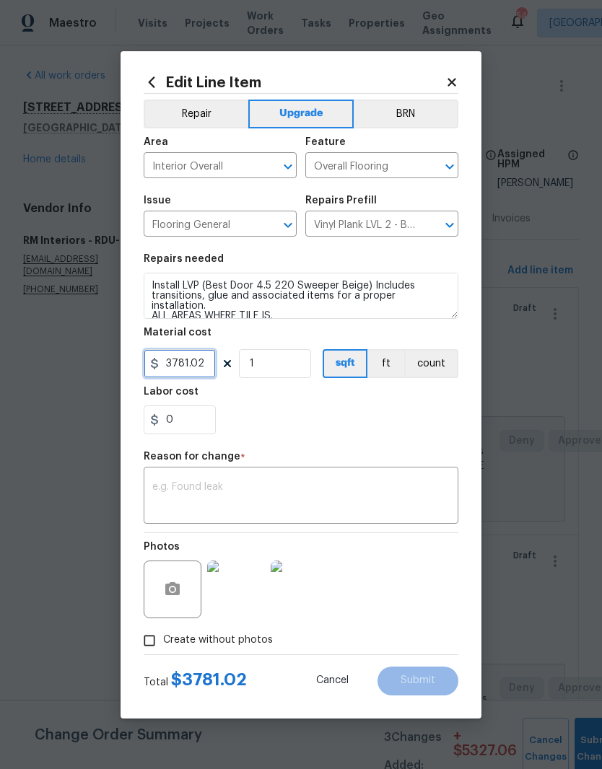
click at [209, 367] on input "3781.02" at bounding box center [180, 363] width 72 height 29
click at [396, 421] on div "0" at bounding box center [301, 420] width 315 height 29
type input "2454.5"
click at [366, 491] on textarea at bounding box center [300, 497] width 297 height 30
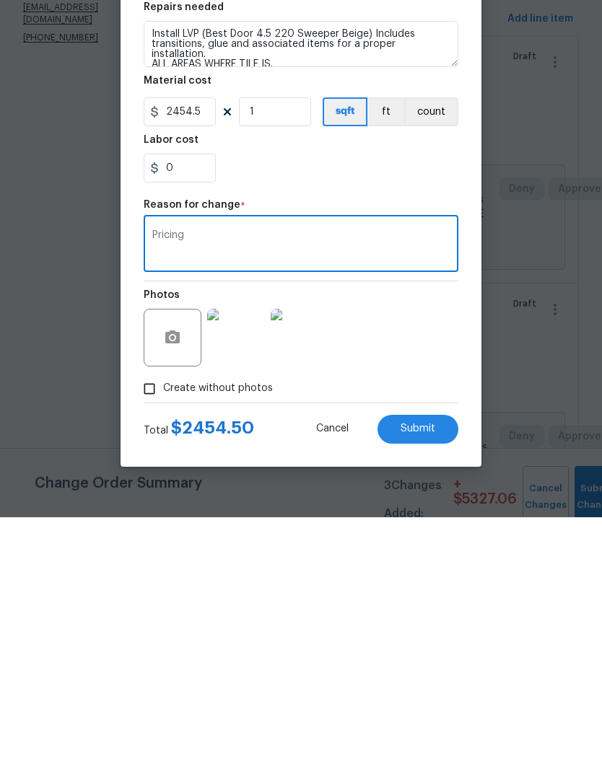
type textarea "Pricing"
click at [424, 533] on div "Photos" at bounding box center [301, 580] width 315 height 94
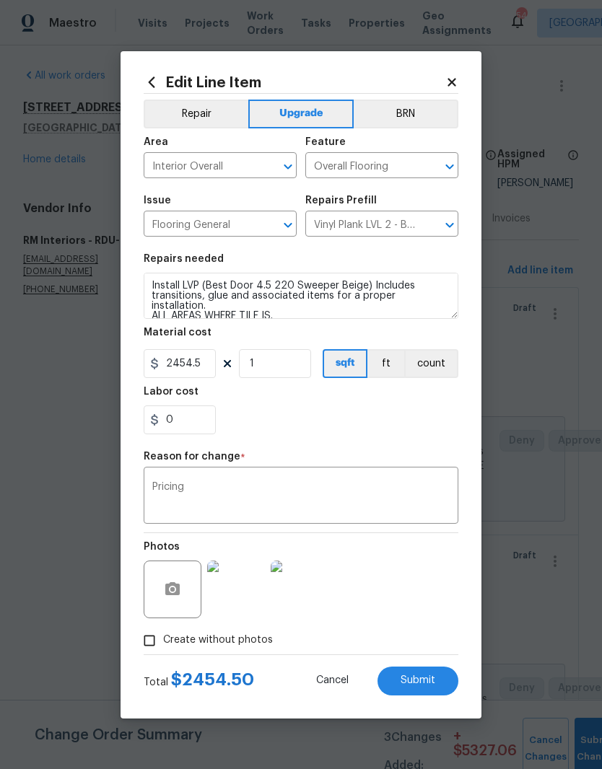
click at [454, 688] on button "Submit" at bounding box center [417, 681] width 81 height 29
type input "3781.02"
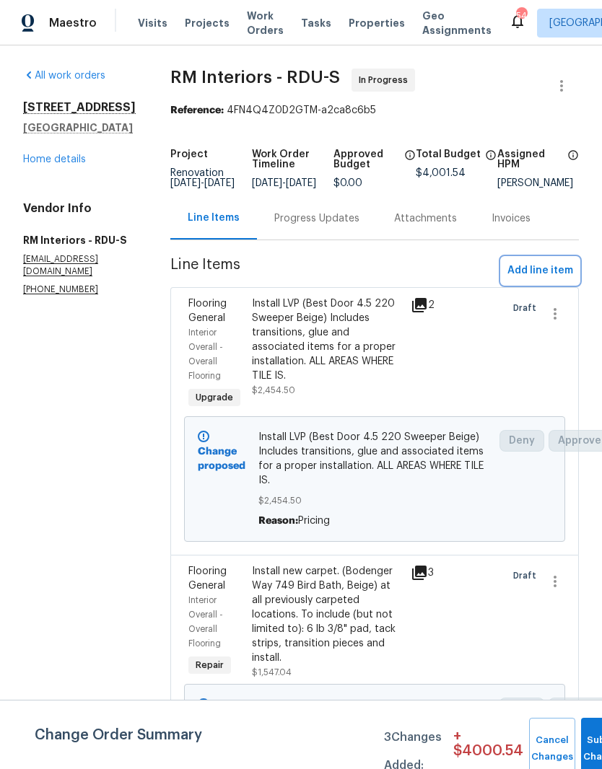
click at [548, 262] on span "Add line item" at bounding box center [540, 271] width 66 height 18
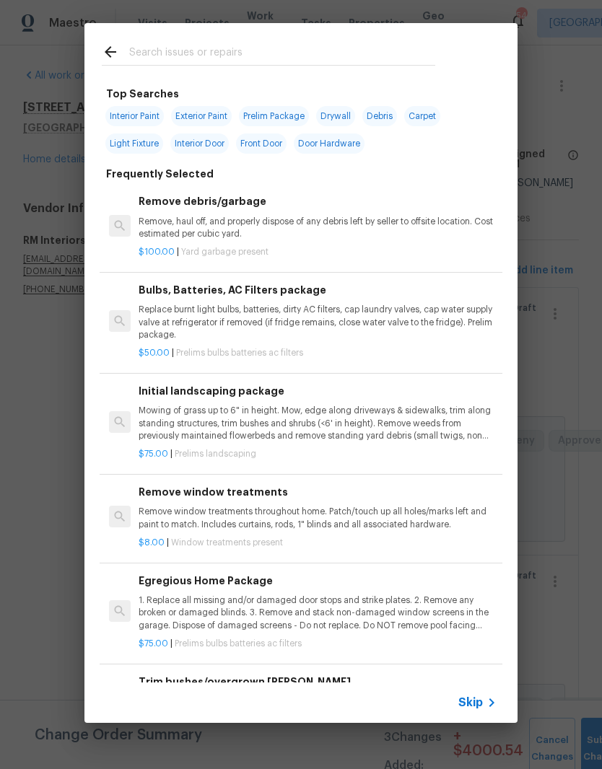
click at [375, 51] on input "text" at bounding box center [282, 54] width 306 height 22
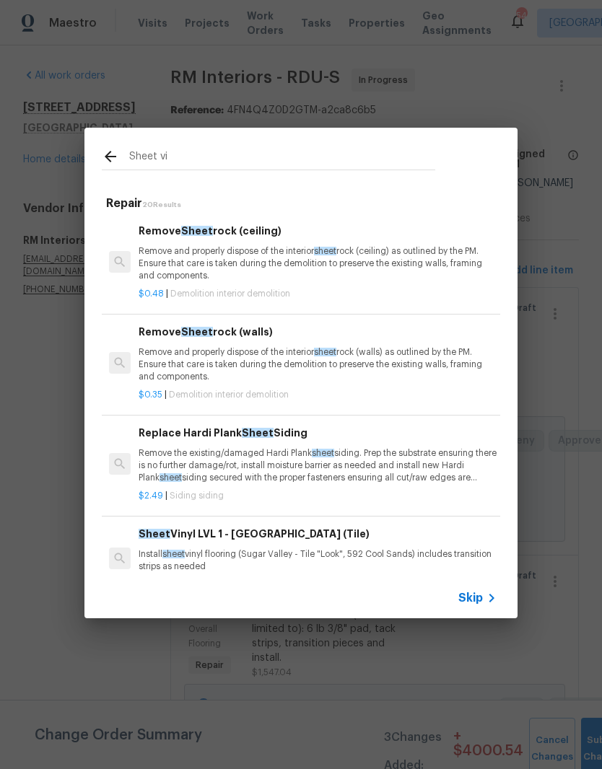
type input "Sheet vin"
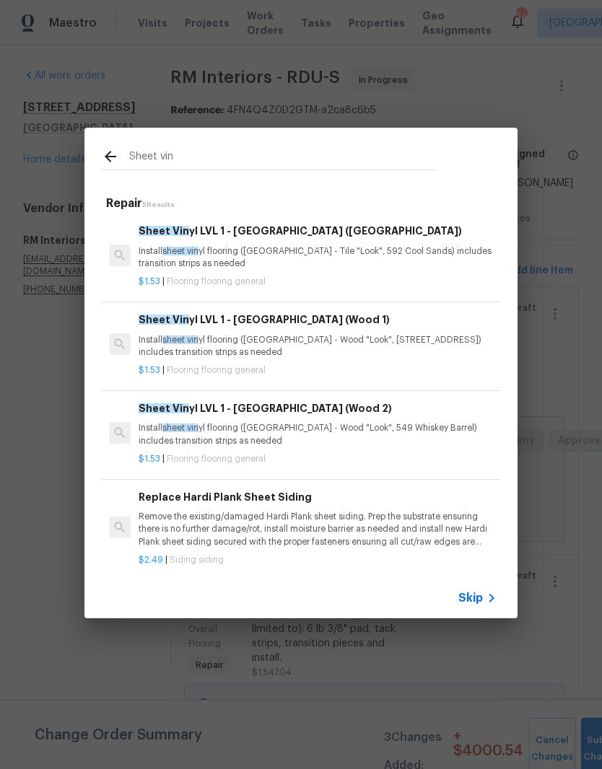
scroll to position [56, 0]
click at [409, 258] on p "Install sheet vin yl flooring (Sugar Valley - Tile "Look", 592 Cool Sands) incl…" at bounding box center [318, 257] width 358 height 25
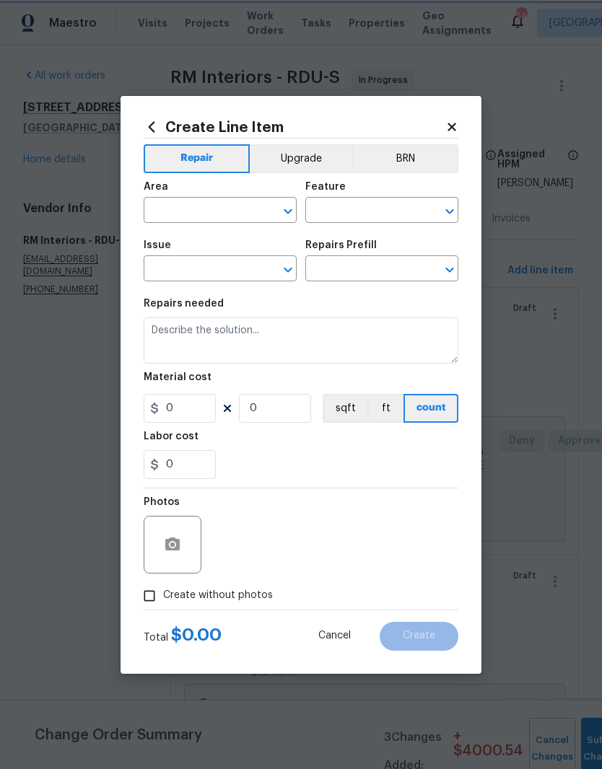
type input "Overall Flooring"
type input "Flooring General"
type input "Sheet Vinyl LVL 1 - Sugar Valley (Tile) $1.53"
type textarea "Install sheet vinyl flooring (Sugar Valley - Tile "Look", 592 Cool Sands) inclu…"
type input "1.53"
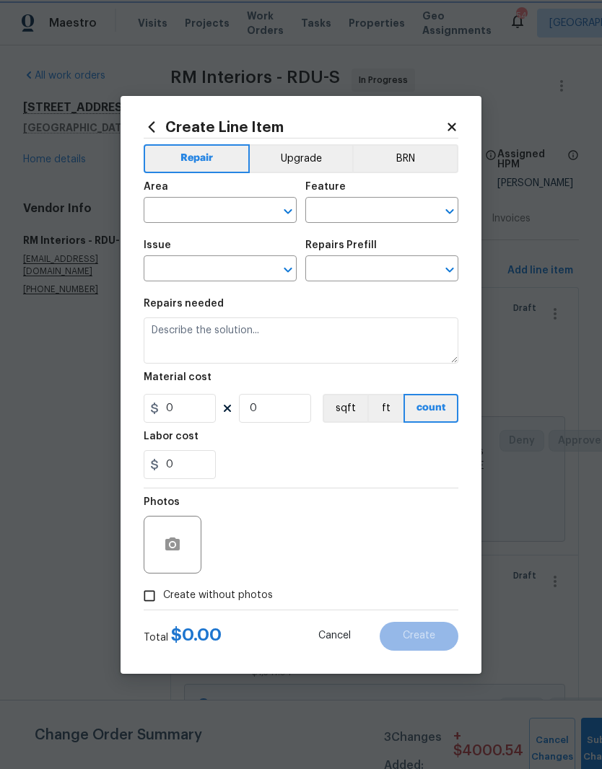
type input "1"
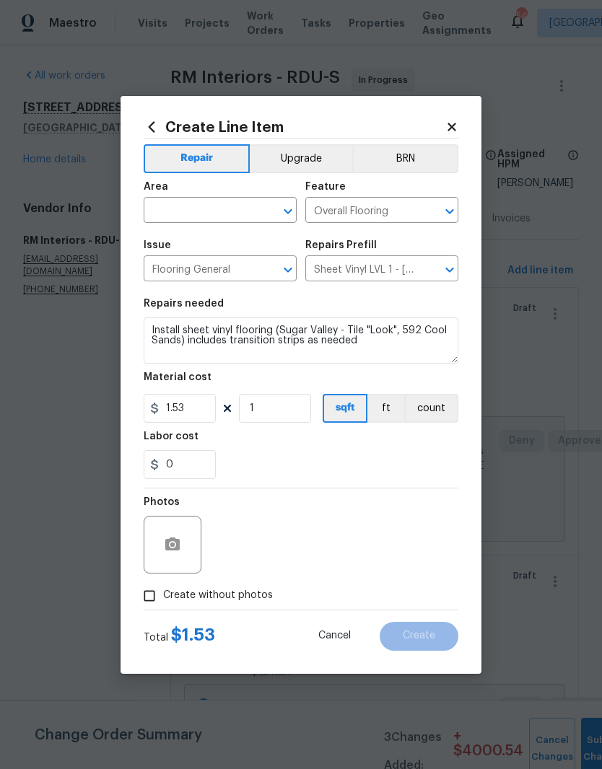
click at [233, 213] on input "text" at bounding box center [200, 212] width 113 height 22
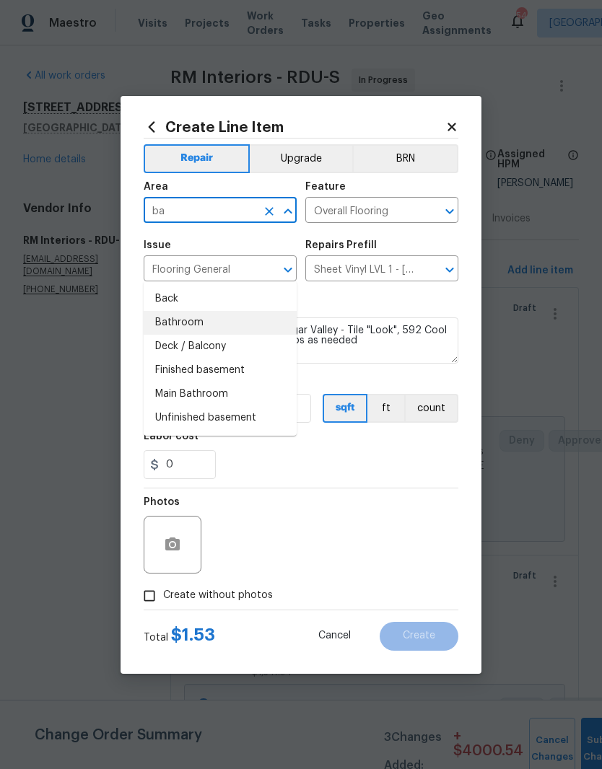
click at [252, 311] on li "Bathroom" at bounding box center [220, 323] width 153 height 24
type input "Bathroom"
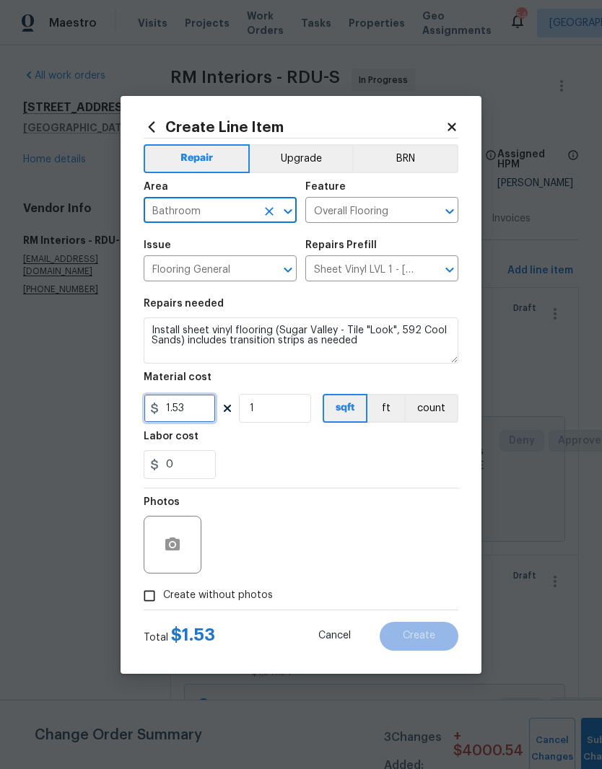
click at [193, 416] on input "1.53" at bounding box center [180, 408] width 72 height 29
type input "387.32"
click at [420, 460] on div "0" at bounding box center [301, 464] width 315 height 29
click at [198, 546] on div at bounding box center [173, 545] width 58 height 58
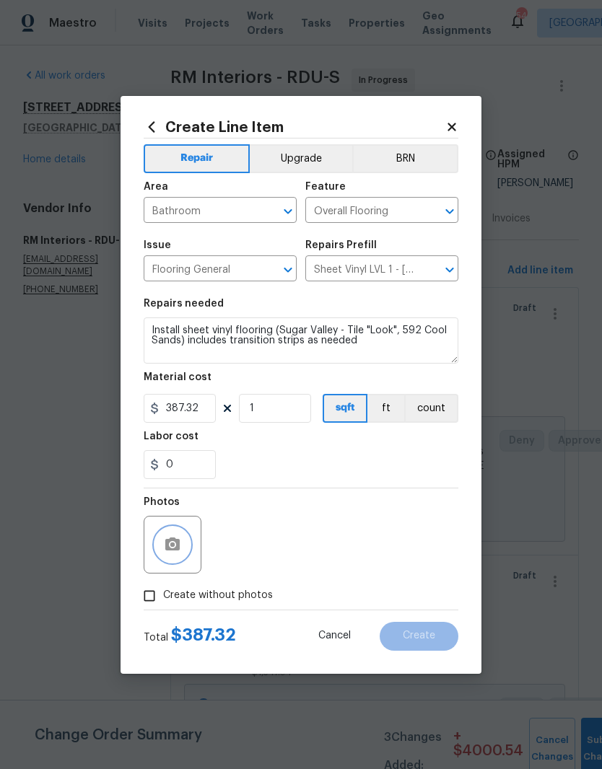
click at [179, 560] on button "button" at bounding box center [172, 545] width 35 height 35
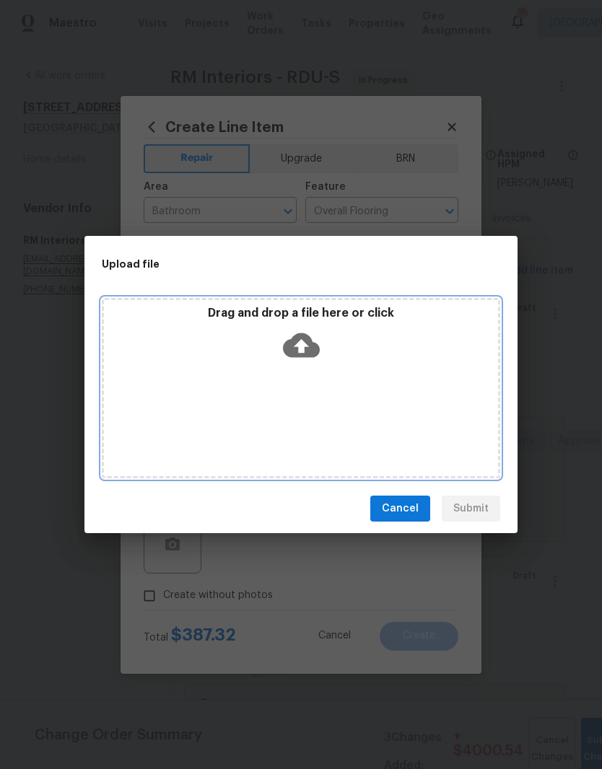
click at [436, 391] on div "Drag and drop a file here or click" at bounding box center [301, 388] width 398 height 180
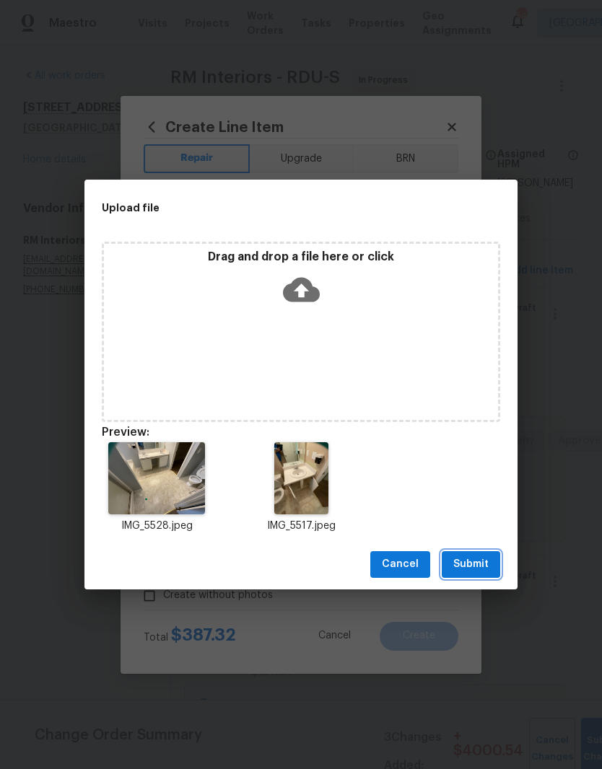
click at [485, 577] on button "Submit" at bounding box center [471, 564] width 58 height 27
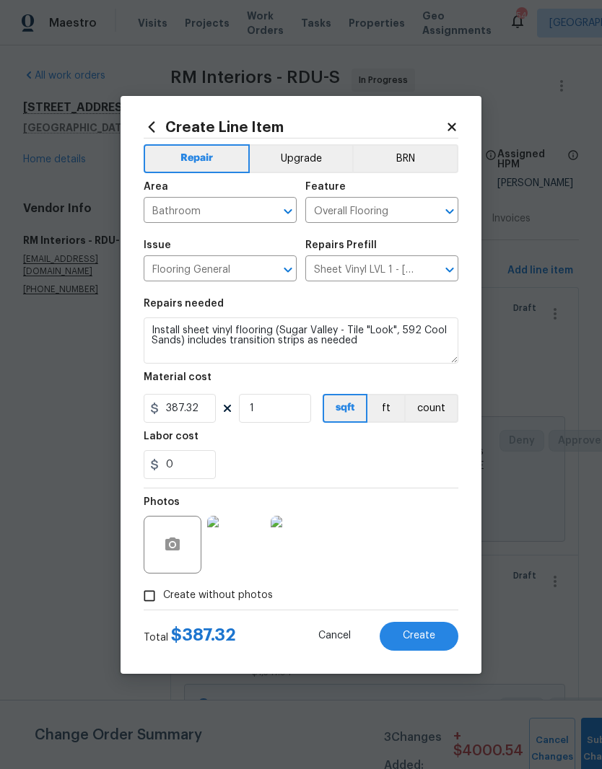
click at [432, 637] on span "Create" at bounding box center [419, 636] width 32 height 11
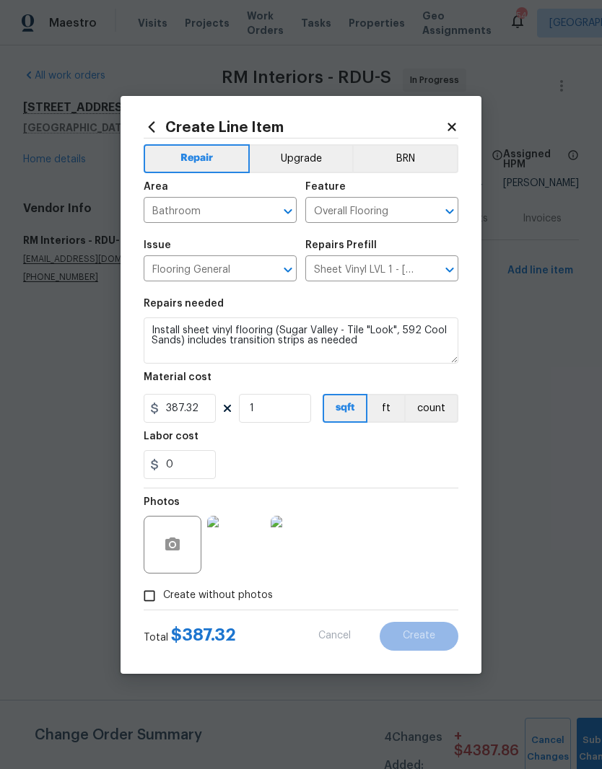
scroll to position [0, 0]
type input "0"
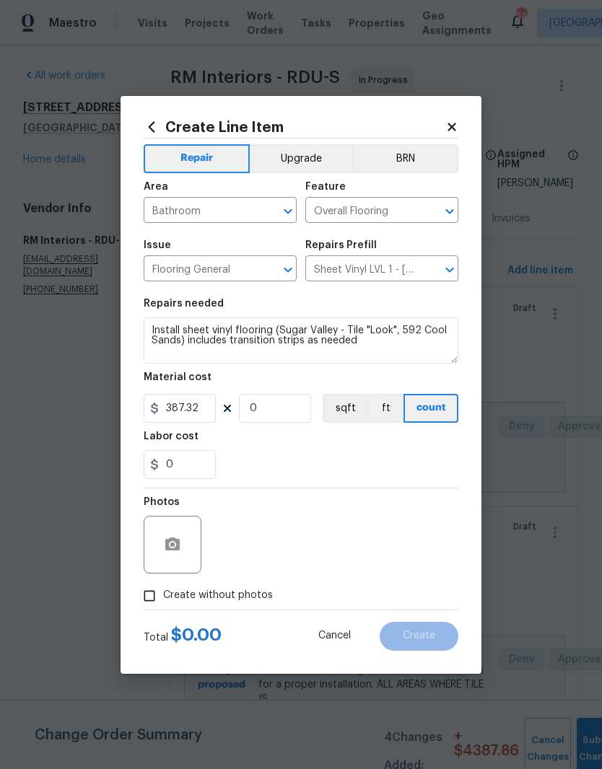
type input "0"
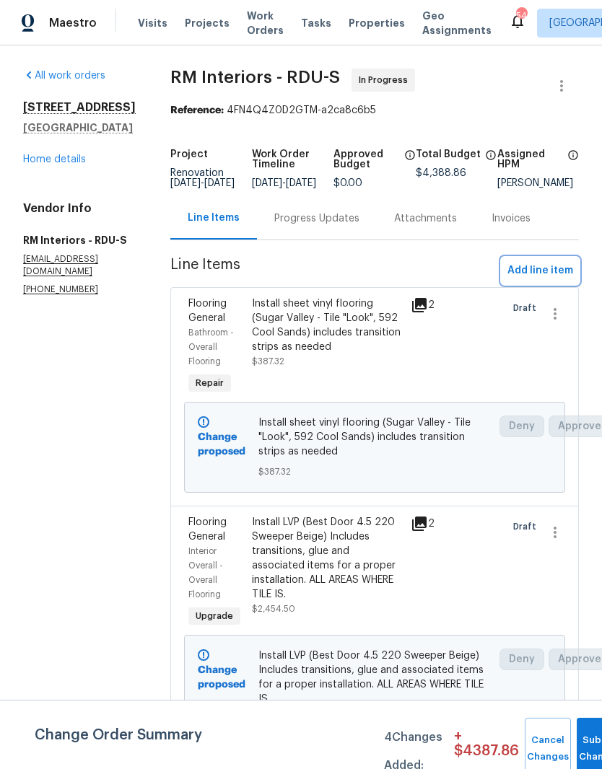
click at [557, 284] on button "Add line item" at bounding box center [540, 271] width 77 height 27
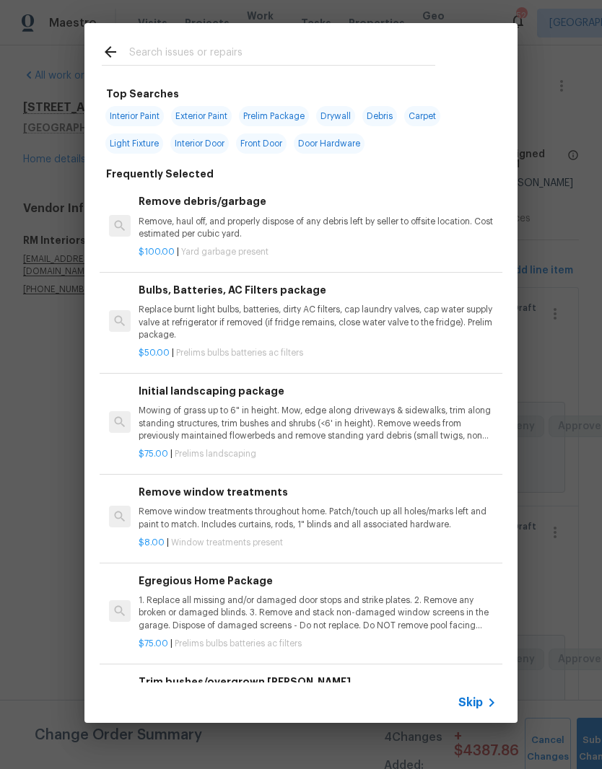
click at [350, 46] on input "text" at bounding box center [282, 54] width 306 height 22
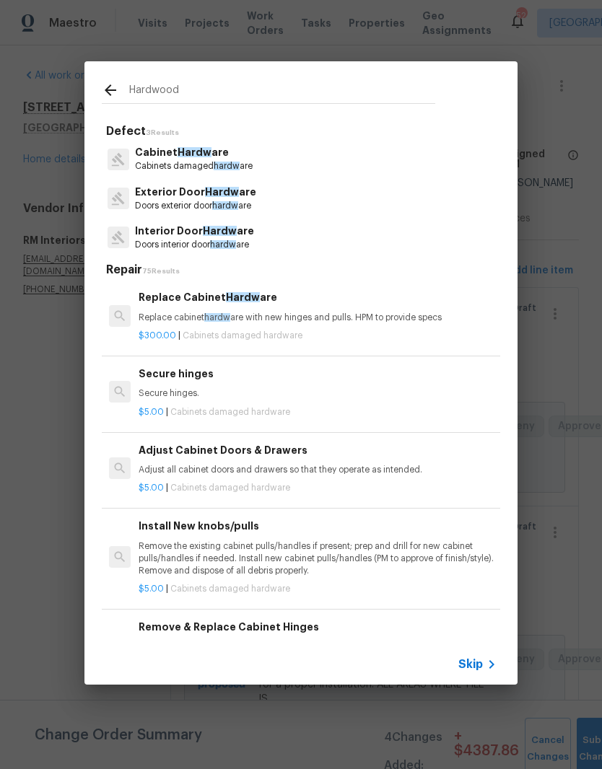
type input "Hardwood"
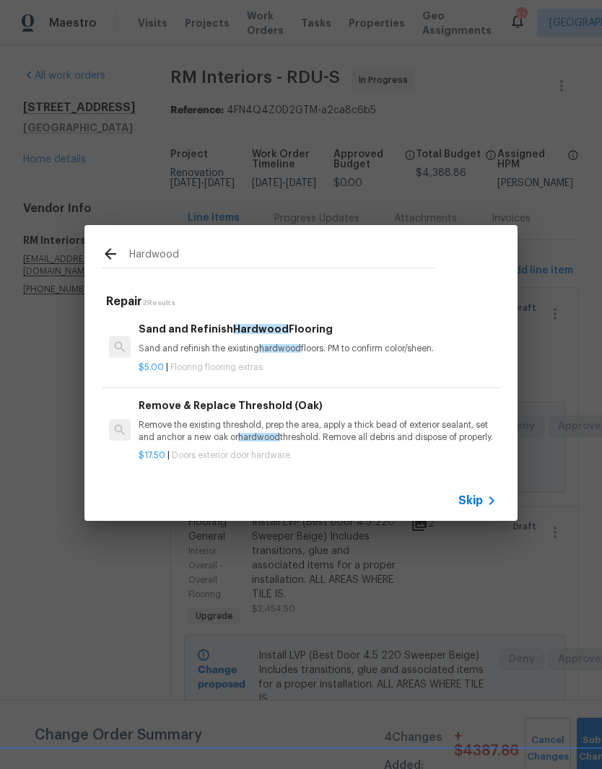
click at [345, 362] on p "$5.00 | Flooring flooring extras" at bounding box center [318, 368] width 358 height 12
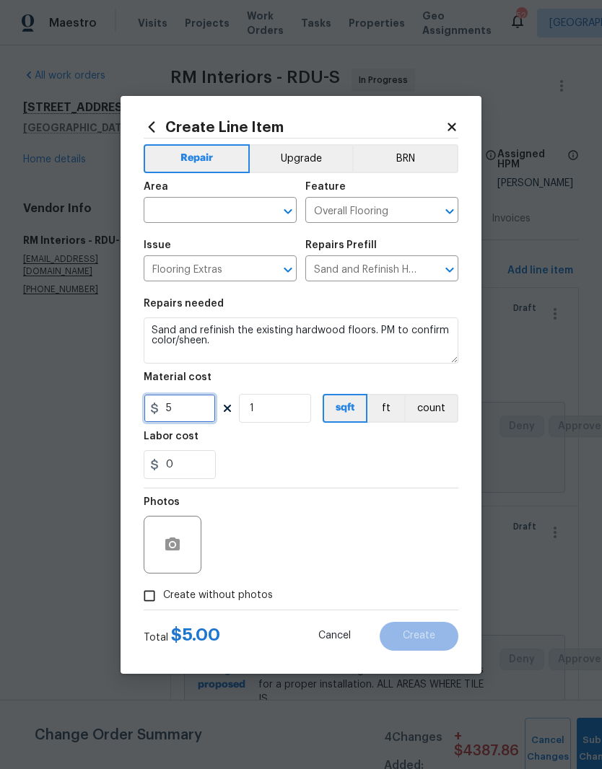
click at [193, 421] on input "5" at bounding box center [180, 408] width 72 height 29
type input "1047"
click at [439, 464] on div "0" at bounding box center [301, 464] width 315 height 29
click at [183, 546] on button "button" at bounding box center [172, 545] width 35 height 35
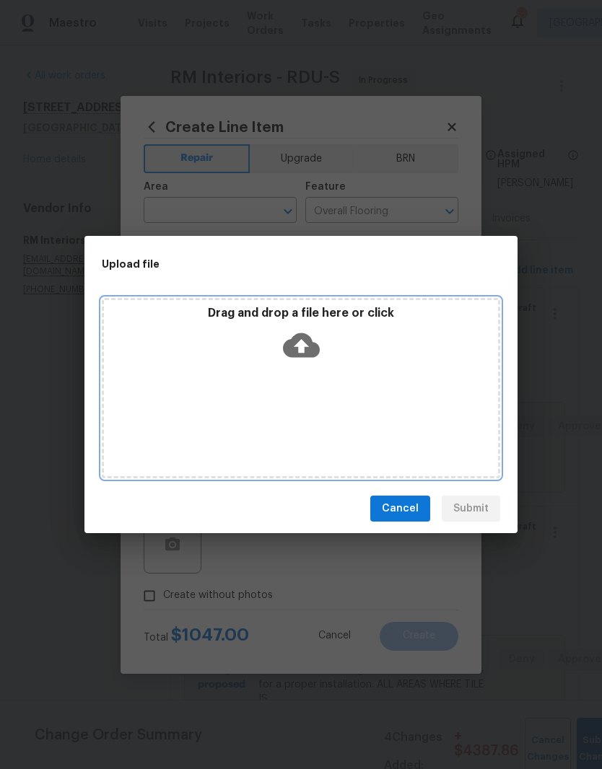
click at [310, 352] on icon at bounding box center [301, 345] width 37 height 25
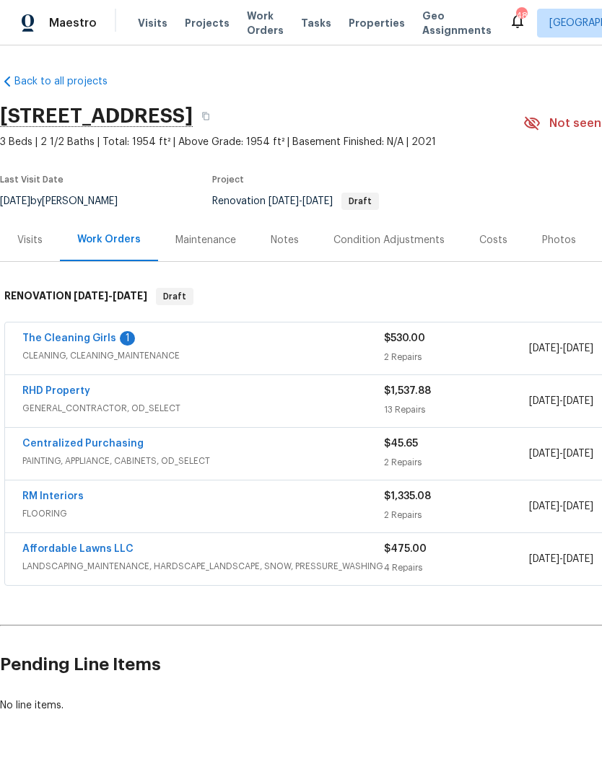
click at [46, 394] on link "RHD Property" at bounding box center [56, 391] width 68 height 10
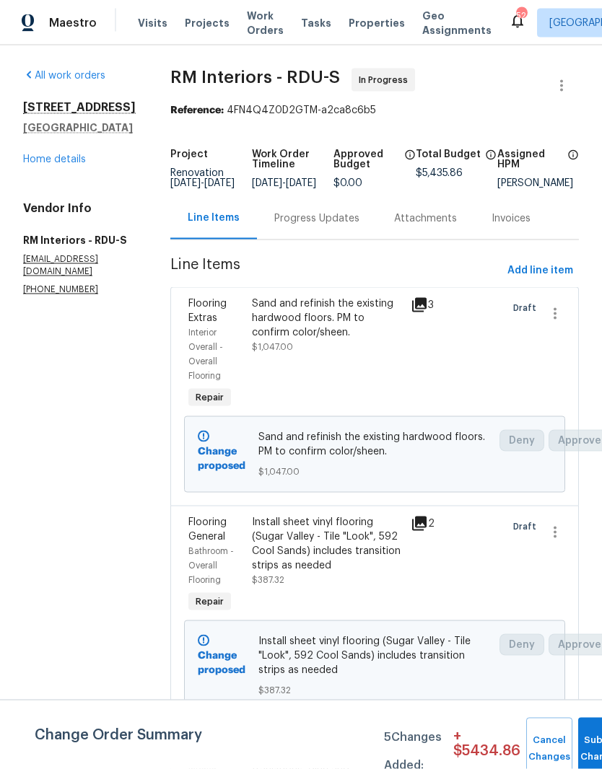
scroll to position [16, 0]
click at [585, 740] on button "Submit Changes" at bounding box center [601, 749] width 46 height 62
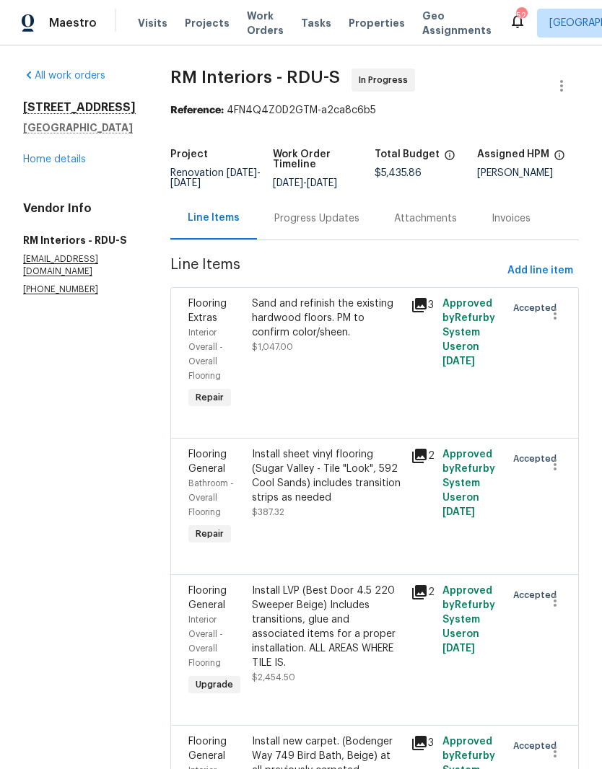
click at [61, 154] on link "Home details" at bounding box center [54, 159] width 63 height 10
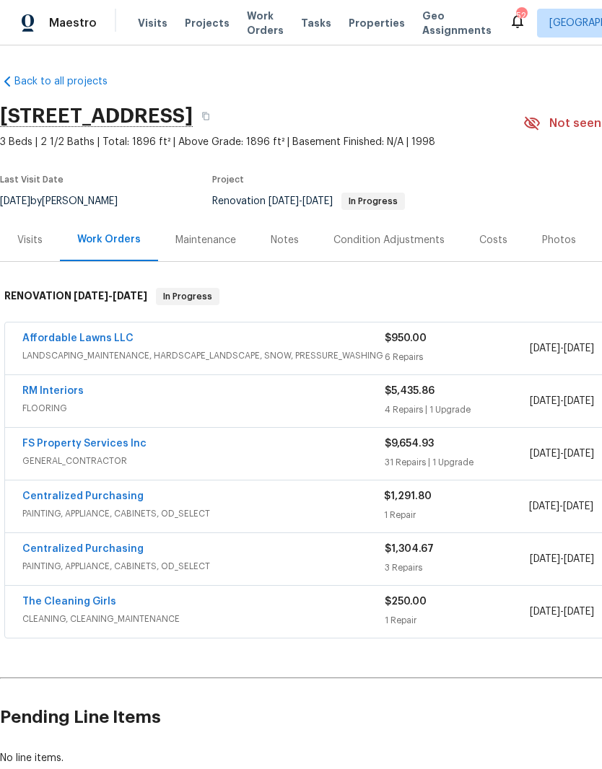
click at [39, 386] on link "RM Interiors" at bounding box center [52, 391] width 61 height 10
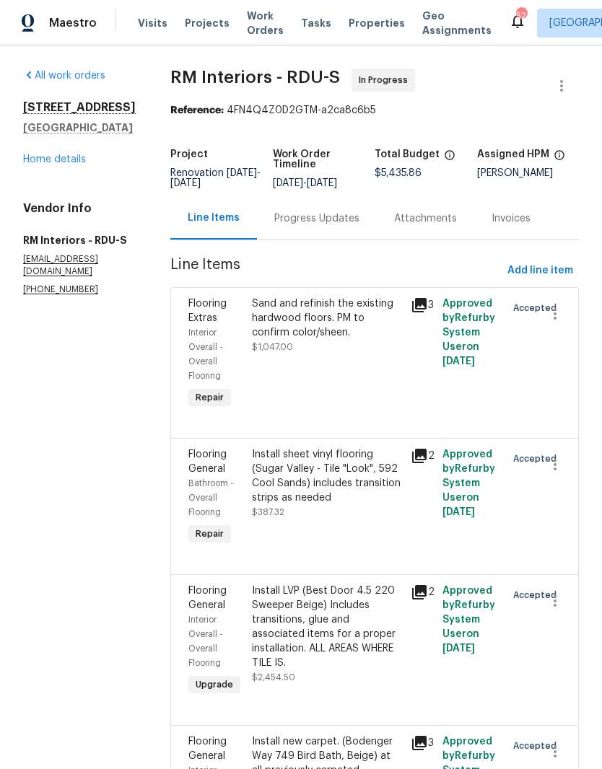
click at [328, 218] on div "Progress Updates" at bounding box center [316, 218] width 85 height 14
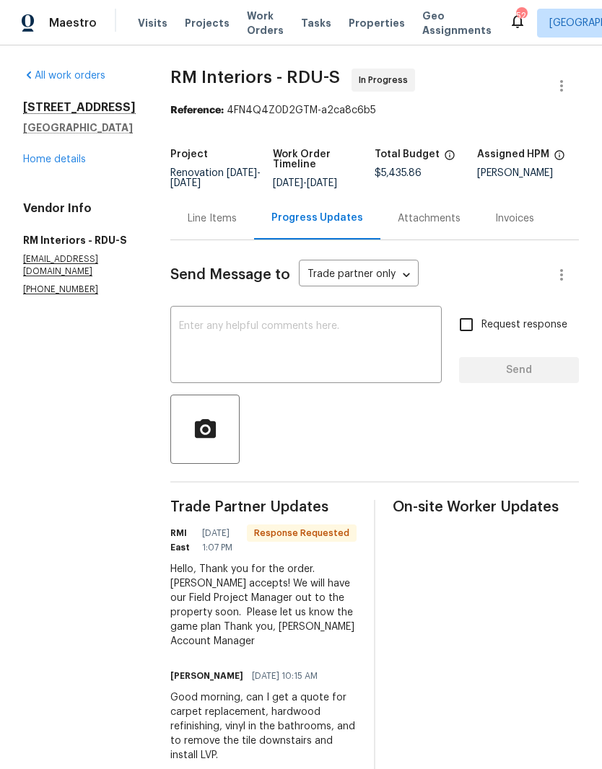
scroll to position [20, 0]
click at [342, 321] on textarea at bounding box center [306, 346] width 254 height 51
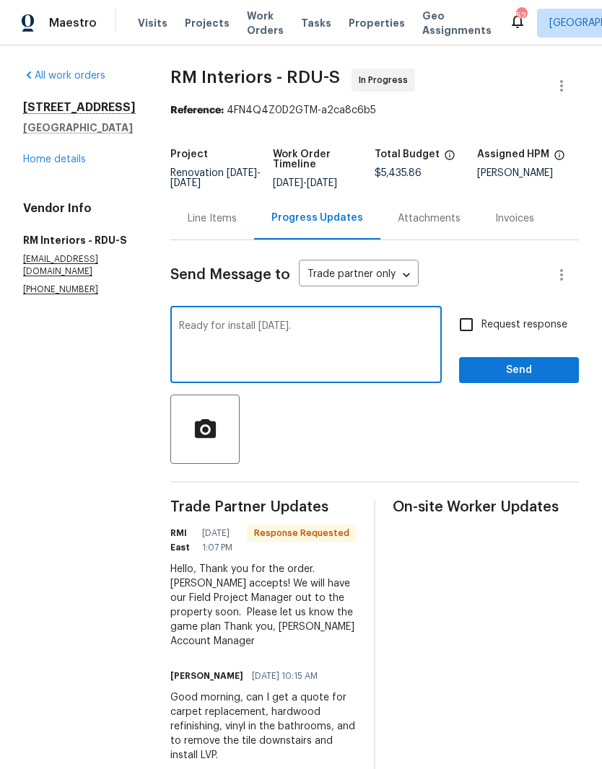
type textarea "Ready for install [DATE]."
click at [469, 310] on input "Request response" at bounding box center [466, 325] width 30 height 30
checkbox input "true"
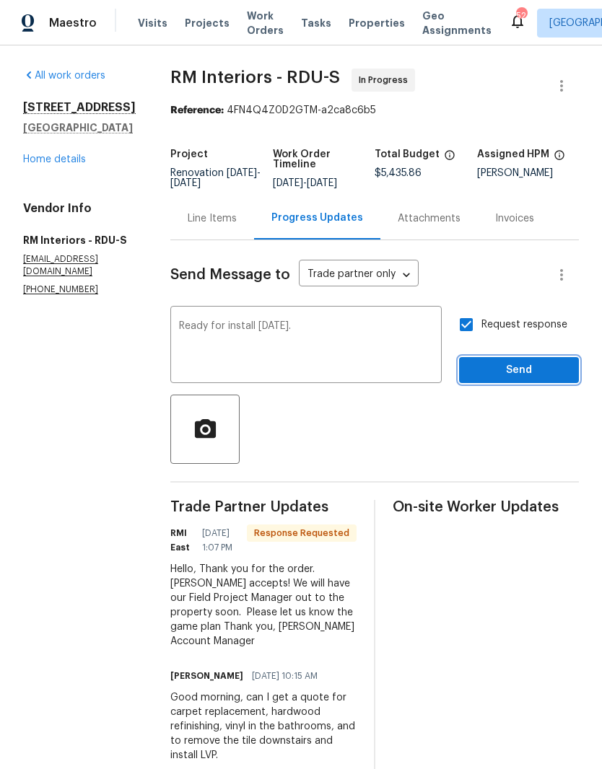
click at [546, 362] on span "Send" at bounding box center [519, 371] width 97 height 18
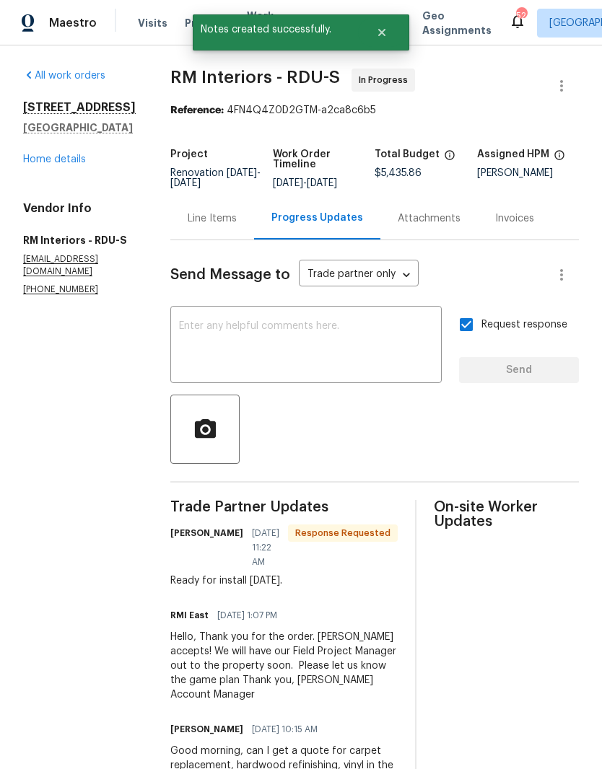
click at [60, 162] on link "Home details" at bounding box center [54, 159] width 63 height 10
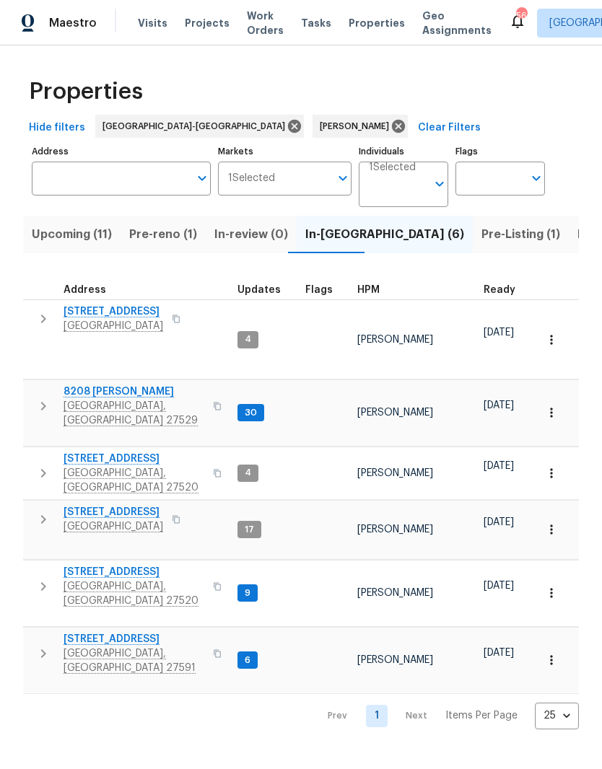
click at [76, 452] on span "[STREET_ADDRESS]" at bounding box center [134, 459] width 141 height 14
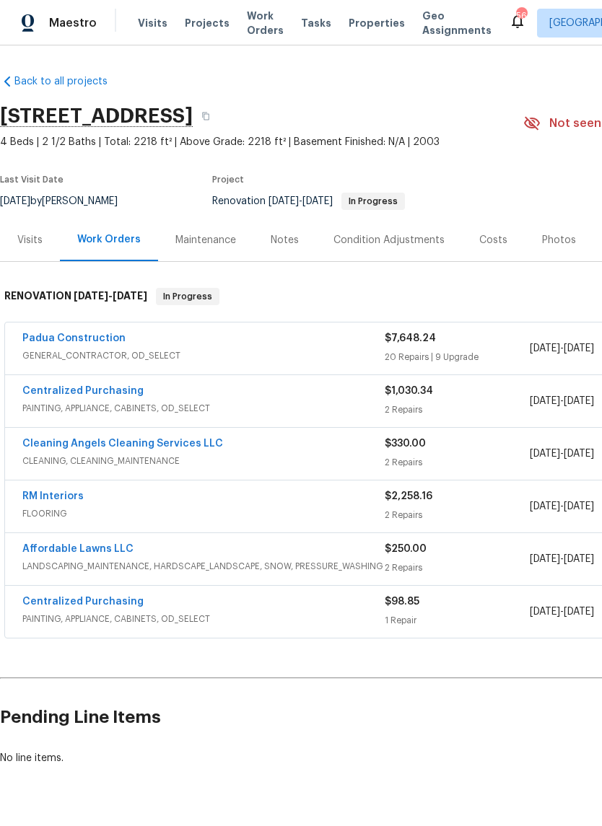
click at [46, 338] on link "Padua Construction" at bounding box center [73, 338] width 103 height 10
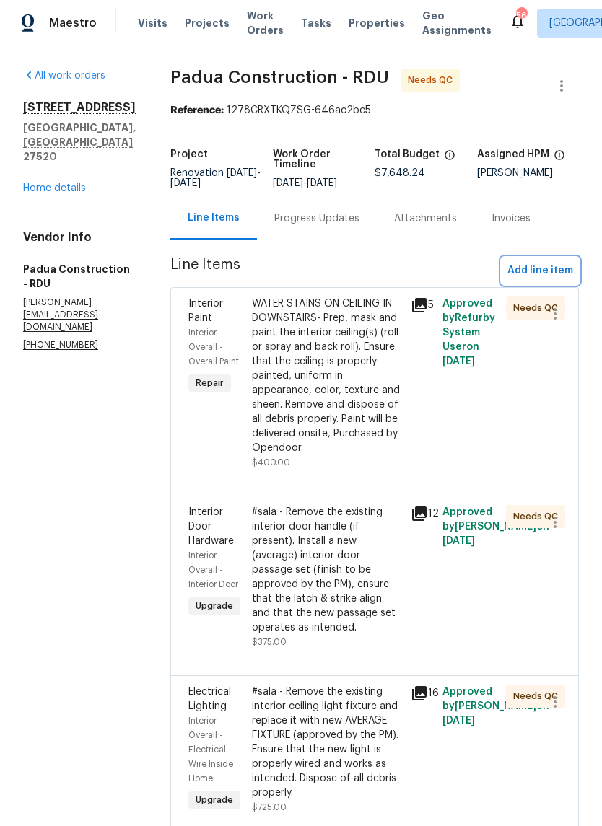
click at [562, 266] on span "Add line item" at bounding box center [540, 271] width 66 height 18
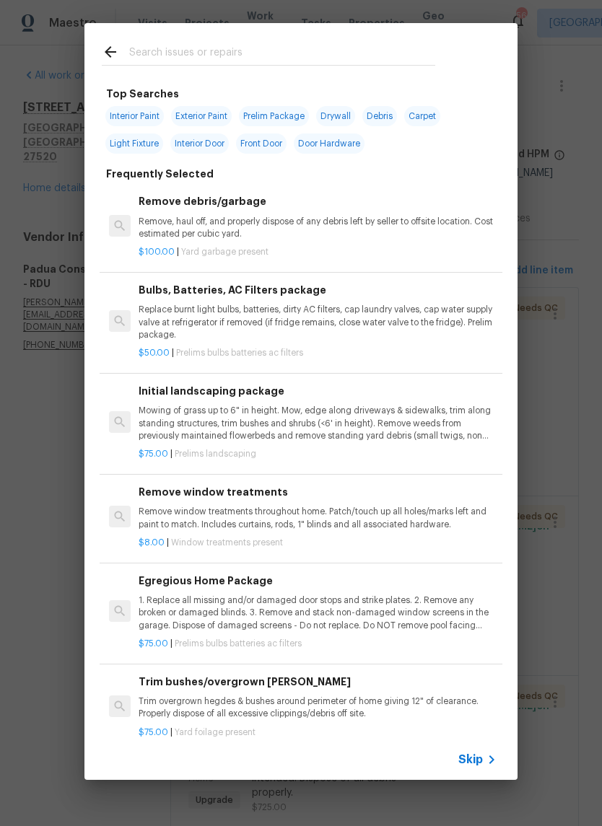
click at [179, 53] on input "text" at bounding box center [282, 54] width 306 height 22
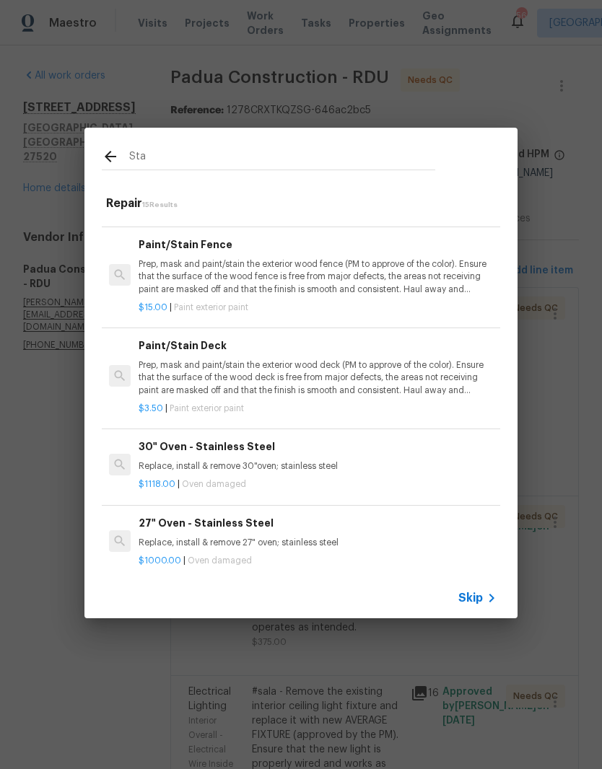
scroll to position [410, 0]
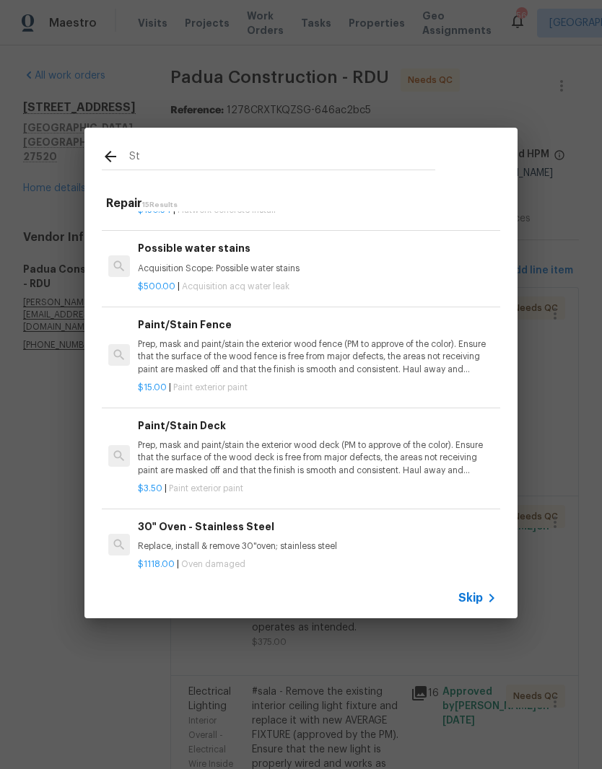
type input "S"
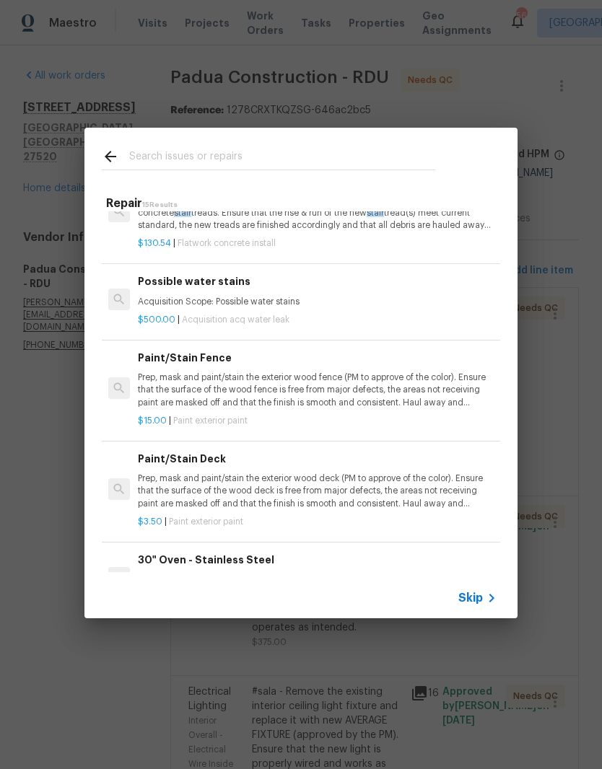
scroll to position [0, 0]
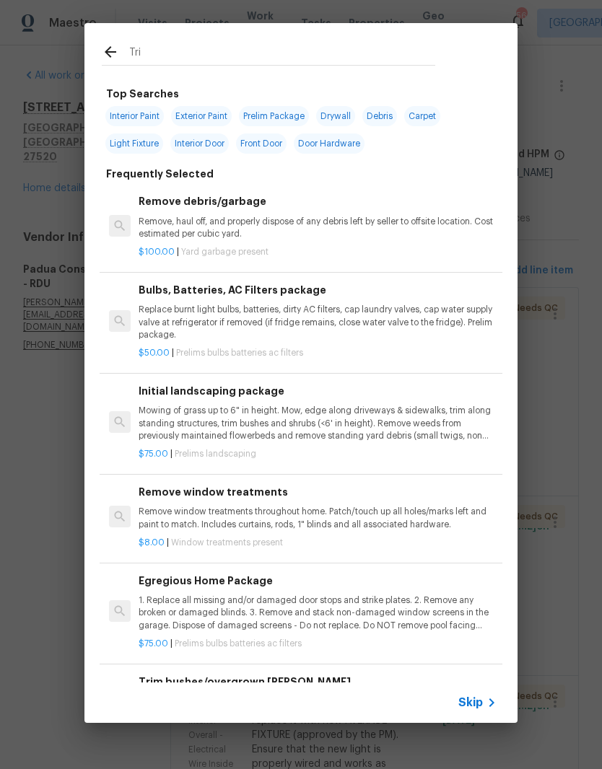
type input "Trim"
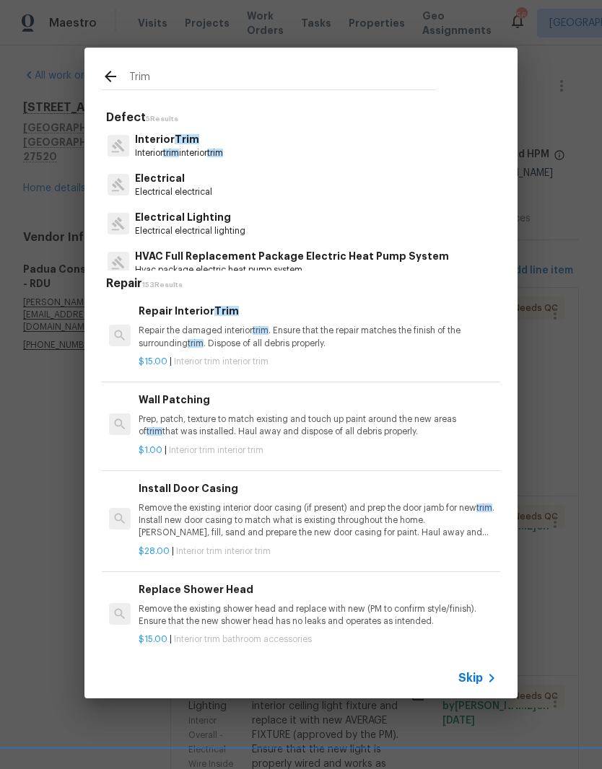
click at [397, 333] on p "Repair the damaged interior trim . Ensure that the repair matches the finish of…" at bounding box center [318, 337] width 358 height 25
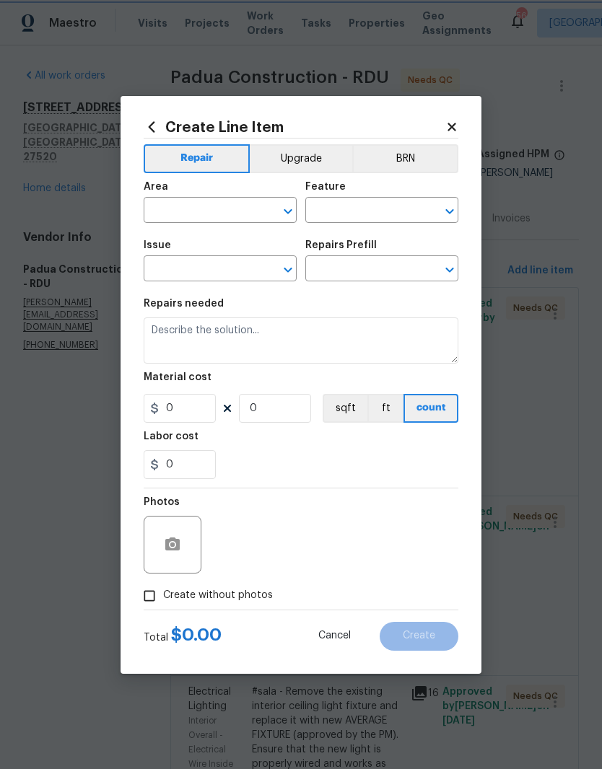
type input "Interior Trim"
type input "Repair Interior Trim $15.00"
type textarea "Repair the damaged interior trim. Ensure that the repair matches the finish of …"
type input "15"
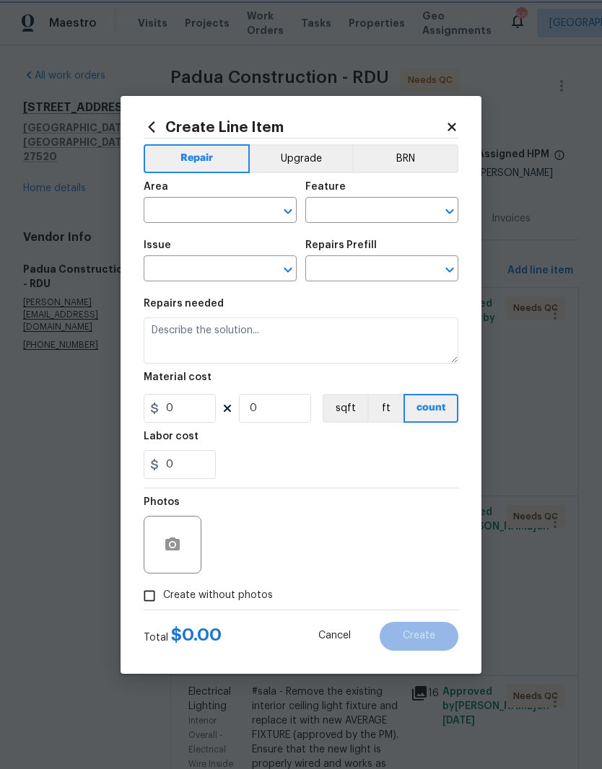
type input "1"
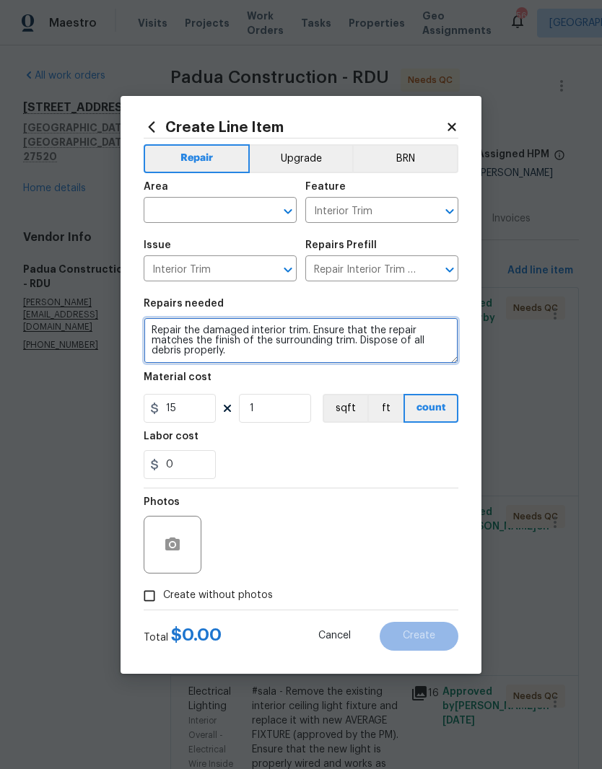
click at [369, 341] on textarea "Repair the damaged interior trim. Ensure that the repair matches the finish of …" at bounding box center [301, 341] width 315 height 46
click at [284, 359] on textarea "Repair the damaged interior trim. Ensure that the repair matches the finish of …" at bounding box center [301, 341] width 315 height 46
click at [152, 334] on textarea "Repair the damaged interior trim. Ensure that the repair matches the finish of …" at bounding box center [301, 341] width 315 height 46
type textarea "Repair steps that had a lot of play int them."
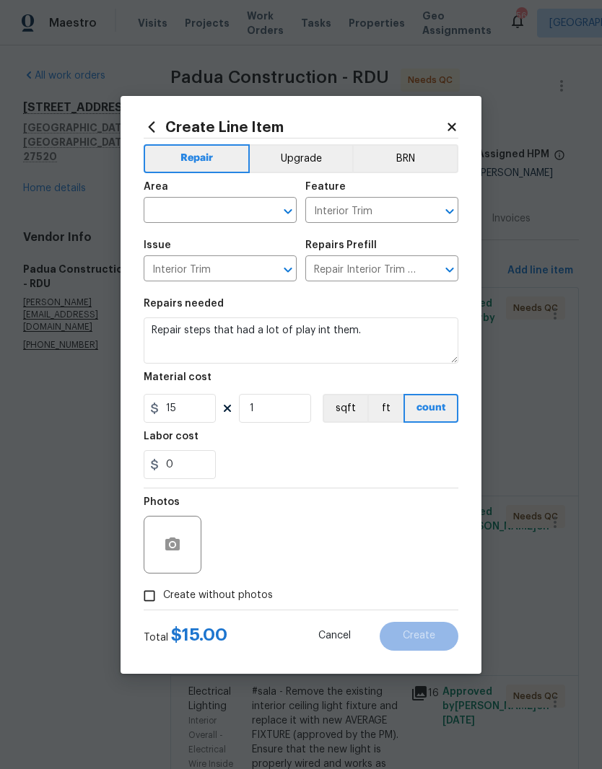
click at [212, 222] on input "text" at bounding box center [200, 212] width 113 height 22
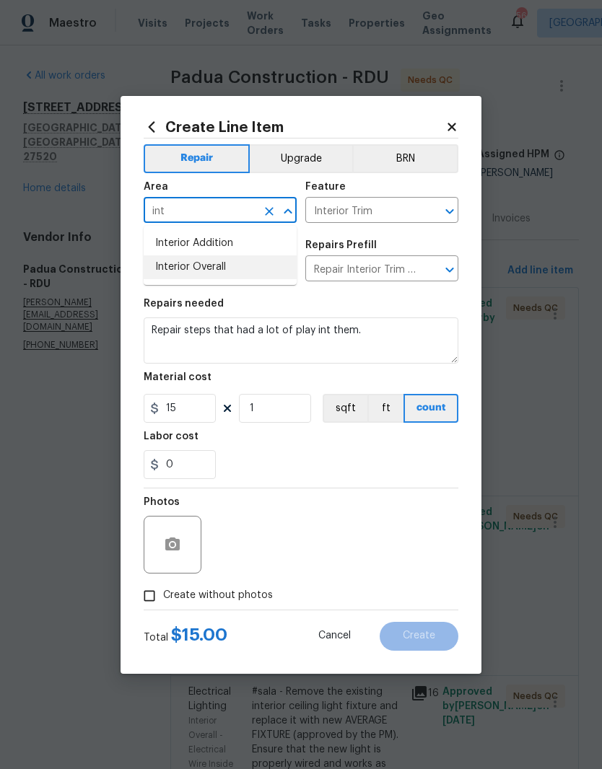
click at [178, 268] on li "Interior Overall" at bounding box center [220, 267] width 153 height 24
type input "Interior Overall"
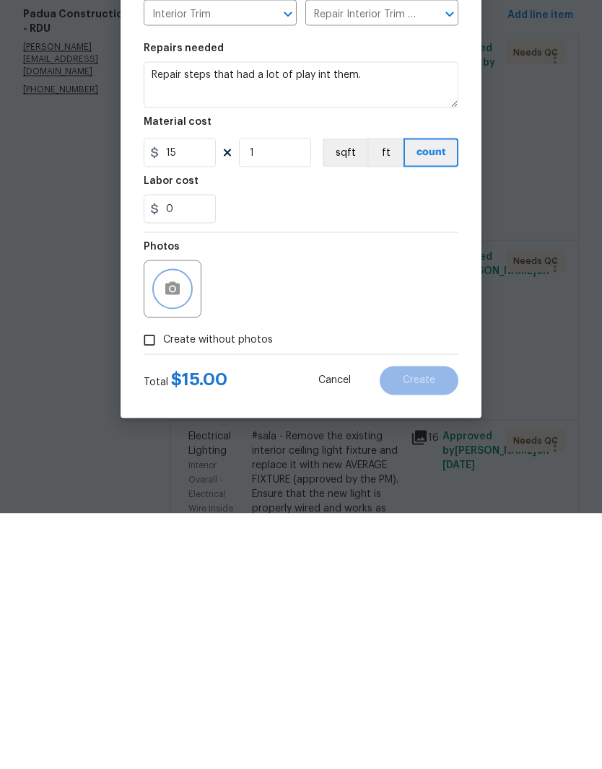
click at [185, 528] on button "button" at bounding box center [172, 545] width 35 height 35
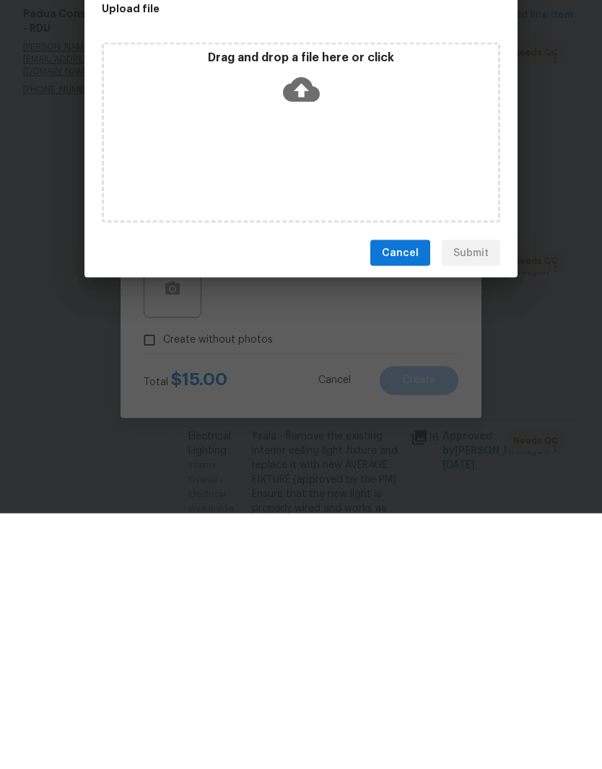
scroll to position [59, 0]
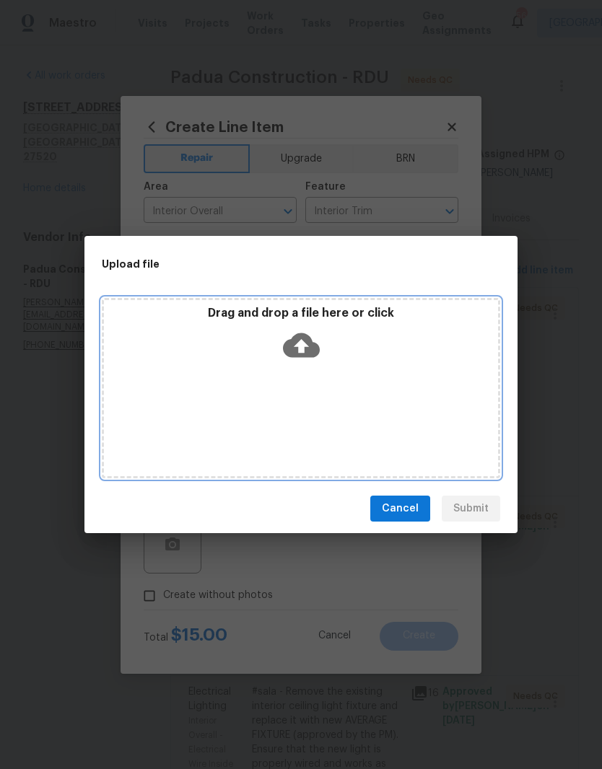
click at [311, 348] on icon at bounding box center [301, 345] width 37 height 25
click at [314, 360] on icon at bounding box center [301, 345] width 37 height 37
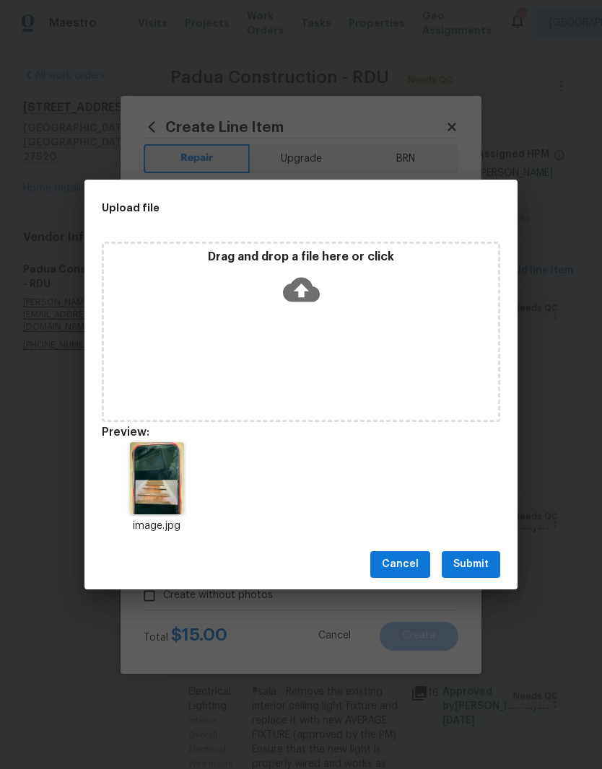
click at [497, 560] on button "Submit" at bounding box center [471, 564] width 58 height 27
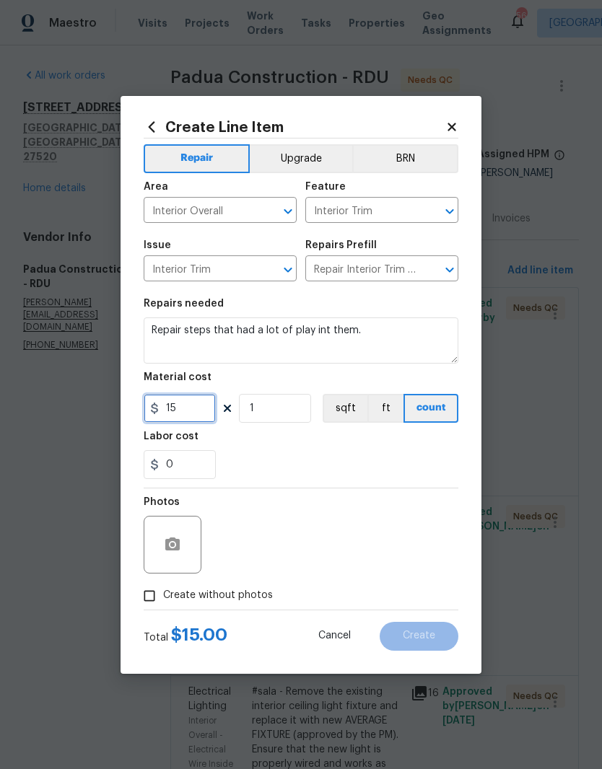
click at [188, 411] on input "15" at bounding box center [180, 408] width 72 height 29
type input "200"
click at [427, 452] on div "0" at bounding box center [301, 464] width 315 height 29
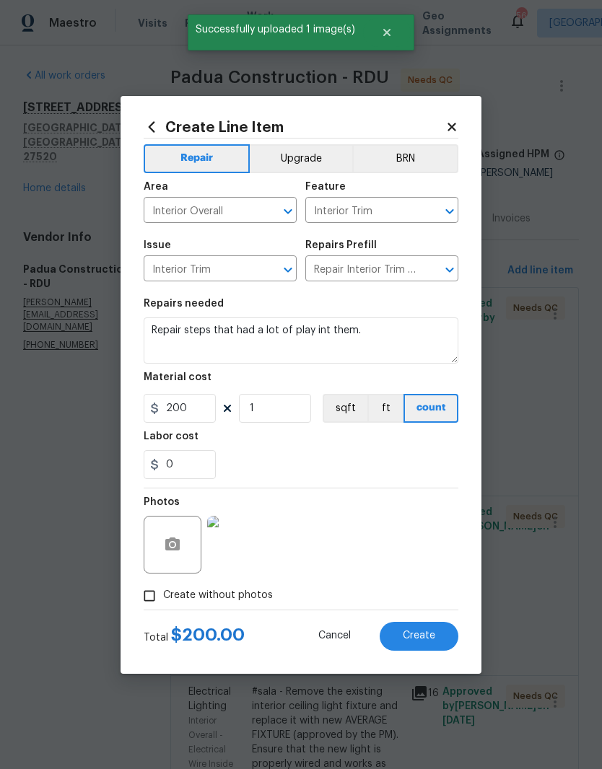
click at [441, 637] on button "Create" at bounding box center [419, 636] width 79 height 29
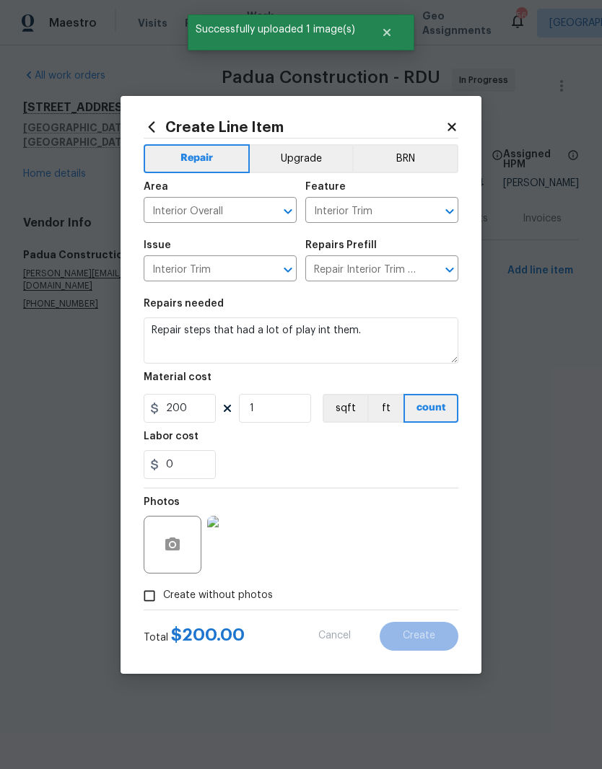
type input "0"
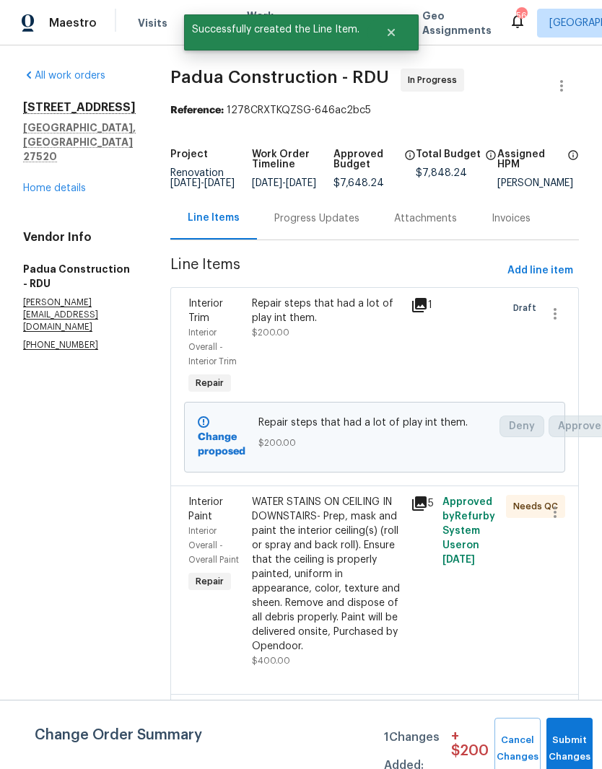
click at [56, 193] on link "Home details" at bounding box center [54, 188] width 63 height 10
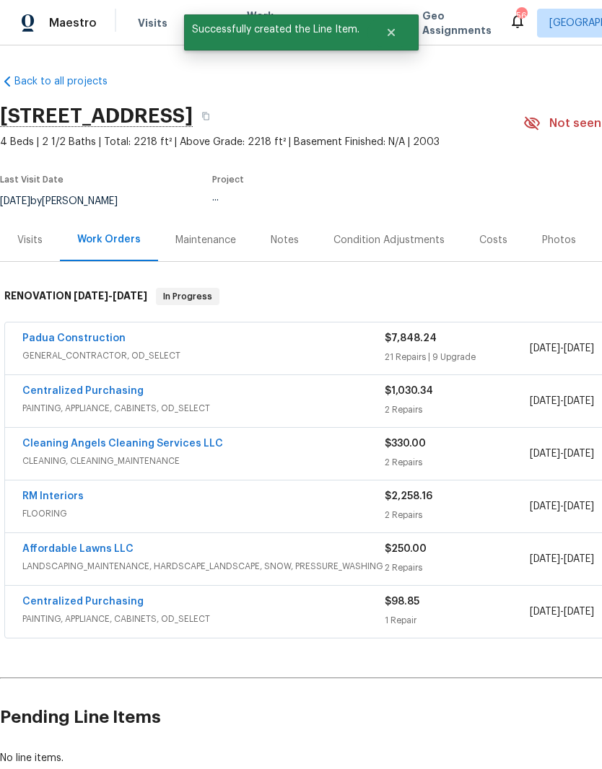
click at [502, 253] on div "Costs" at bounding box center [493, 240] width 63 height 43
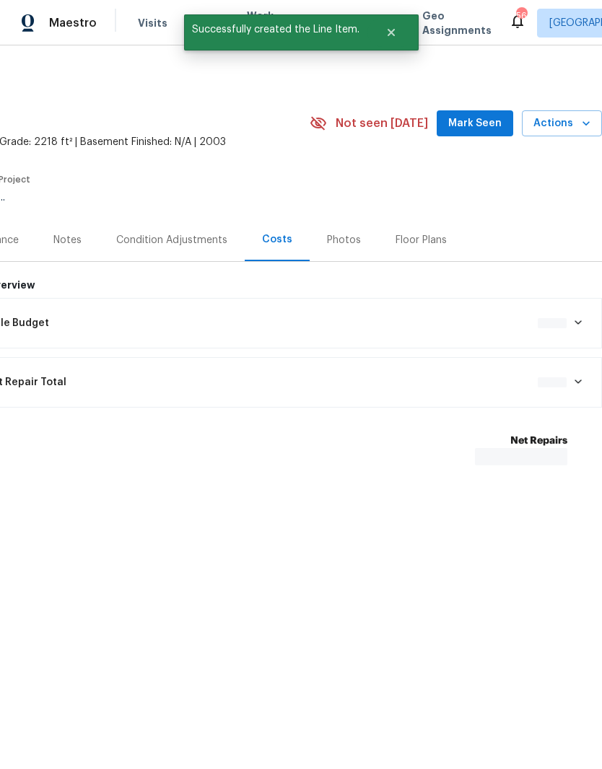
scroll to position [0, 214]
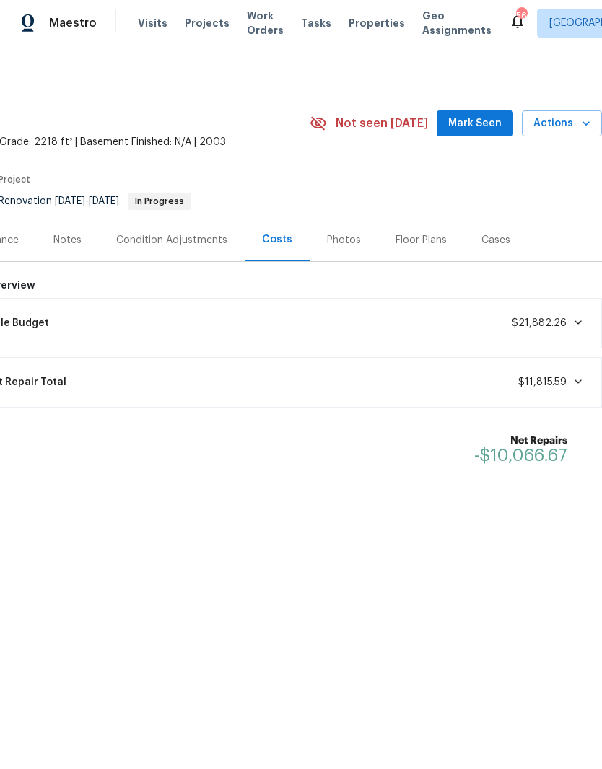
click at [72, 239] on div "Notes" at bounding box center [67, 240] width 28 height 14
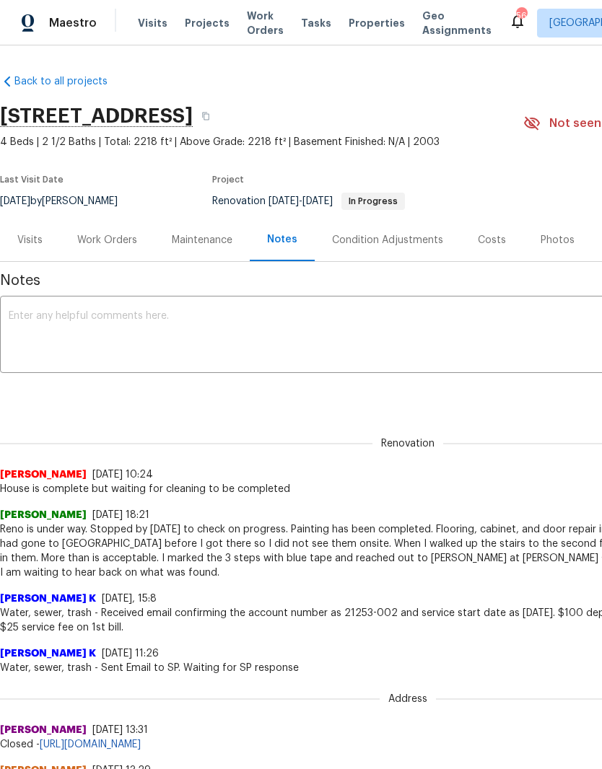
click at [87, 234] on div "Work Orders" at bounding box center [107, 240] width 60 height 14
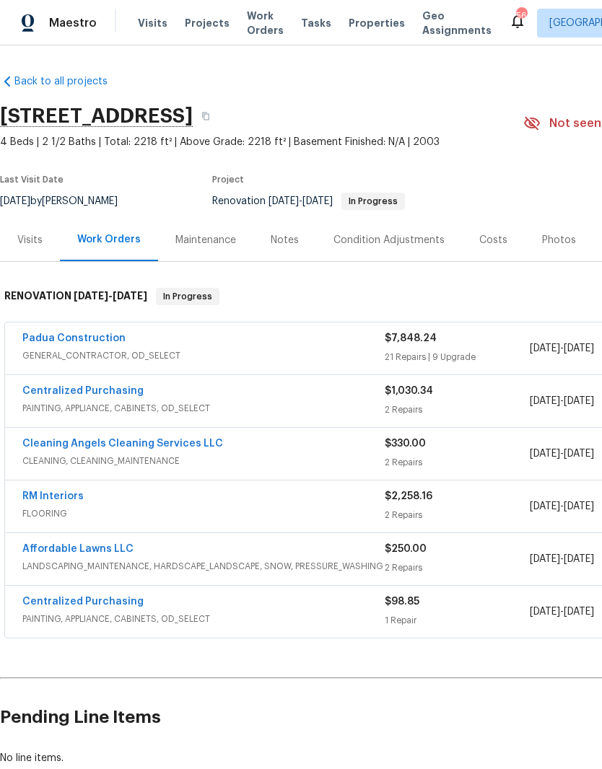
click at [113, 343] on link "Padua Construction" at bounding box center [73, 338] width 103 height 10
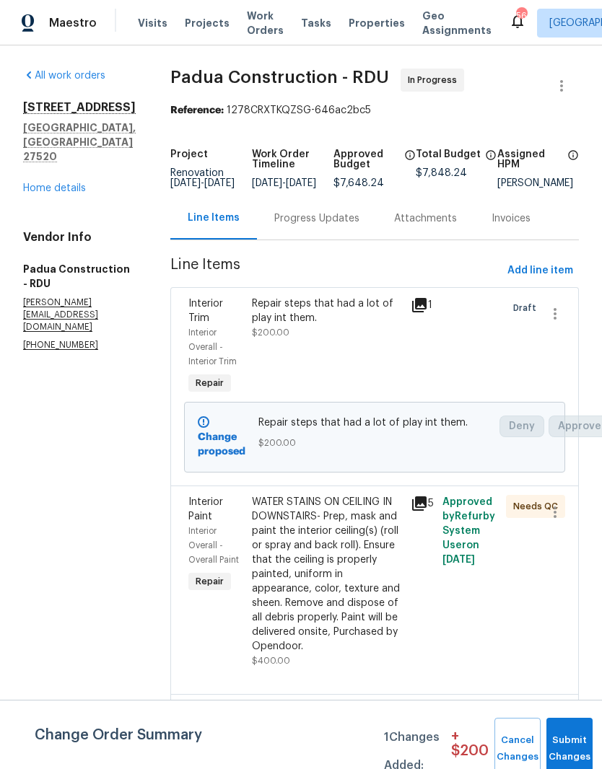
click at [566, 280] on span "Add line item" at bounding box center [540, 271] width 66 height 18
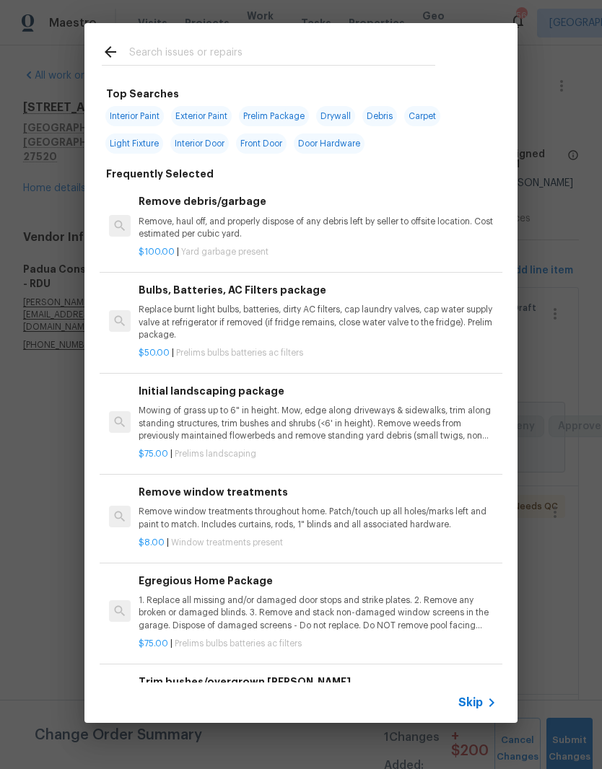
click at [324, 38] on div at bounding box center [268, 51] width 368 height 57
click at [323, 62] on input "text" at bounding box center [282, 54] width 306 height 22
type input "B"
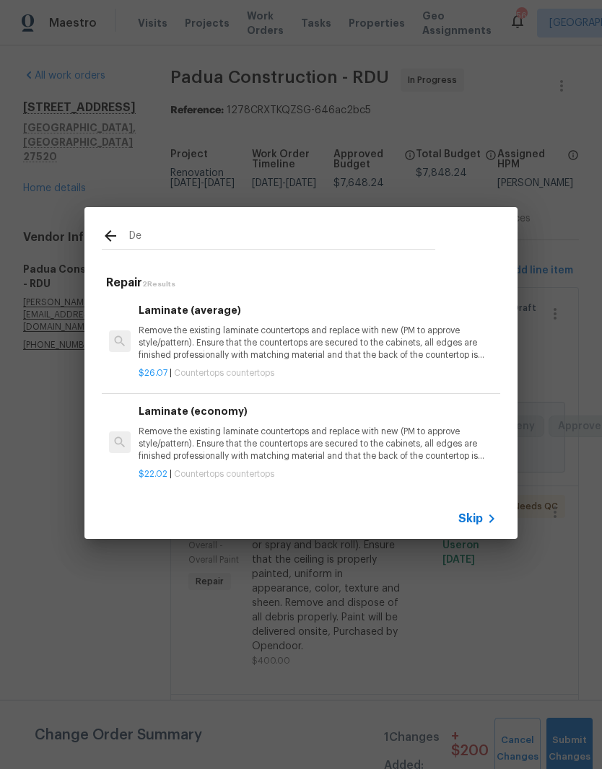
type input "D"
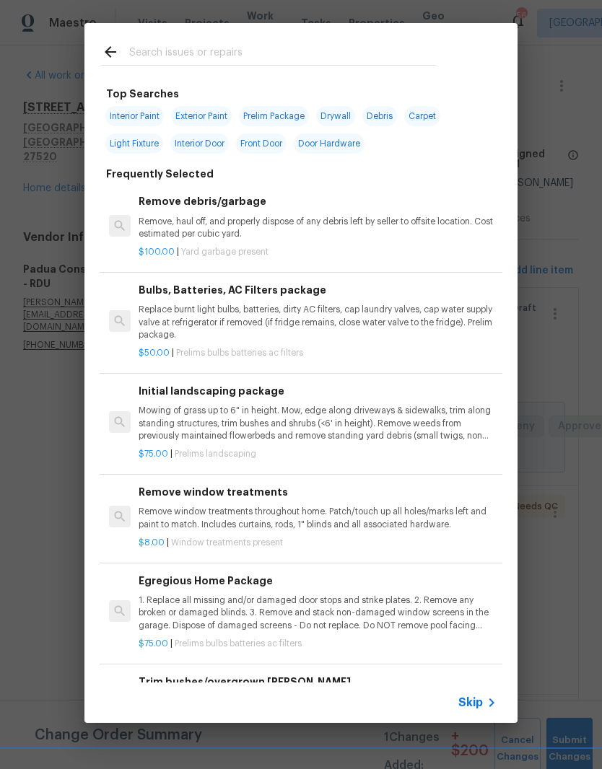
click at [388, 249] on p "$100.00 | Yard garbage present" at bounding box center [318, 252] width 358 height 12
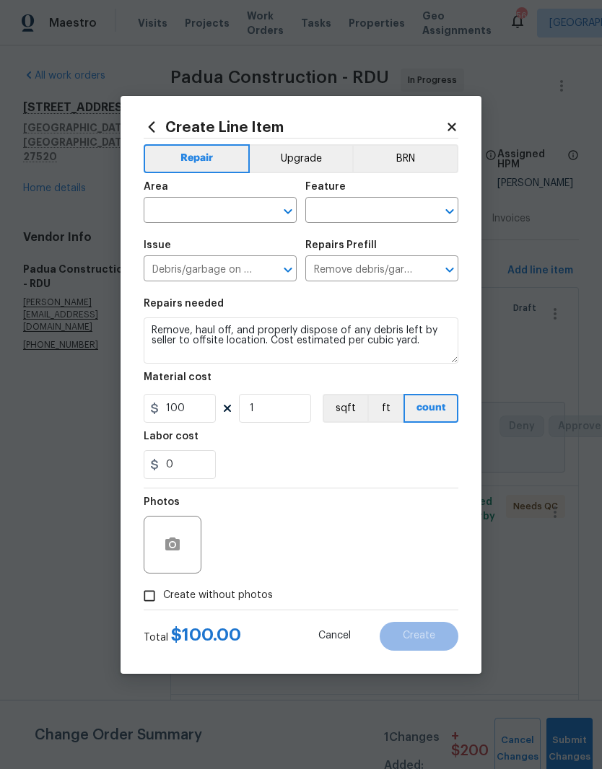
click at [388, 249] on div "Issue Debris/garbage on site ​ Repairs Prefill Remove debris/garbage $100.00 ​" at bounding box center [301, 261] width 315 height 58
click at [214, 232] on span "Issue Debris/garbage on site ​" at bounding box center [220, 261] width 153 height 58
click at [212, 211] on input "text" at bounding box center [200, 212] width 113 height 22
click at [243, 237] on li "Garage" at bounding box center [220, 244] width 153 height 24
type input "Garage"
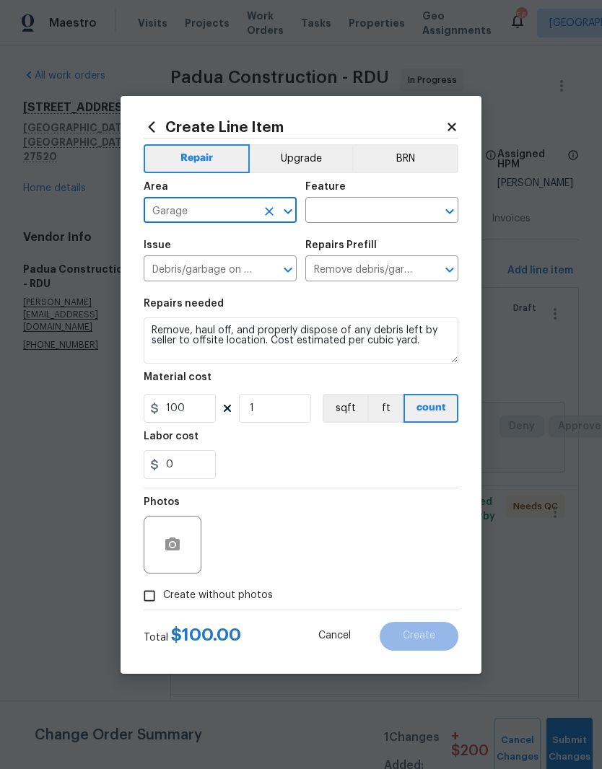
click at [398, 219] on input "text" at bounding box center [361, 212] width 113 height 22
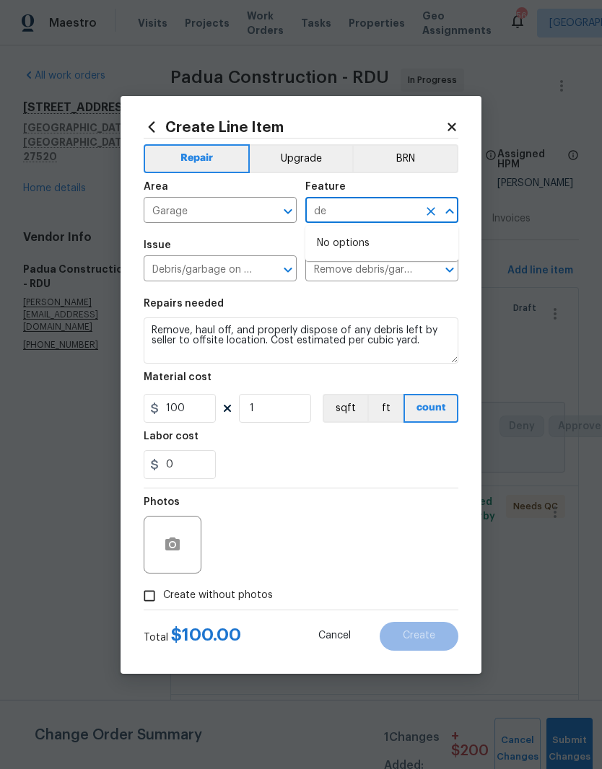
type input "d"
type input "t"
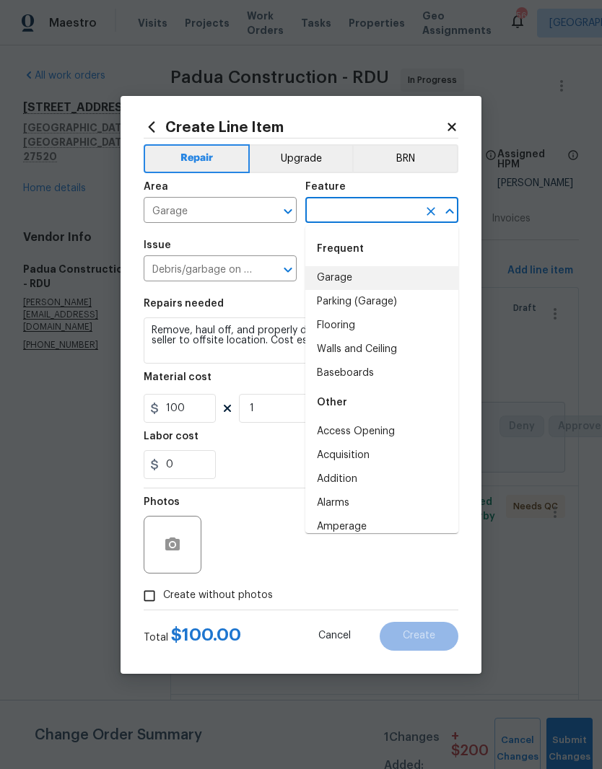
click at [411, 286] on li "Garage" at bounding box center [381, 278] width 153 height 24
type input "Garage"
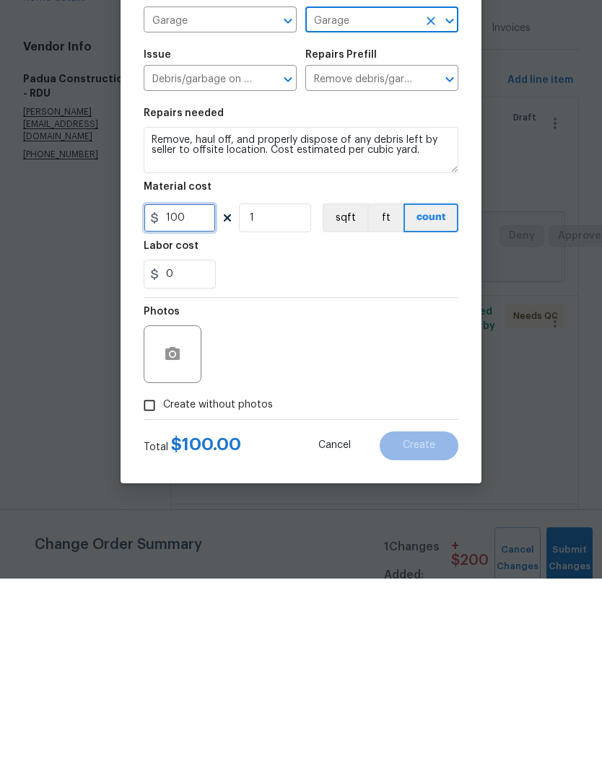
click at [179, 394] on input "100" at bounding box center [180, 408] width 72 height 29
type input "200"
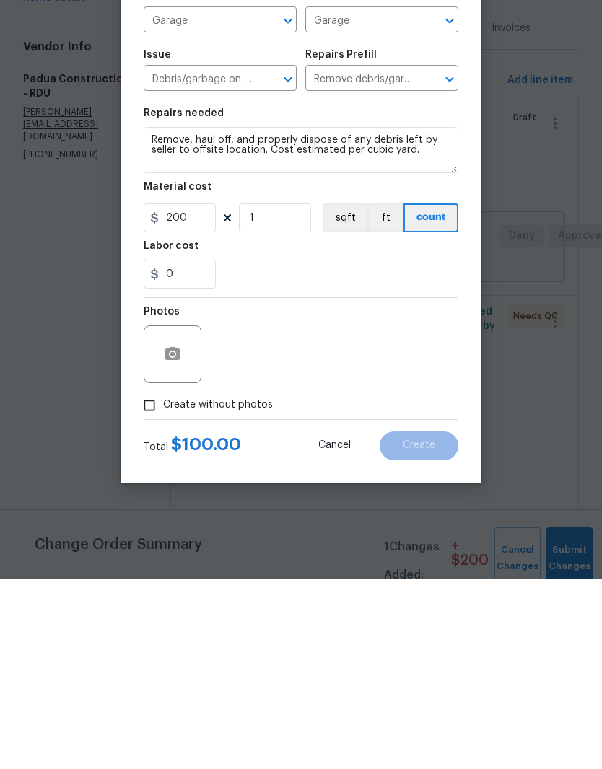
click at [255, 489] on div "Photos" at bounding box center [301, 536] width 315 height 94
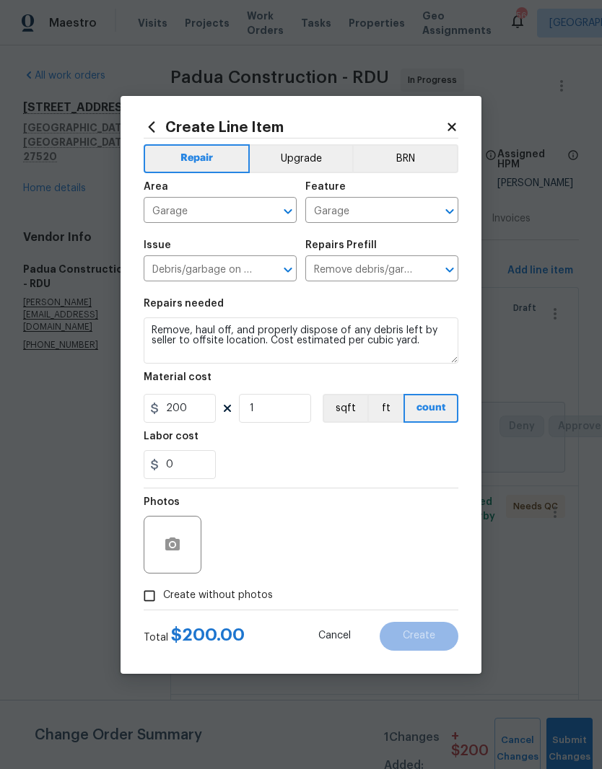
click at [146, 603] on input "Create without photos" at bounding box center [149, 595] width 27 height 27
checkbox input "true"
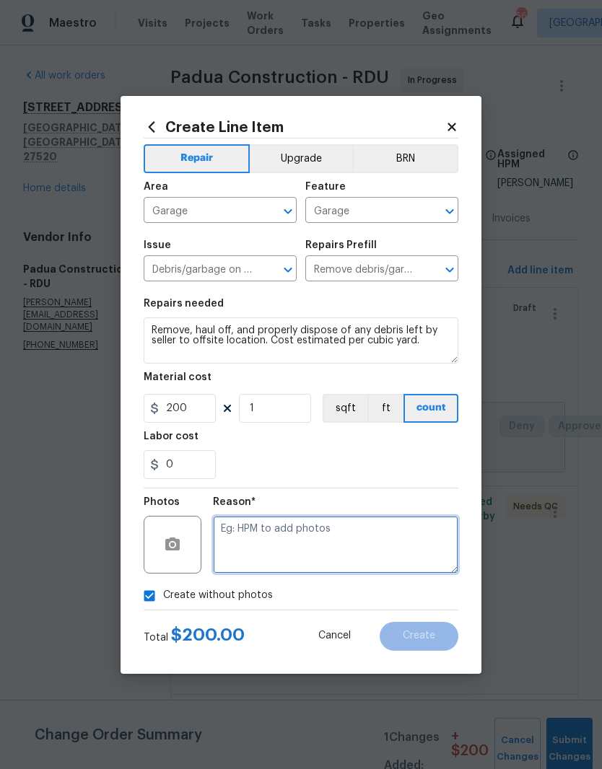
click at [261, 546] on textarea at bounding box center [335, 545] width 245 height 58
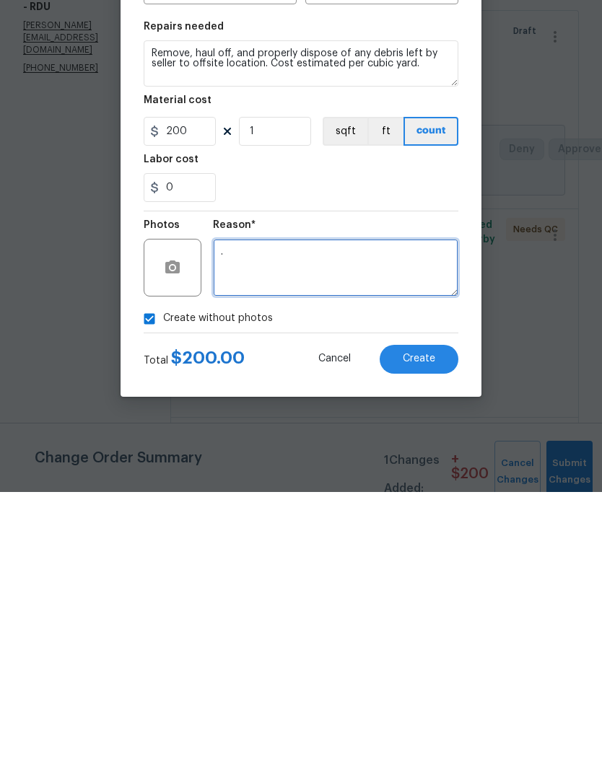
type textarea "."
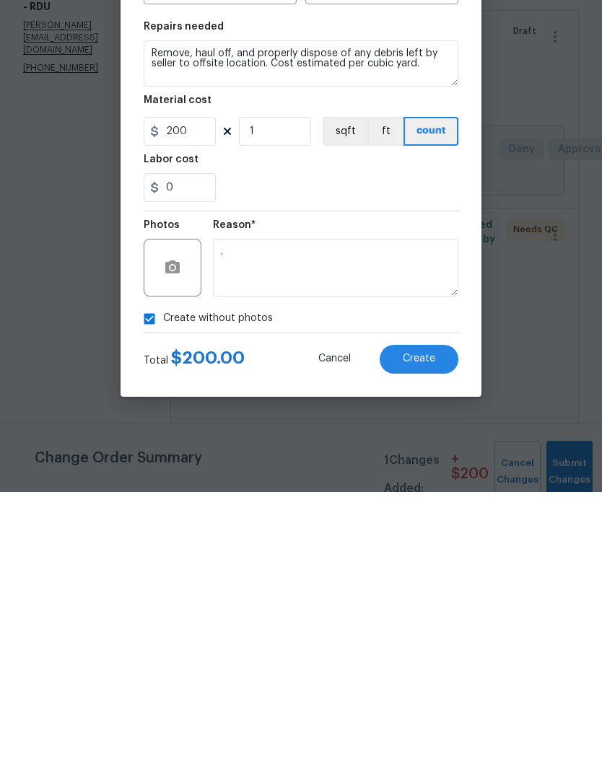
click at [441, 622] on button "Create" at bounding box center [419, 636] width 79 height 29
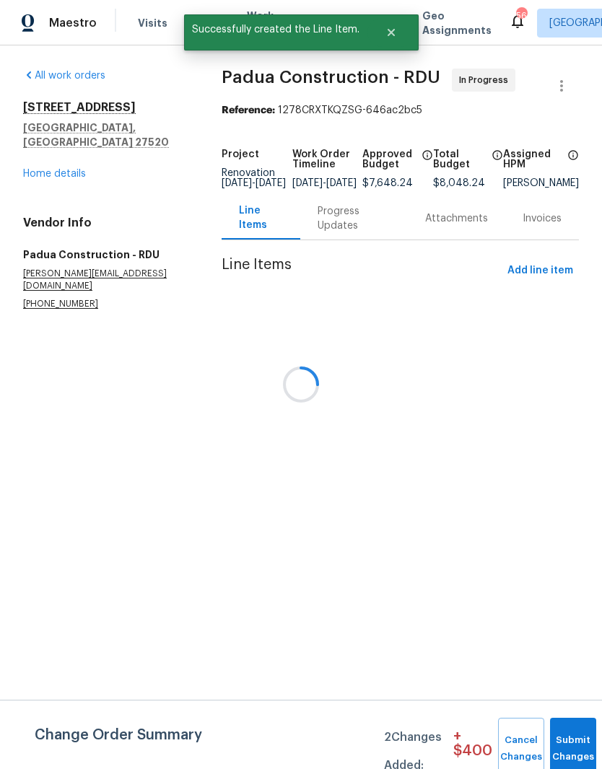
scroll to position [0, 0]
click at [585, 739] on button "Submit Changes" at bounding box center [573, 749] width 46 height 62
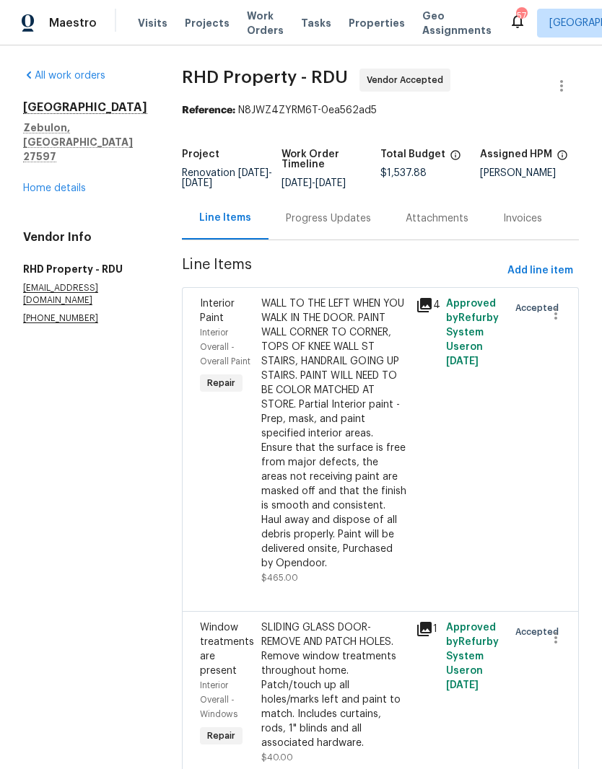
click at [48, 183] on link "Home details" at bounding box center [54, 188] width 63 height 10
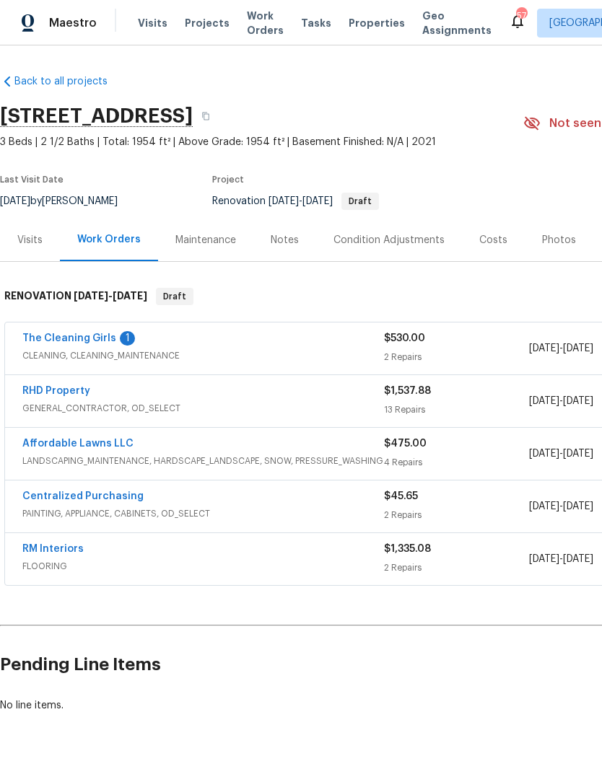
click at [294, 230] on div "Notes" at bounding box center [284, 240] width 63 height 43
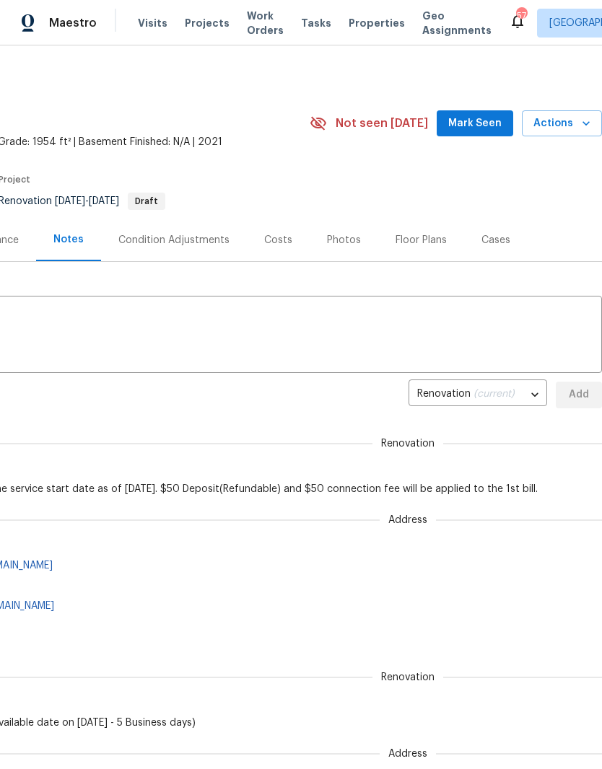
scroll to position [0, 214]
click at [491, 115] on span "Mark Seen" at bounding box center [474, 124] width 53 height 18
click at [354, 336] on textarea at bounding box center [194, 336] width 798 height 51
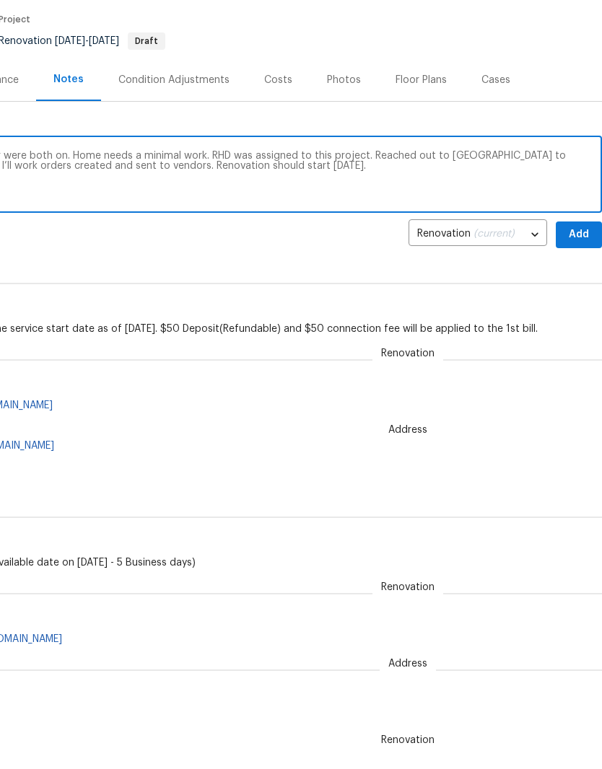
scroll to position [70, 214]
type textarea "Day, one walk completed. Power and water were both on. Home needs a minimal wor…"
click at [584, 234] on span "Add" at bounding box center [578, 235] width 23 height 18
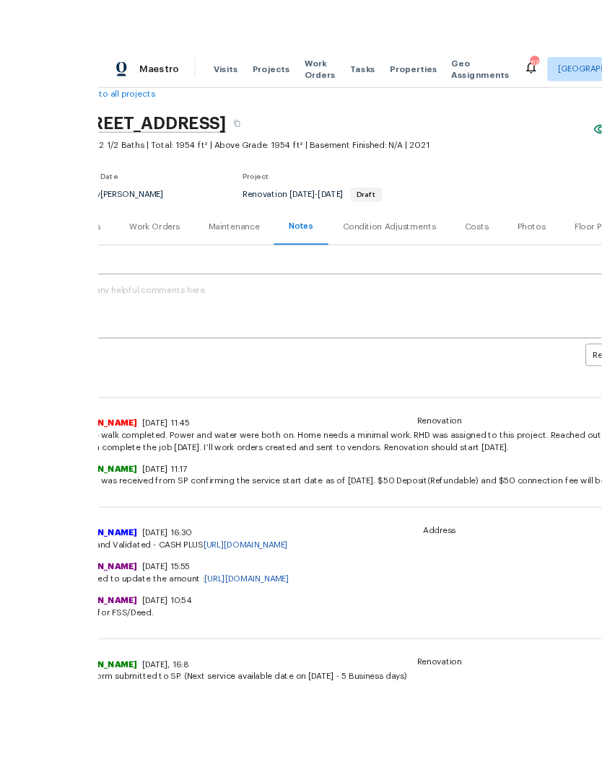
scroll to position [84, 0]
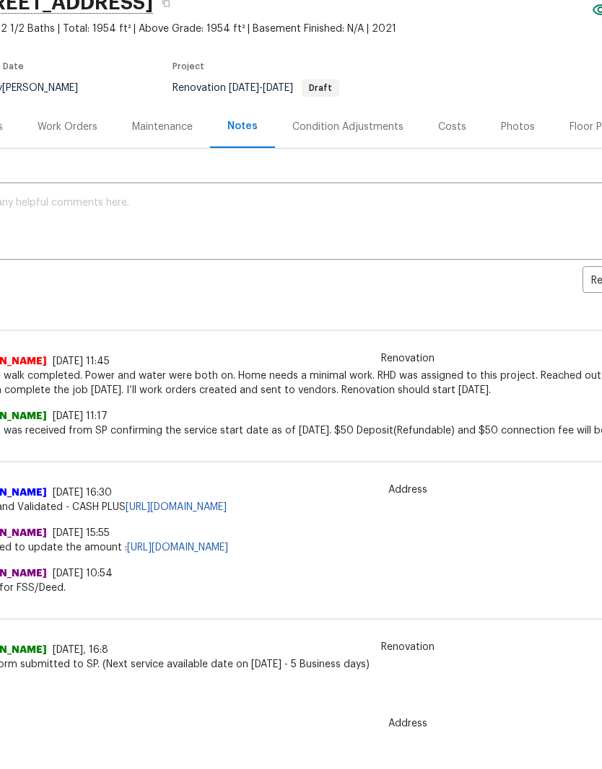
click at [74, 130] on div "Work Orders" at bounding box center [68, 128] width 60 height 14
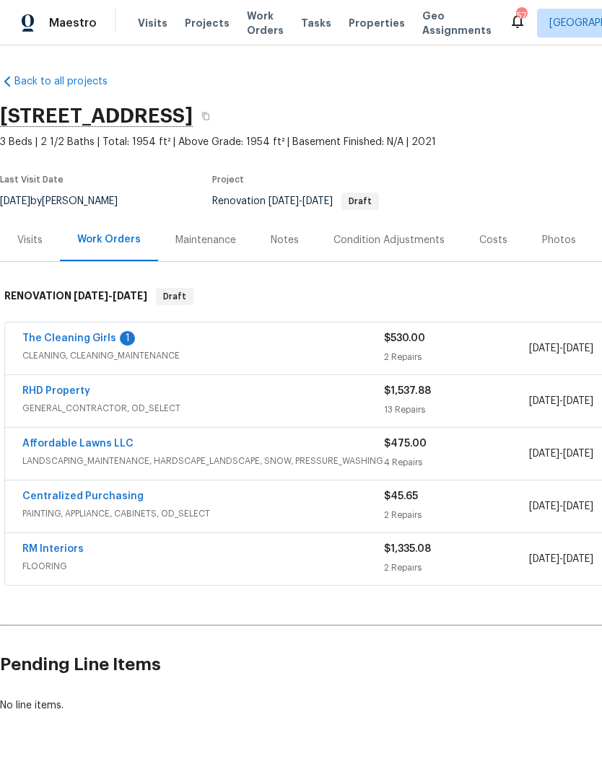
click at [74, 386] on link "RHD Property" at bounding box center [56, 391] width 68 height 10
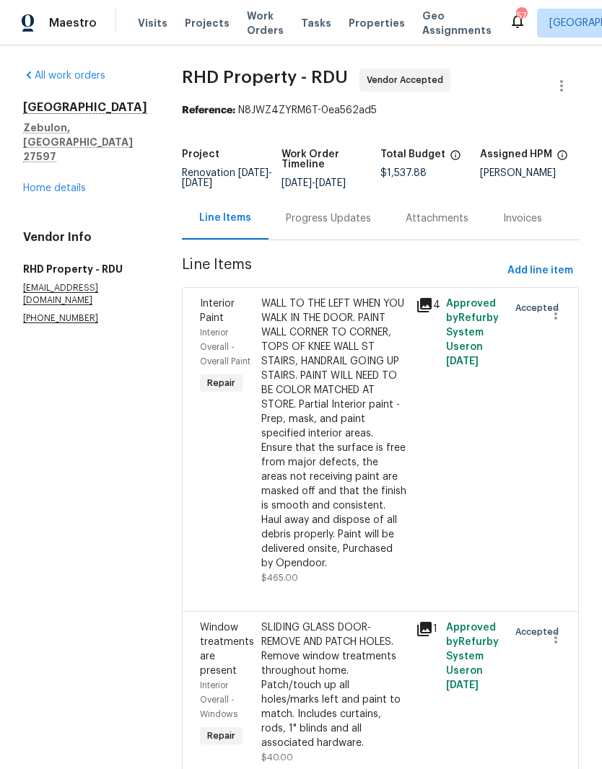
click at [472, 517] on div "Approved by Refurby System User on [DATE]" at bounding box center [472, 440] width 61 height 297
click at [398, 458] on div "WALL TO THE LEFT WHEN YOU WALK IN THE DOOR. PAINT WALL CORNER TO CORNER, TOPS O…" at bounding box center [333, 434] width 145 height 274
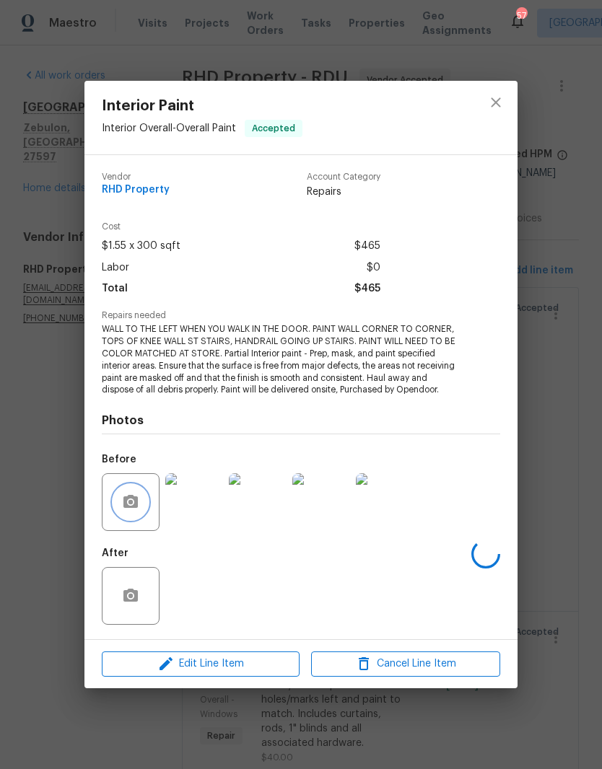
click at [137, 512] on button "button" at bounding box center [130, 502] width 35 height 35
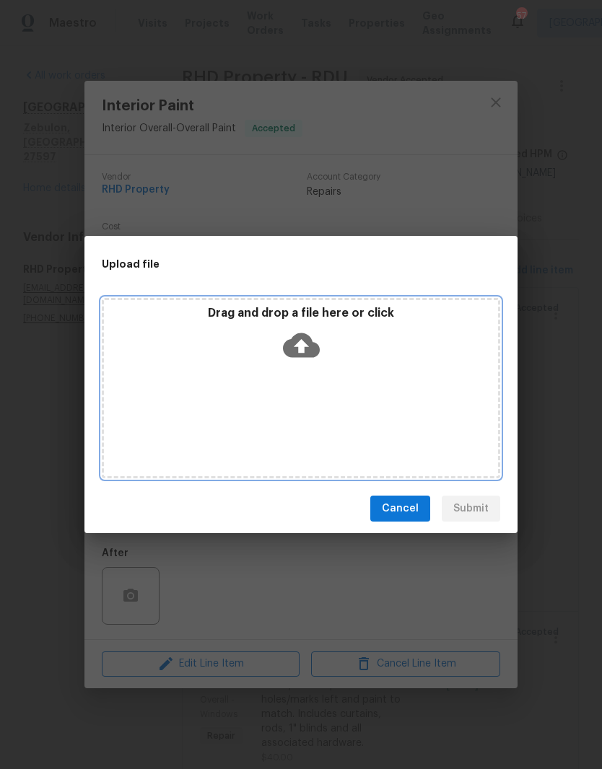
click at [310, 362] on icon at bounding box center [301, 345] width 37 height 37
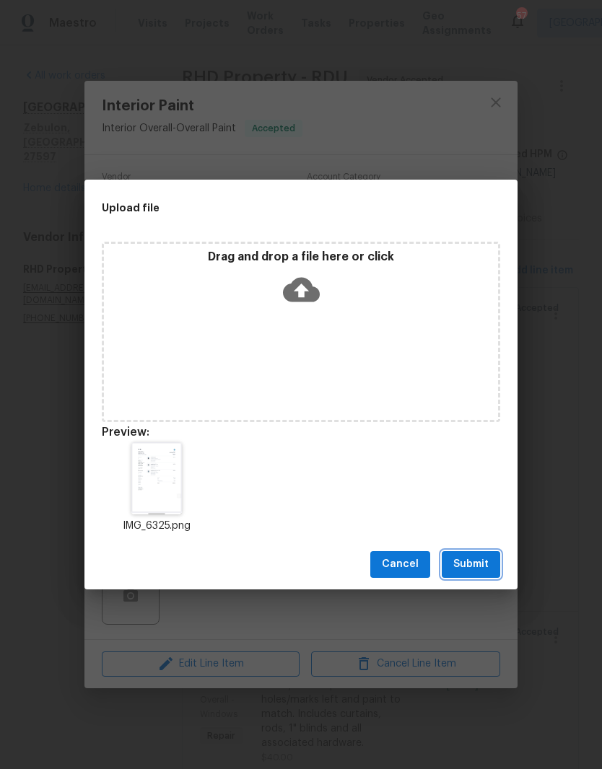
click at [497, 559] on button "Submit" at bounding box center [471, 564] width 58 height 27
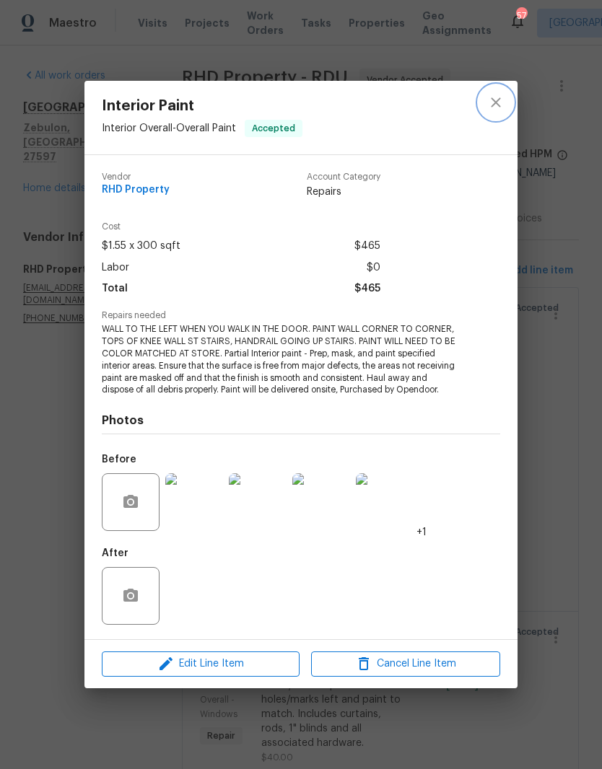
click at [501, 97] on icon "close" at bounding box center [495, 102] width 17 height 17
